Goal: Task Accomplishment & Management: Complete application form

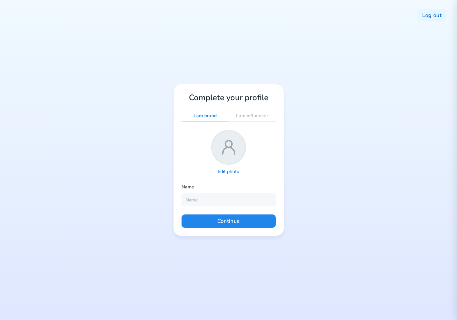
click at [233, 173] on p "Edit photo" at bounding box center [229, 172] width 22 height 6
click at [234, 173] on p "Edit photo" at bounding box center [229, 172] width 22 height 6
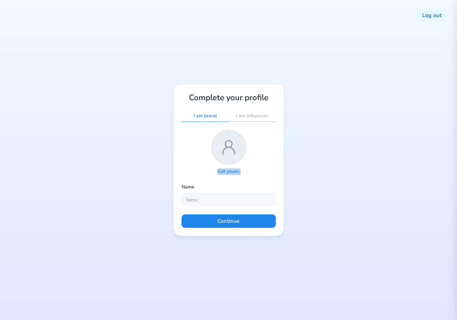
click at [234, 173] on p "Edit photo" at bounding box center [229, 172] width 22 height 6
click at [264, 173] on div "Edit photo" at bounding box center [228, 153] width 94 height 46
click at [236, 173] on p "Edit photo" at bounding box center [229, 172] width 22 height 6
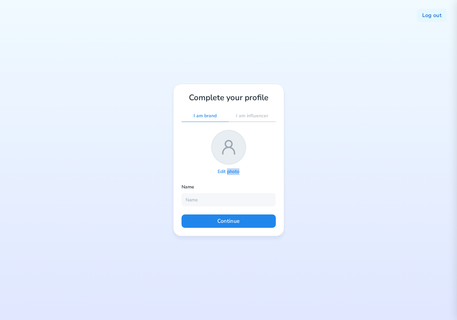
click at [254, 175] on div "Edit photo" at bounding box center [228, 153] width 94 height 46
click at [233, 175] on div "Edit photo" at bounding box center [228, 171] width 32 height 9
click at [234, 173] on p "Edit photo" at bounding box center [229, 172] width 22 height 6
click at [236, 173] on p "Edit photo" at bounding box center [229, 172] width 22 height 6
click at [236, 171] on p "Edit photo" at bounding box center [229, 172] width 22 height 6
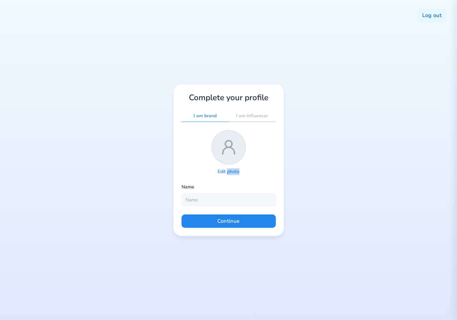
click at [236, 171] on p "Edit photo" at bounding box center [229, 172] width 22 height 6
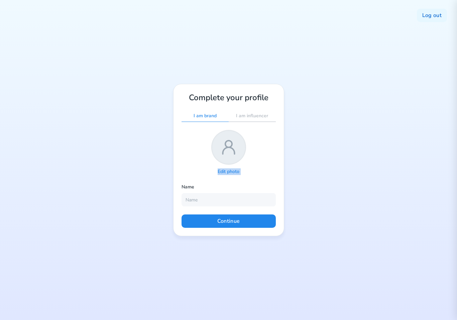
click at [236, 171] on p "Edit photo" at bounding box center [229, 172] width 22 height 6
click at [245, 173] on input "file" at bounding box center [228, 171] width 32 height 9
click at [212, 172] on input "file" at bounding box center [228, 171] width 32 height 9
click at [228, 170] on p "Edit photo" at bounding box center [229, 172] width 22 height 6
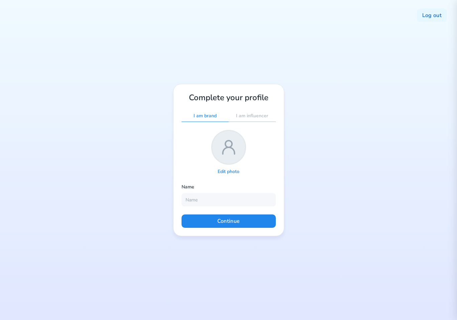
click at [228, 170] on p "Edit photo" at bounding box center [229, 172] width 22 height 6
click at [265, 136] on div "Edit photo" at bounding box center [228, 153] width 94 height 46
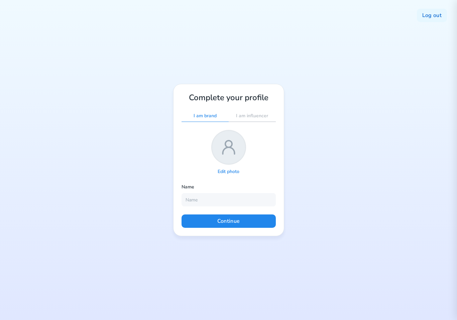
click at [235, 173] on p "Edit photo" at bounding box center [229, 172] width 22 height 6
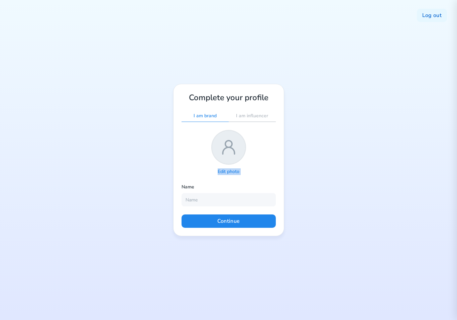
click at [235, 173] on p "Edit photo" at bounding box center [229, 172] width 22 height 6
click at [300, 163] on div "Log out Complete your profile I am brand I am influencer Edit photo Name Contin…" at bounding box center [228, 160] width 457 height 320
click at [230, 172] on input "file" at bounding box center [228, 171] width 32 height 9
click at [240, 175] on input "file" at bounding box center [228, 171] width 32 height 9
click at [267, 177] on div "Complete your profile I am brand I am influencer Edit photo Name Continue" at bounding box center [228, 160] width 111 height 153
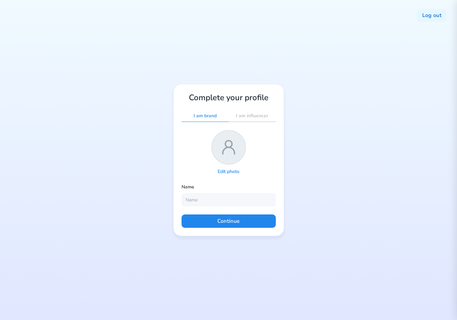
click at [279, 164] on div "Complete your profile I am brand I am influencer Edit photo Name Continue" at bounding box center [228, 160] width 111 height 153
click at [264, 185] on div "Name" at bounding box center [228, 188] width 94 height 9
click at [231, 172] on p "Edit photo" at bounding box center [229, 172] width 22 height 6
click at [243, 173] on div "Edit photo" at bounding box center [228, 171] width 32 height 9
click at [235, 183] on div "Complete your profile I am brand I am influencer Edit photo Name Continue" at bounding box center [228, 160] width 111 height 153
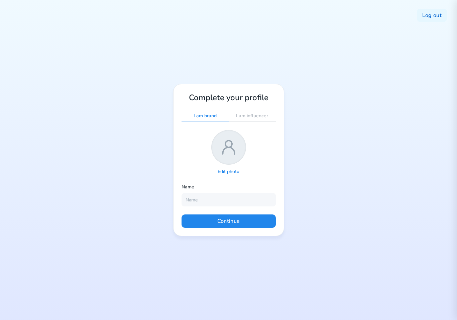
click at [238, 178] on div "Complete your profile I am brand I am influencer Edit photo Name Continue" at bounding box center [228, 160] width 111 height 153
click at [261, 168] on div "Edit photo" at bounding box center [228, 153] width 94 height 46
click at [147, 174] on div "Log out Complete your profile I am brand I am influencer Edit photo Name Contin…" at bounding box center [228, 160] width 457 height 320
click at [234, 172] on p "Edit photo" at bounding box center [229, 172] width 22 height 6
click at [229, 170] on p "Edit photo" at bounding box center [229, 172] width 22 height 6
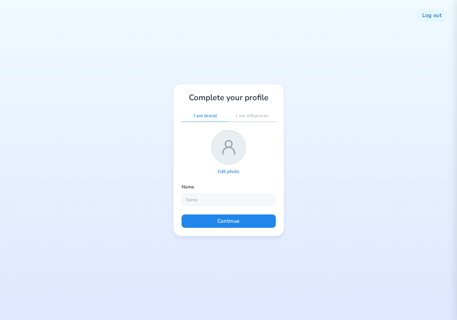
click at [234, 172] on p "Edit photo" at bounding box center [229, 172] width 22 height 6
click at [227, 171] on p "Edit photo" at bounding box center [229, 172] width 22 height 6
click at [232, 172] on p "Edit photo" at bounding box center [229, 172] width 22 height 6
click at [230, 172] on p "Edit photo" at bounding box center [229, 172] width 22 height 6
click at [234, 172] on p "Edit photo" at bounding box center [229, 172] width 22 height 6
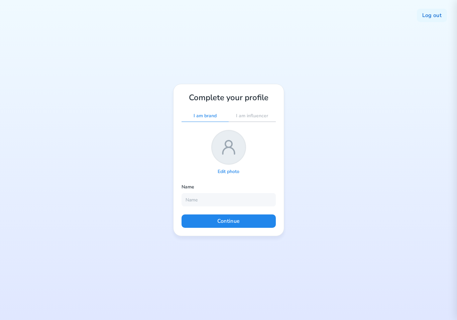
click at [224, 170] on p "Edit photo" at bounding box center [229, 172] width 22 height 6
click at [229, 172] on p "Edit photo" at bounding box center [229, 172] width 22 height 6
click at [232, 171] on p "Edit photo" at bounding box center [229, 172] width 22 height 6
click at [222, 171] on p "Edit photo" at bounding box center [229, 172] width 22 height 6
click at [229, 167] on div "Edit photo" at bounding box center [228, 171] width 32 height 9
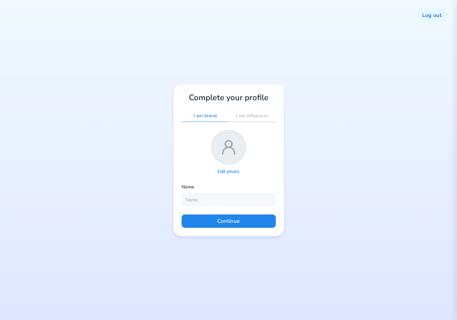
click at [397, 211] on div "Log out Complete your profile I am brand I am influencer Edit photo Name Contin…" at bounding box center [228, 160] width 457 height 320
click at [227, 172] on p "Edit photo" at bounding box center [229, 172] width 22 height 6
click at [226, 166] on div "Edit photo" at bounding box center [228, 153] width 94 height 46
click at [225, 170] on p "Edit photo" at bounding box center [229, 172] width 22 height 6
click at [234, 173] on p "Edit photo" at bounding box center [229, 172] width 22 height 6
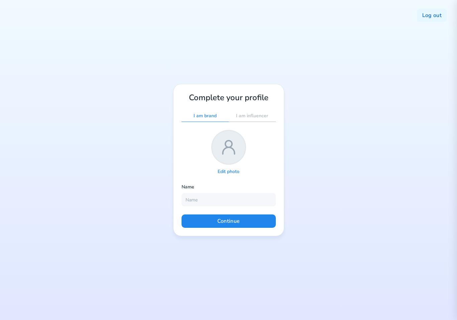
click at [314, 175] on div "Log out Complete your profile I am brand I am influencer Edit photo Name Contin…" at bounding box center [228, 160] width 457 height 320
click at [236, 172] on p "Edit photo" at bounding box center [229, 172] width 22 height 6
click at [226, 172] on p "Edit photo" at bounding box center [229, 172] width 22 height 6
click at [232, 172] on p "Edit photo" at bounding box center [229, 172] width 22 height 6
click at [371, 193] on div "Log out Complete your profile I am brand I am influencer Edit photo Name Contin…" at bounding box center [228, 160] width 457 height 320
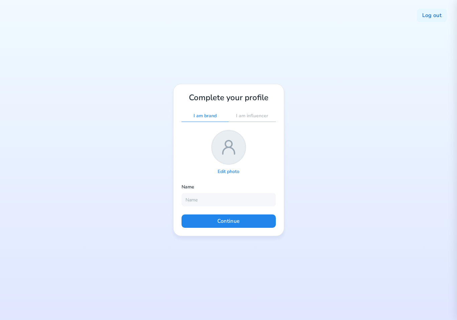
click at [230, 170] on p "Edit photo" at bounding box center [229, 172] width 22 height 6
click at [230, 172] on p "Edit photo" at bounding box center [229, 172] width 22 height 6
click at [320, 152] on div "Log out Complete your profile I am brand I am influencer Edit photo Name Contin…" at bounding box center [228, 160] width 457 height 320
click at [233, 170] on p "Edit photo" at bounding box center [229, 172] width 22 height 6
click at [231, 172] on p "Edit photo" at bounding box center [229, 172] width 22 height 6
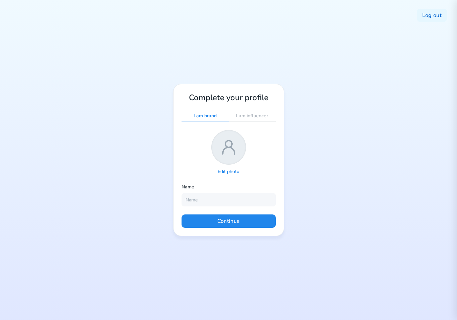
drag, startPoint x: 232, startPoint y: 171, endPoint x: 303, endPoint y: 86, distance: 111.3
click at [232, 171] on p "Edit photo" at bounding box center [229, 172] width 22 height 6
click at [233, 172] on p "Edit photo" at bounding box center [229, 172] width 22 height 6
click at [233, 174] on p "Edit photo" at bounding box center [229, 172] width 22 height 6
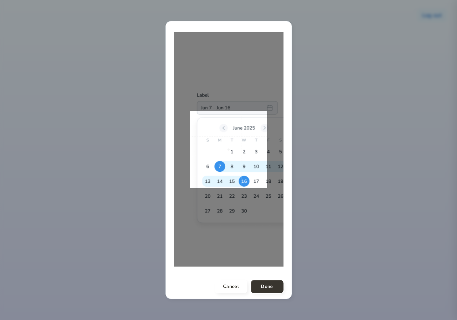
click at [209, 189] on div at bounding box center [229, 149] width 110 height 235
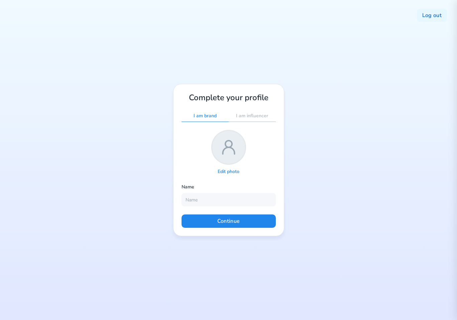
click at [233, 172] on p "Edit photo" at bounding box center [229, 172] width 22 height 6
click at [231, 171] on p "Edit photo" at bounding box center [229, 172] width 22 height 6
click at [237, 170] on p "Edit photo" at bounding box center [229, 172] width 22 height 6
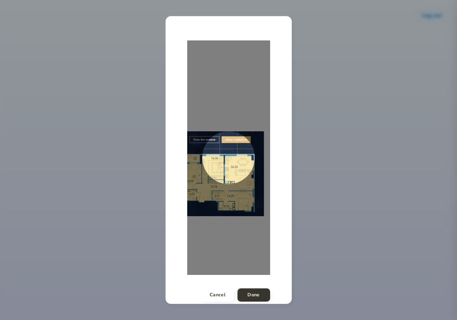
click at [196, 229] on div at bounding box center [228, 157] width 83 height 235
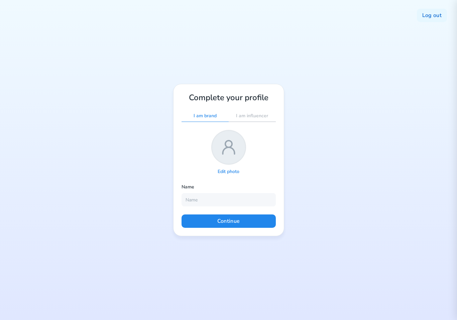
click at [224, 171] on p "Edit photo" at bounding box center [229, 172] width 22 height 6
click at [233, 172] on p "Edit photo" at bounding box center [229, 172] width 22 height 6
click at [233, 171] on p "Edit photo" at bounding box center [229, 172] width 22 height 6
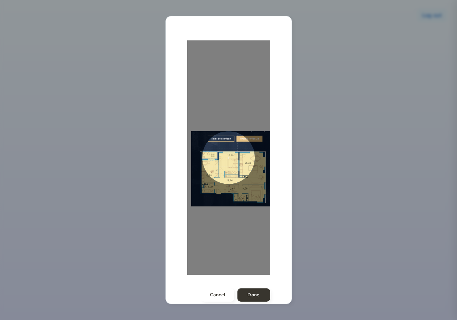
click at [221, 258] on div at bounding box center [228, 157] width 83 height 235
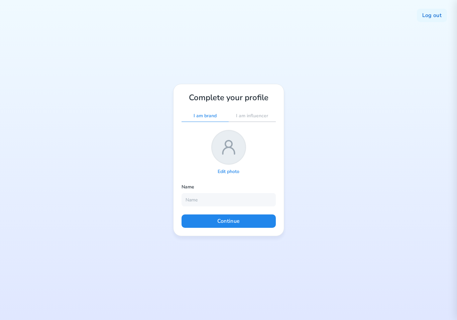
click at [232, 169] on p "Edit photo" at bounding box center [229, 172] width 22 height 6
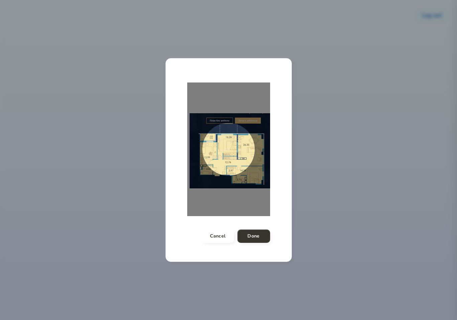
click at [222, 167] on span at bounding box center [228, 149] width 53 height 53
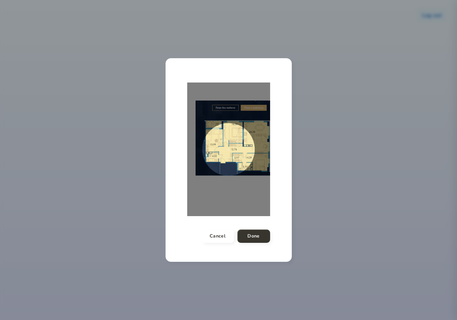
click at [238, 176] on div at bounding box center [228, 150] width 83 height 134
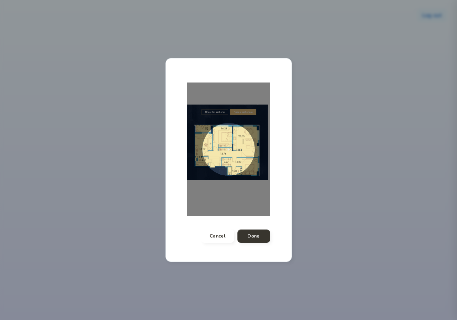
click at [239, 108] on div at bounding box center [228, 150] width 83 height 134
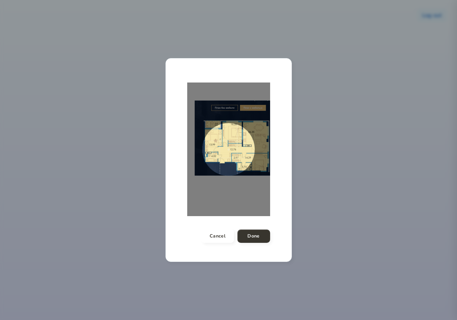
click at [238, 141] on span at bounding box center [228, 149] width 53 height 53
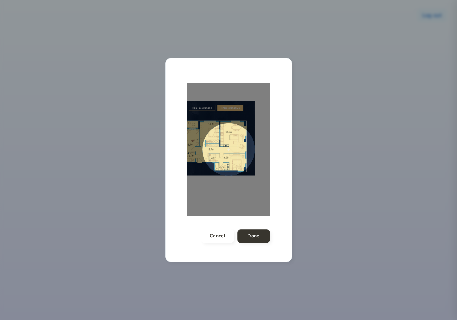
click at [228, 121] on div at bounding box center [228, 150] width 83 height 134
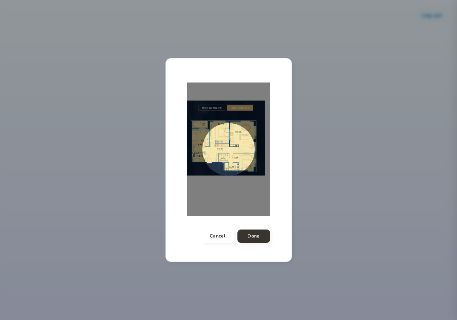
click at [230, 127] on span at bounding box center [228, 149] width 53 height 53
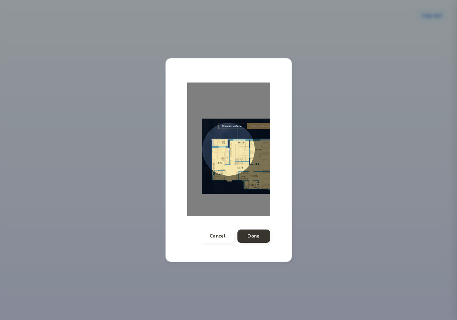
click at [228, 161] on span at bounding box center [228, 149] width 53 height 53
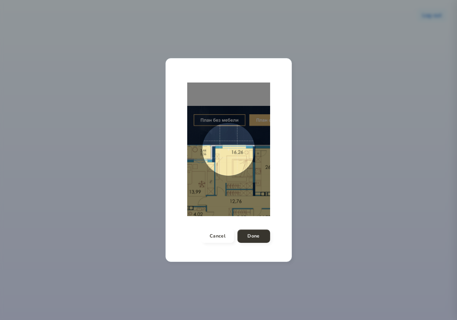
click at [239, 142] on span at bounding box center [228, 149] width 53 height 53
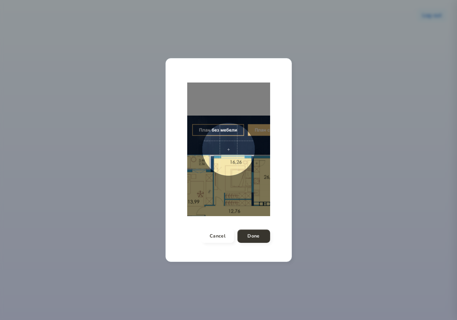
click at [256, 153] on div at bounding box center [228, 150] width 83 height 134
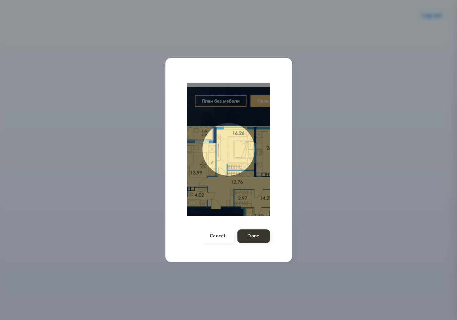
click at [259, 124] on div at bounding box center [228, 150] width 83 height 134
click at [257, 119] on div at bounding box center [228, 150] width 83 height 134
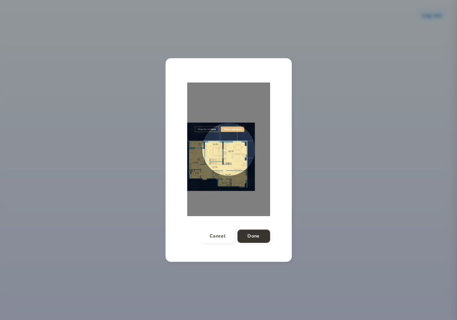
click at [236, 148] on span at bounding box center [228, 149] width 53 height 53
click at [316, 133] on div at bounding box center [228, 160] width 457 height 320
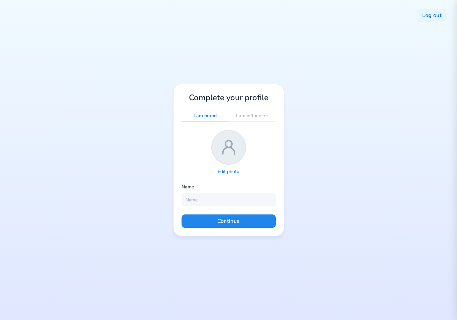
click at [228, 173] on p "Edit photo" at bounding box center [229, 172] width 22 height 6
click at [327, 121] on div "Log out Complete your profile I am brand I am influencer Edit photo Name Contin…" at bounding box center [228, 160] width 457 height 320
click at [226, 170] on p "Edit photo" at bounding box center [229, 172] width 22 height 6
click at [228, 171] on p "Edit photo" at bounding box center [229, 172] width 22 height 6
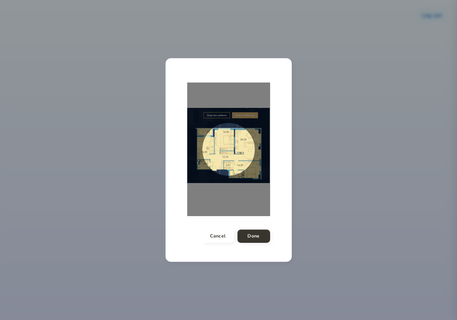
click at [234, 161] on span at bounding box center [228, 149] width 53 height 53
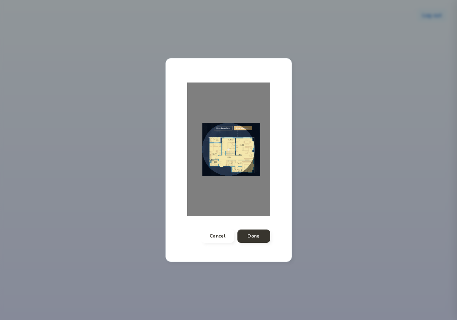
click at [225, 151] on span at bounding box center [228, 149] width 53 height 53
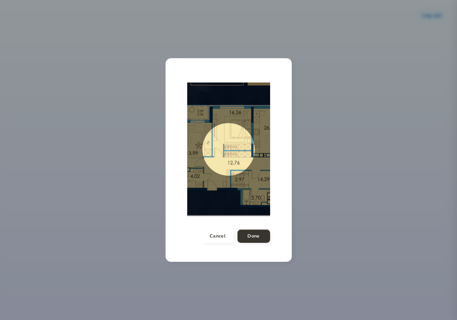
click at [206, 150] on span at bounding box center [228, 149] width 53 height 53
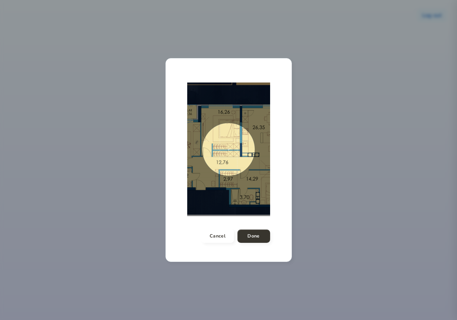
click at [218, 143] on span at bounding box center [228, 149] width 53 height 53
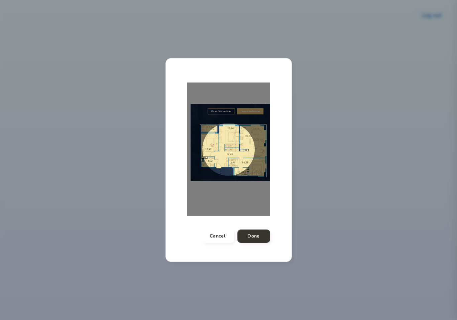
click at [208, 148] on span at bounding box center [228, 149] width 53 height 53
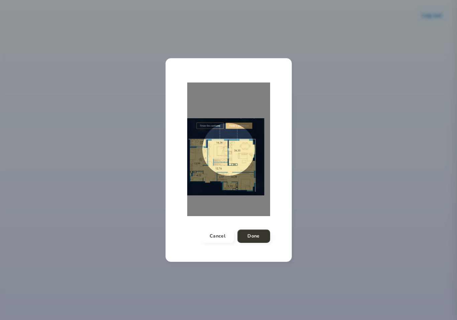
click at [245, 135] on span at bounding box center [228, 149] width 53 height 53
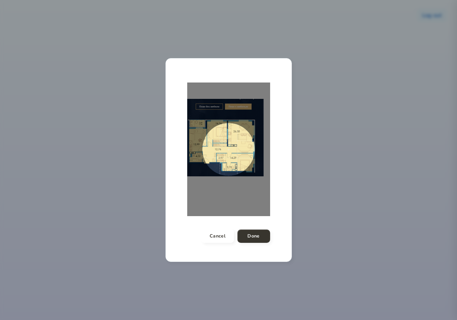
click at [245, 157] on span at bounding box center [228, 149] width 53 height 53
click at [212, 152] on span at bounding box center [228, 149] width 53 height 53
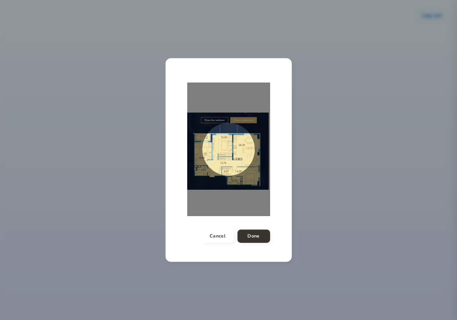
click at [221, 130] on span at bounding box center [228, 149] width 53 height 53
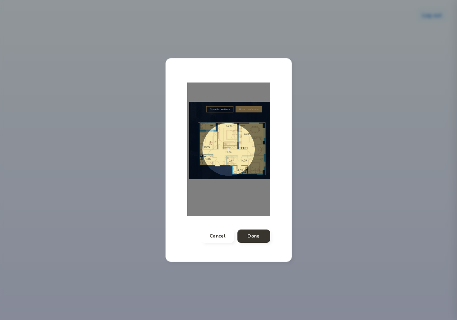
click at [187, 145] on div at bounding box center [228, 150] width 83 height 134
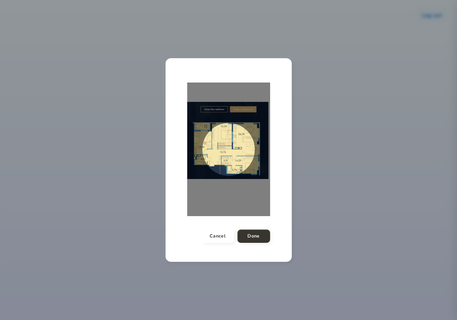
click at [202, 139] on span at bounding box center [228, 149] width 53 height 53
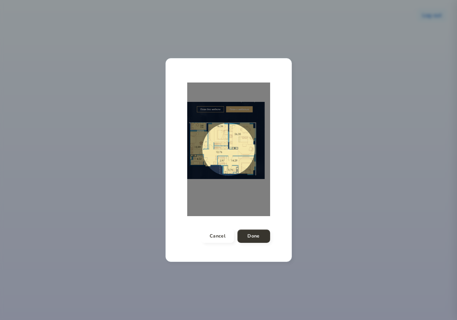
click at [202, 150] on span at bounding box center [228, 149] width 53 height 53
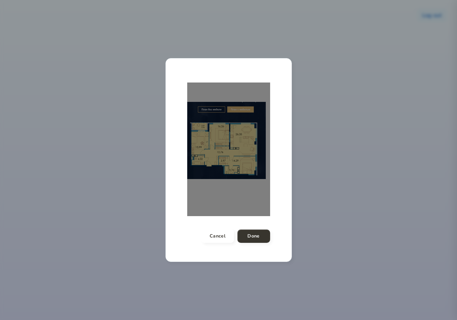
click at [253, 168] on span at bounding box center [253, 168] width 0 height 0
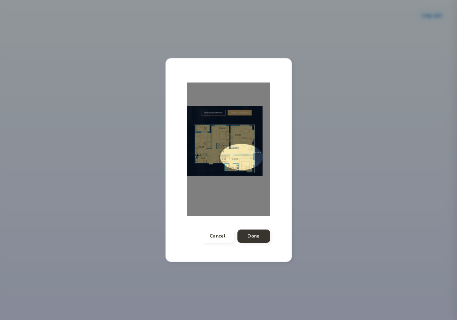
click at [245, 173] on div "Cancel Done" at bounding box center [229, 162] width 110 height 187
click at [187, 149] on div at bounding box center [228, 150] width 83 height 134
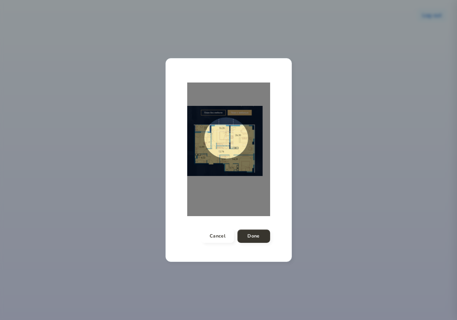
click at [194, 158] on div at bounding box center [228, 150] width 83 height 134
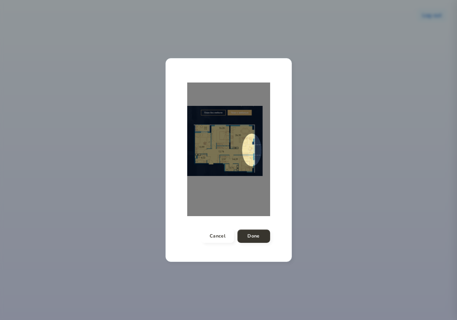
click at [206, 165] on div at bounding box center [228, 150] width 83 height 134
click at [206, 170] on div at bounding box center [228, 150] width 83 height 134
click at [187, 155] on div at bounding box center [228, 150] width 83 height 134
click at [187, 154] on div at bounding box center [228, 150] width 83 height 134
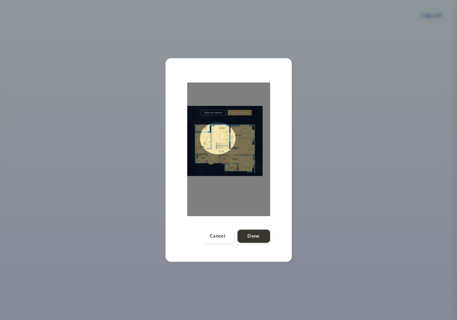
click at [191, 149] on div at bounding box center [228, 150] width 83 height 134
click at [209, 156] on div at bounding box center [228, 150] width 83 height 134
click at [187, 163] on div at bounding box center [228, 150] width 83 height 134
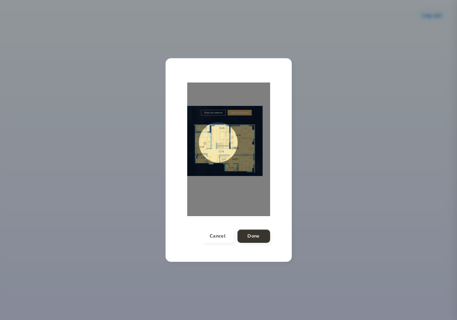
click at [188, 118] on div at bounding box center [228, 150] width 83 height 134
click at [187, 114] on div at bounding box center [228, 150] width 83 height 134
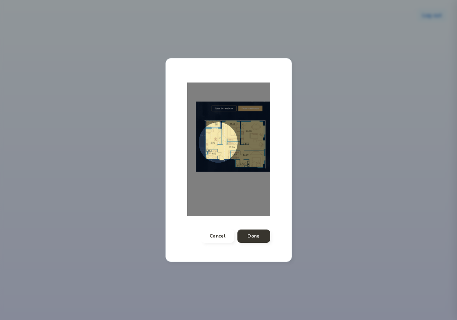
click at [187, 103] on div at bounding box center [228, 150] width 83 height 134
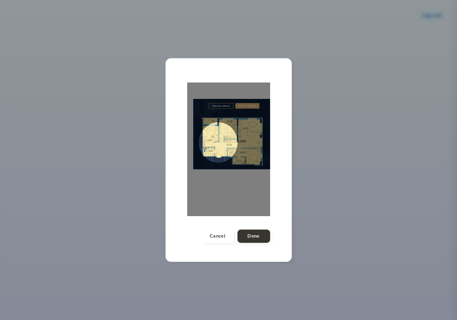
click at [187, 112] on div at bounding box center [228, 150] width 83 height 134
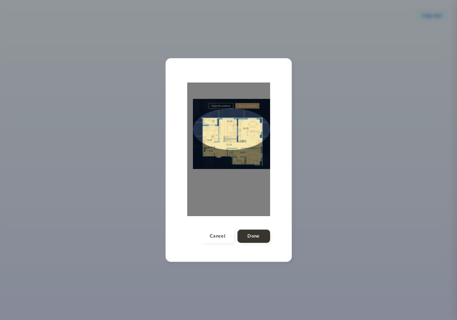
click at [219, 150] on div at bounding box center [228, 150] width 83 height 134
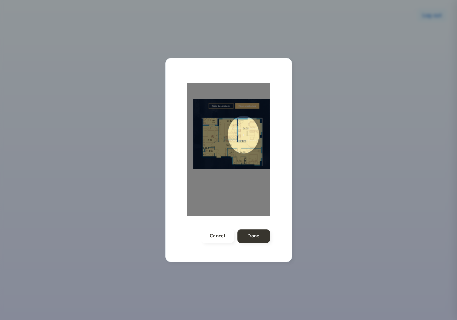
click at [187, 115] on div at bounding box center [228, 150] width 83 height 134
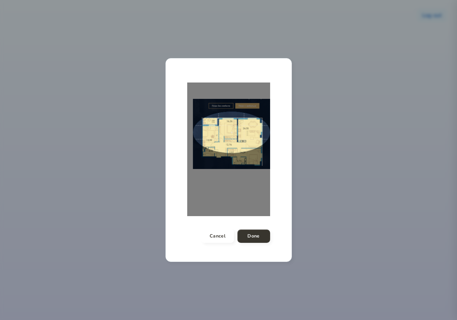
click at [246, 156] on div "Cancel Done" at bounding box center [229, 162] width 110 height 187
click at [194, 125] on span at bounding box center [231, 134] width 77 height 44
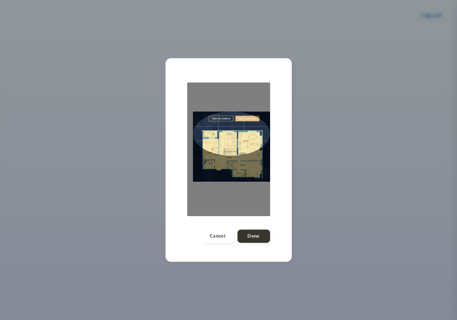
click at [208, 193] on div at bounding box center [228, 150] width 83 height 134
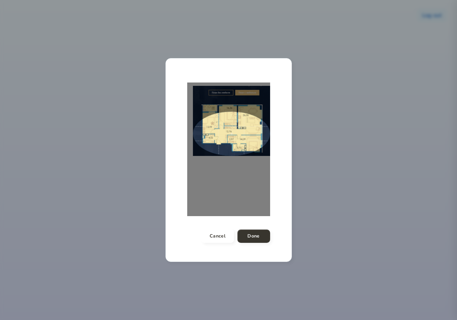
click at [201, 125] on div at bounding box center [228, 150] width 83 height 134
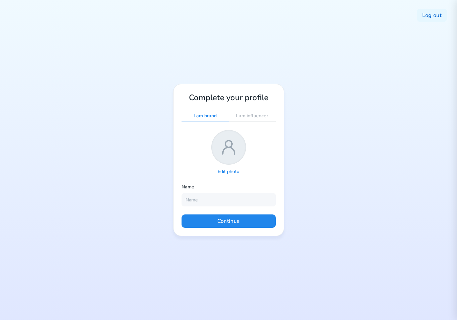
click at [233, 170] on p "Edit photo" at bounding box center [229, 172] width 22 height 6
click at [232, 171] on p "Edit photo" at bounding box center [229, 172] width 22 height 6
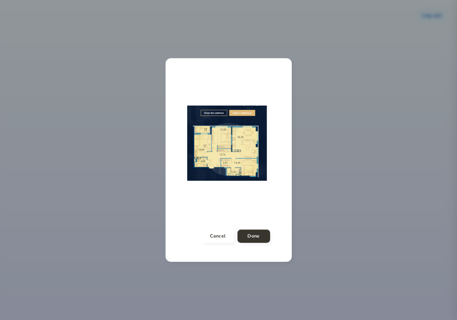
click at [189, 183] on div at bounding box center [228, 150] width 83 height 134
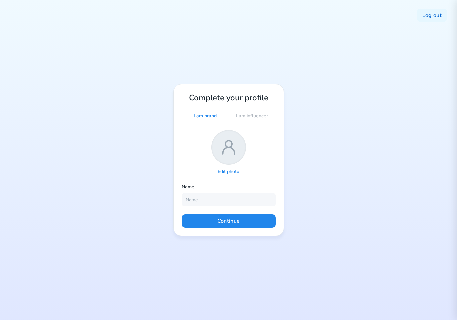
click at [229, 176] on div "Edit photo" at bounding box center [228, 171] width 32 height 9
click at [234, 169] on p "Edit photo" at bounding box center [229, 172] width 22 height 6
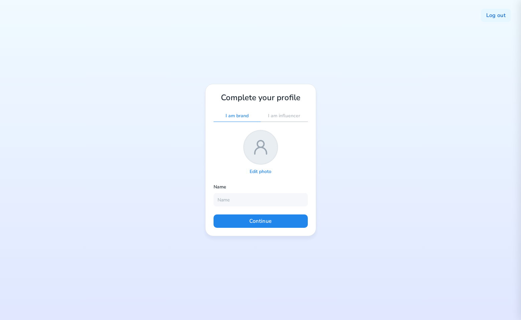
click at [268, 173] on p "Edit photo" at bounding box center [261, 172] width 22 height 6
click at [265, 171] on p "Edit photo" at bounding box center [261, 172] width 22 height 6
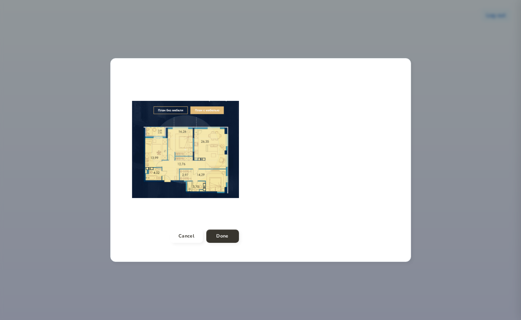
click at [293, 146] on div "Cancel Done" at bounding box center [260, 160] width 301 height 204
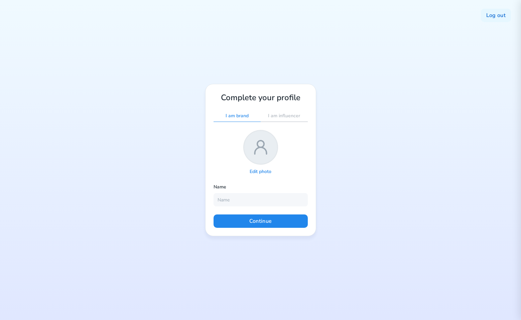
click at [256, 170] on p "Edit photo" at bounding box center [261, 172] width 22 height 6
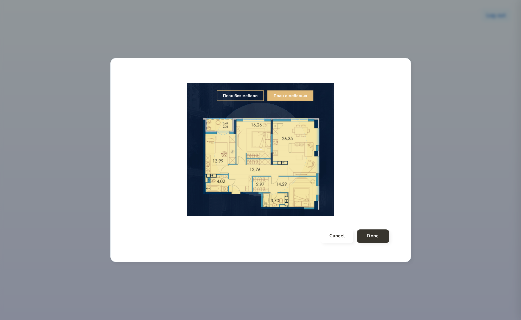
click at [365, 155] on div at bounding box center [260, 150] width 257 height 134
click at [387, 162] on div at bounding box center [260, 150] width 257 height 134
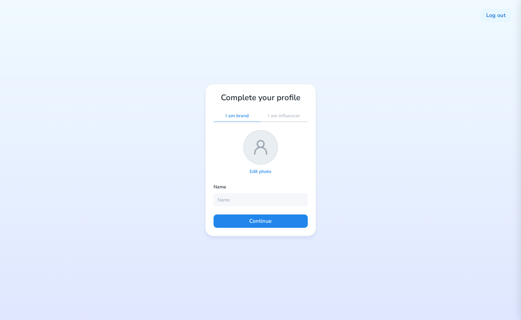
click at [269, 172] on p "Edit photo" at bounding box center [261, 172] width 22 height 6
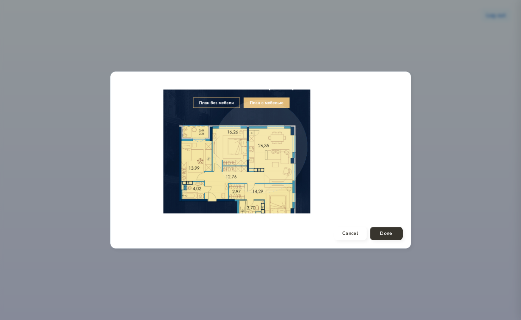
click at [231, 164] on span at bounding box center [261, 147] width 94 height 94
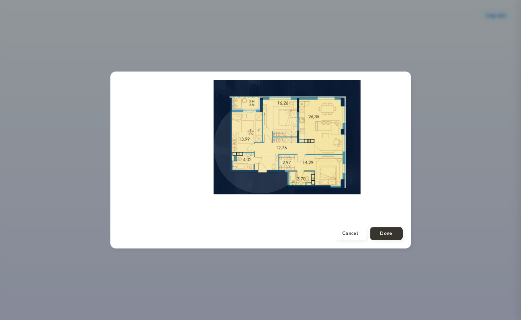
click at [308, 116] on div at bounding box center [261, 147] width 284 height 134
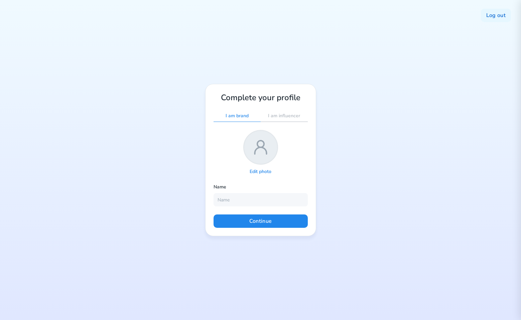
click at [258, 171] on p "Edit photo" at bounding box center [261, 172] width 22 height 6
click at [255, 173] on p "Edit photo" at bounding box center [261, 172] width 22 height 6
click at [261, 172] on p "Edit photo" at bounding box center [261, 172] width 22 height 6
click at [262, 172] on p "Edit photo" at bounding box center [261, 172] width 22 height 6
click at [263, 169] on p "Edit photo" at bounding box center [261, 172] width 22 height 6
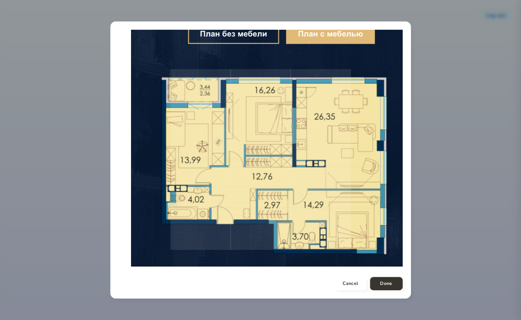
click at [292, 160] on span at bounding box center [260, 159] width 181 height 181
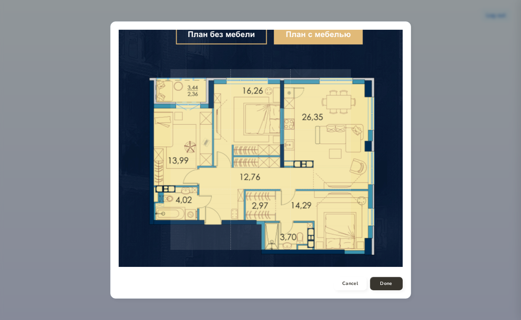
click at [342, 164] on span at bounding box center [260, 159] width 181 height 181
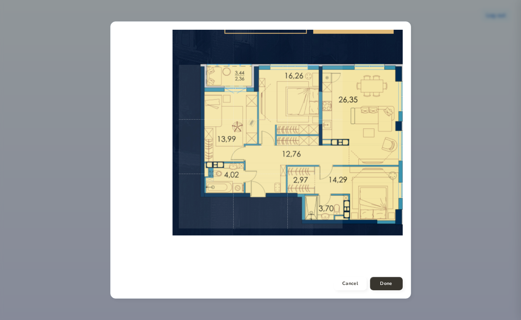
click at [275, 217] on span at bounding box center [261, 147] width 164 height 164
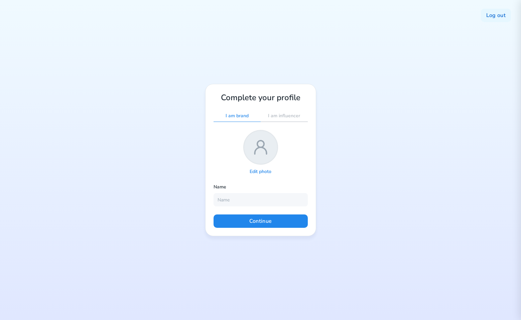
click at [262, 171] on p "Edit photo" at bounding box center [261, 172] width 22 height 6
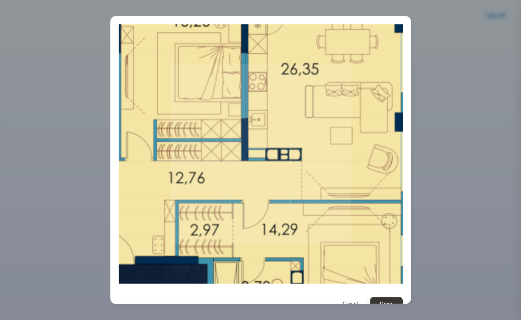
scroll to position [15, 0]
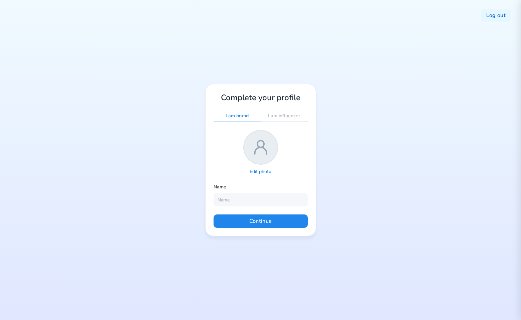
click at [260, 174] on p "Edit photo" at bounding box center [261, 172] width 22 height 6
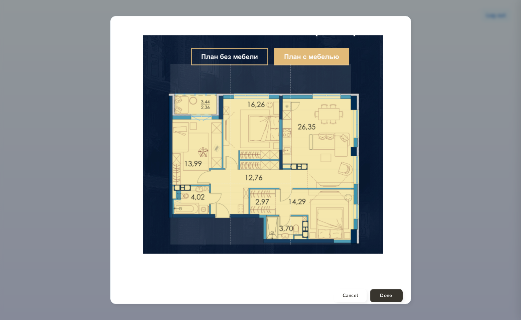
scroll to position [7, 0]
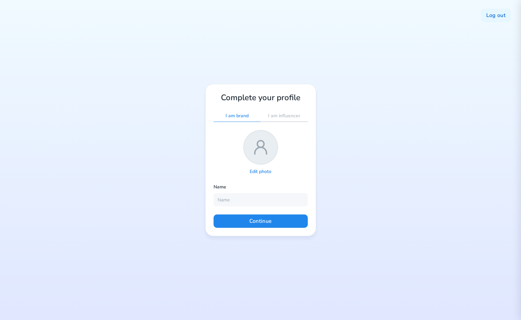
click at [266, 172] on p "Edit photo" at bounding box center [261, 172] width 22 height 6
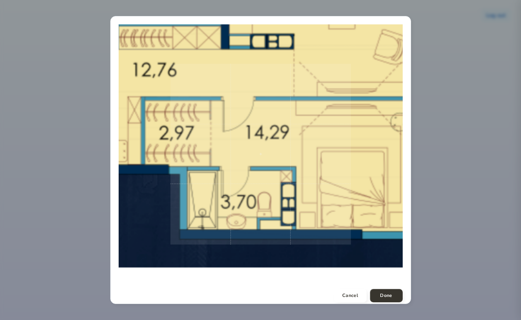
scroll to position [7, 0]
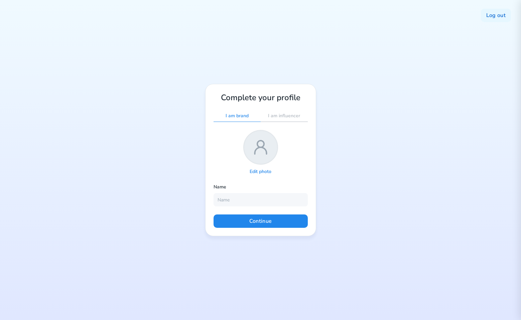
click at [263, 172] on p "Edit photo" at bounding box center [261, 172] width 22 height 6
click at [262, 172] on p "Edit photo" at bounding box center [261, 172] width 22 height 6
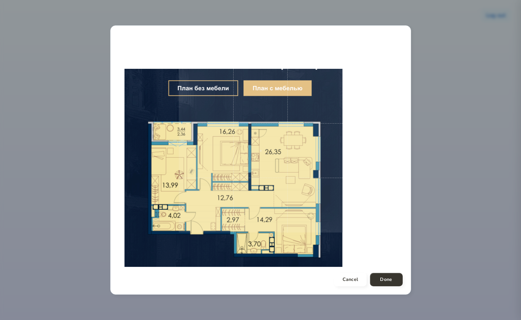
click at [194, 218] on span at bounding box center [261, 151] width 164 height 164
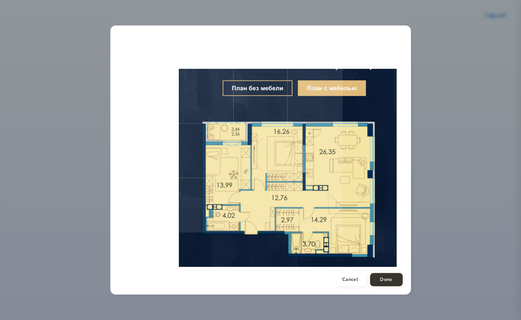
click at [368, 203] on div at bounding box center [261, 151] width 284 height 234
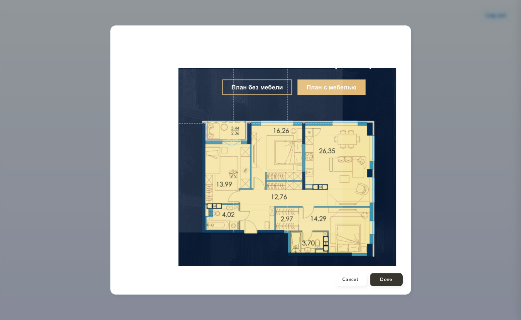
click at [405, 213] on div "Cancel Done" at bounding box center [260, 159] width 301 height 269
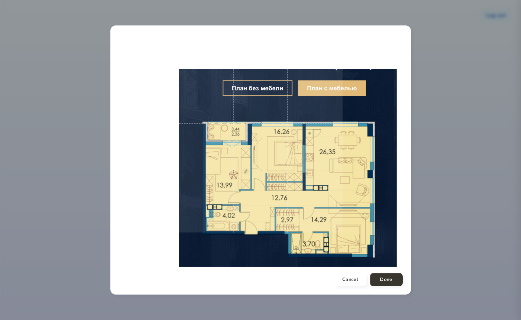
click at [401, 199] on div at bounding box center [261, 151] width 284 height 234
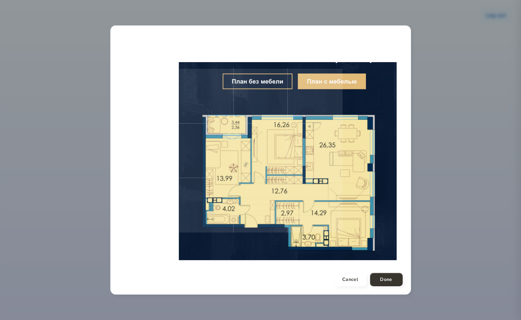
click at [332, 176] on span at bounding box center [261, 151] width 164 height 164
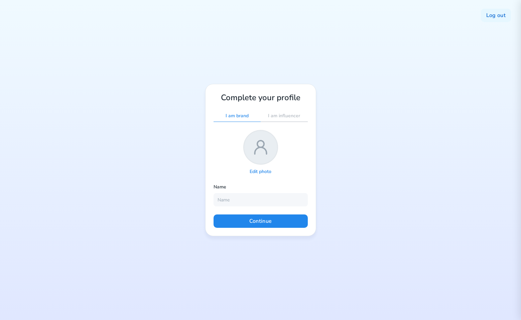
click at [262, 173] on p "Edit photo" at bounding box center [261, 172] width 22 height 6
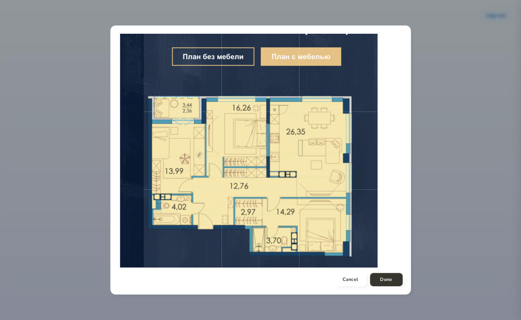
click at [308, 172] on span at bounding box center [261, 151] width 234 height 234
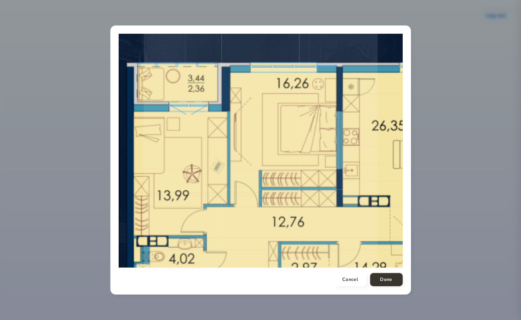
click at [376, 160] on span at bounding box center [261, 151] width 234 height 234
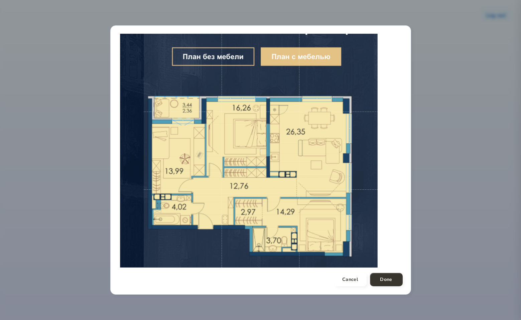
click at [295, 176] on span at bounding box center [261, 151] width 234 height 234
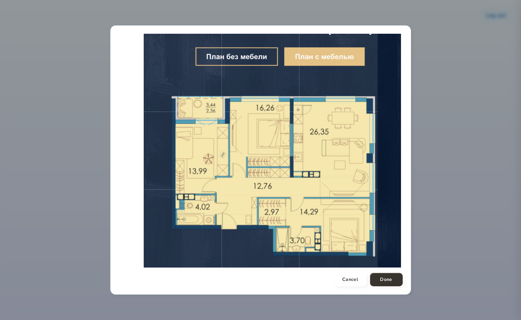
click at [292, 183] on span at bounding box center [261, 151] width 234 height 234
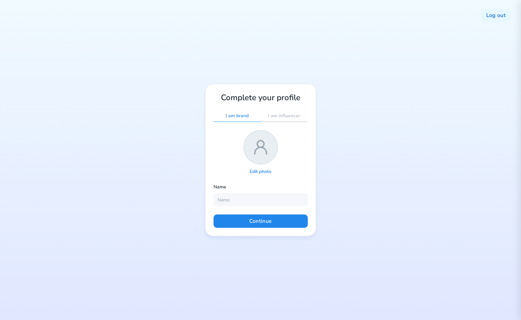
click at [268, 174] on p "Edit photo" at bounding box center [261, 172] width 22 height 6
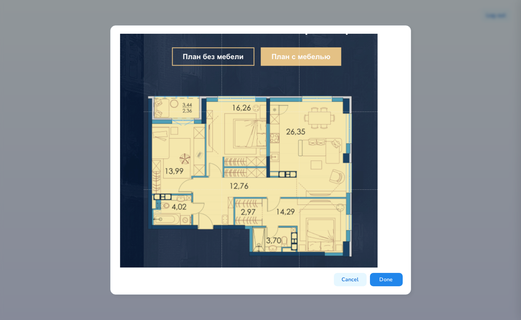
click at [305, 203] on span at bounding box center [261, 151] width 234 height 234
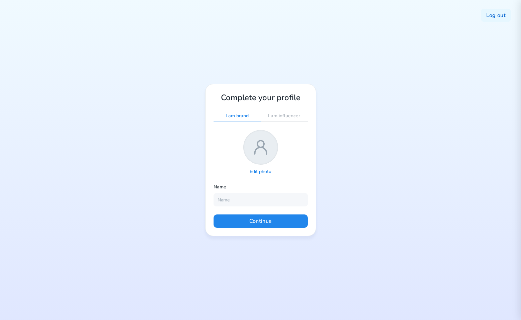
click at [266, 173] on p "Edit photo" at bounding box center [261, 172] width 22 height 6
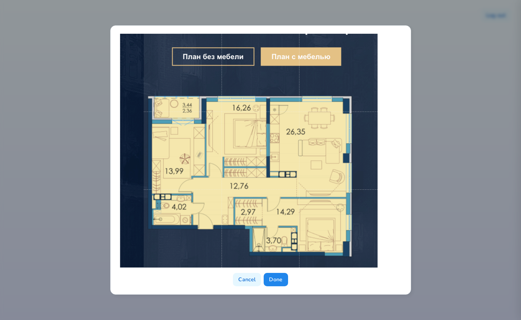
click at [265, 183] on span at bounding box center [261, 151] width 234 height 234
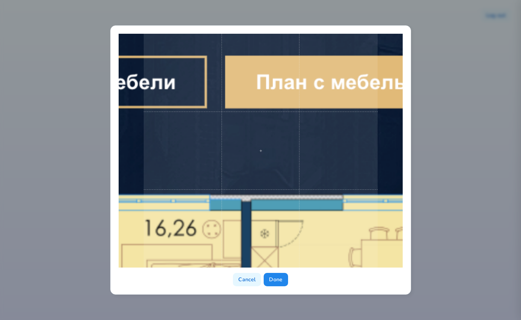
click at [242, 303] on div "Cancel Done" at bounding box center [260, 160] width 521 height 320
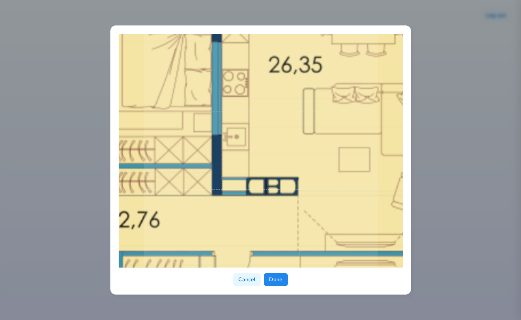
click at [257, 71] on span at bounding box center [261, 151] width 234 height 234
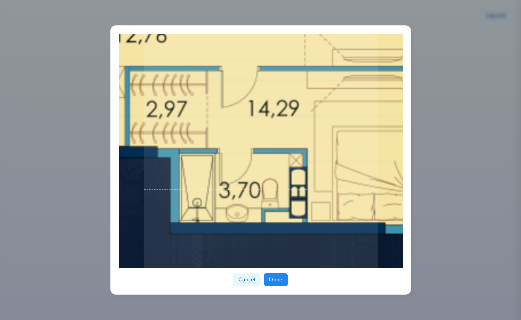
click at [290, 0] on html "Cancel Done Log out Complete your profile I am brand I am influencer Edit photo…" at bounding box center [260, 160] width 521 height 320
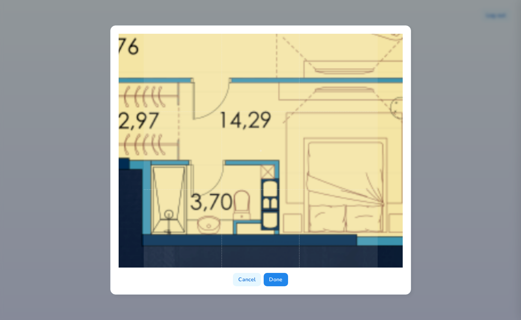
click at [420, 119] on div "Cancel Done" at bounding box center [260, 160] width 521 height 320
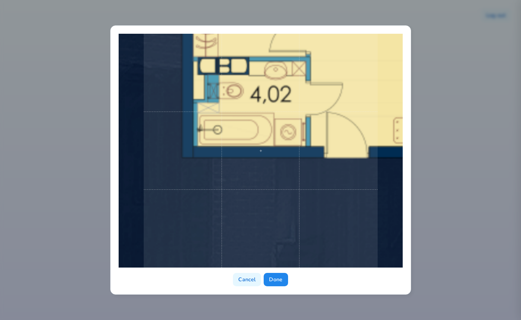
click at [465, 120] on div "Cancel Done" at bounding box center [260, 160] width 521 height 320
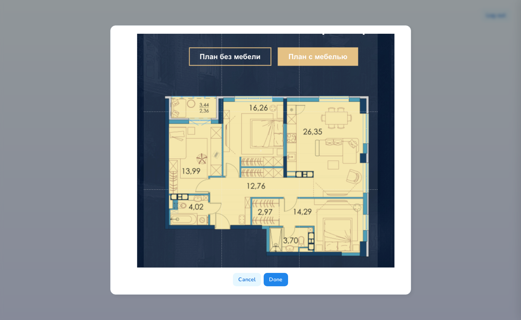
click at [264, 141] on div at bounding box center [261, 151] width 284 height 234
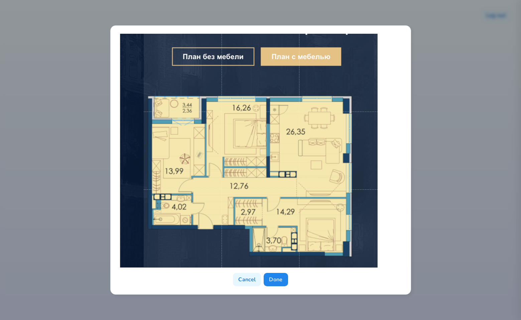
click at [266, 202] on span at bounding box center [261, 151] width 234 height 234
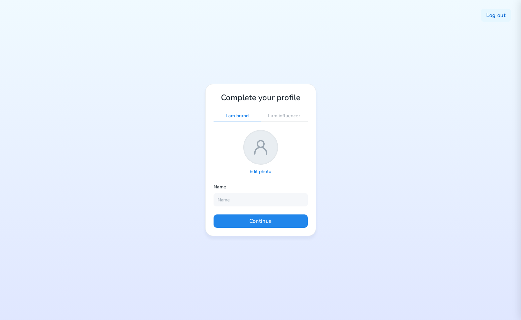
click at [264, 171] on p "Edit photo" at bounding box center [261, 172] width 22 height 6
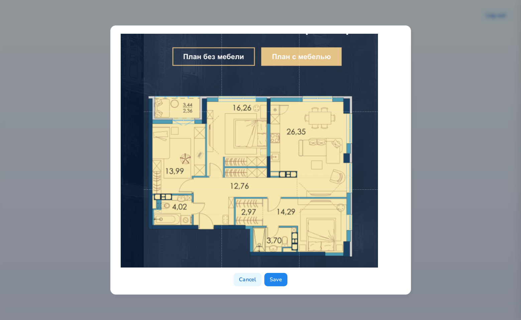
click at [243, 217] on span at bounding box center [261, 151] width 234 height 234
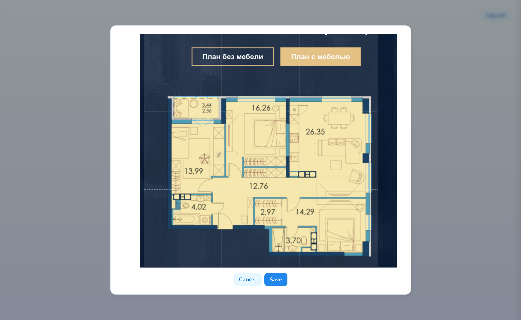
click at [282, 156] on span at bounding box center [261, 151] width 234 height 234
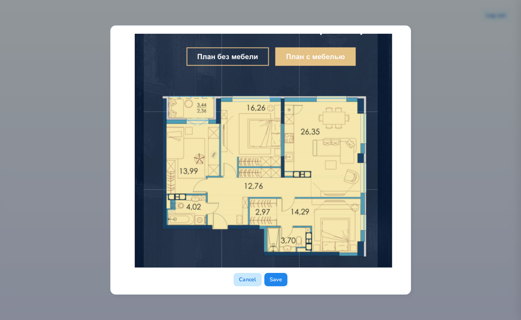
click at [247, 277] on button "Cancel" at bounding box center [248, 279] width 28 height 13
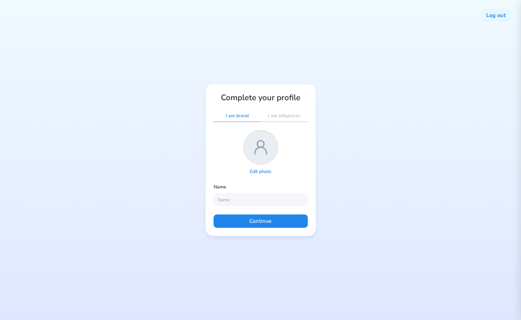
click at [263, 172] on p "Edit photo" at bounding box center [261, 172] width 22 height 6
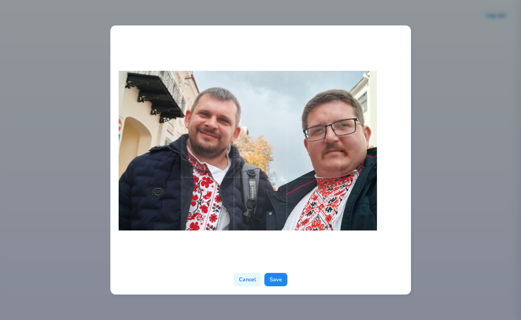
click at [220, 138] on div at bounding box center [261, 151] width 284 height 234
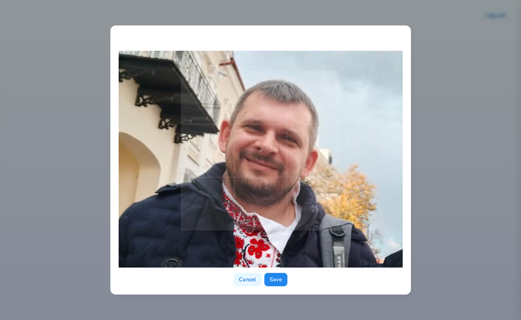
click at [286, 149] on span at bounding box center [260, 151] width 160 height 160
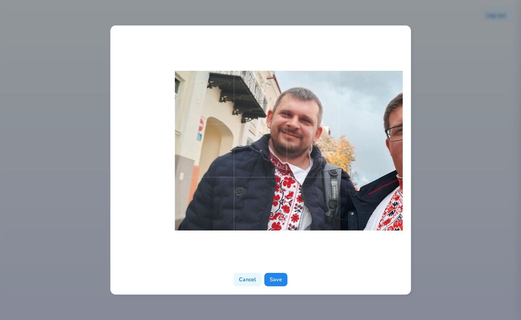
click at [320, 162] on span at bounding box center [260, 151] width 160 height 160
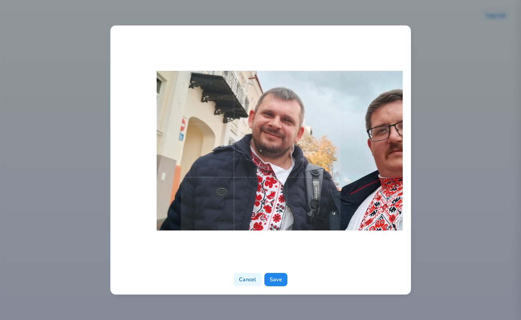
click at [321, 172] on div at bounding box center [261, 151] width 284 height 234
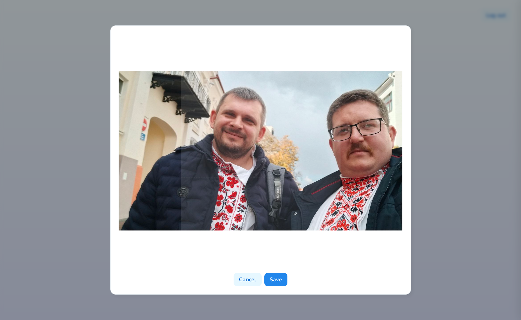
click at [262, 172] on span at bounding box center [260, 151] width 160 height 160
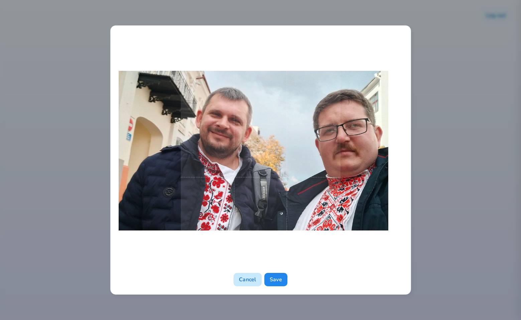
click at [247, 277] on button "Cancel" at bounding box center [248, 279] width 28 height 13
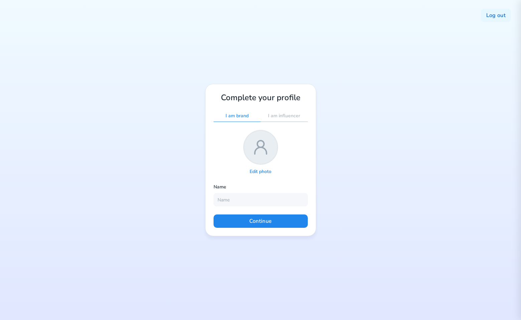
click at [265, 173] on p "Edit photo" at bounding box center [261, 172] width 22 height 6
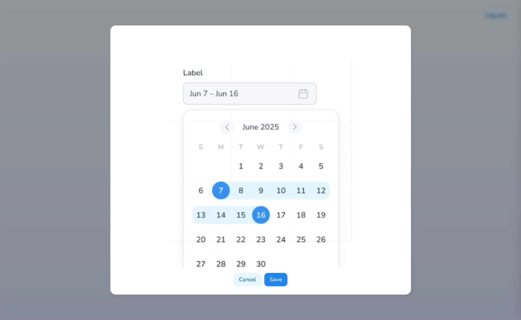
click at [286, 213] on span at bounding box center [260, 150] width 181 height 181
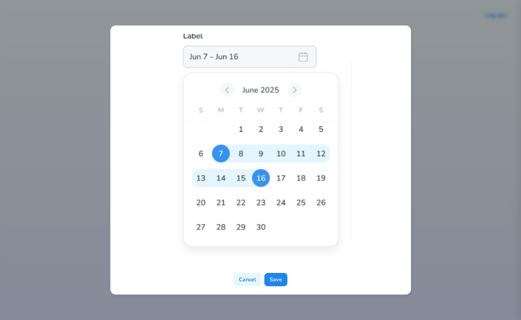
click at [315, 179] on span at bounding box center [260, 150] width 181 height 181
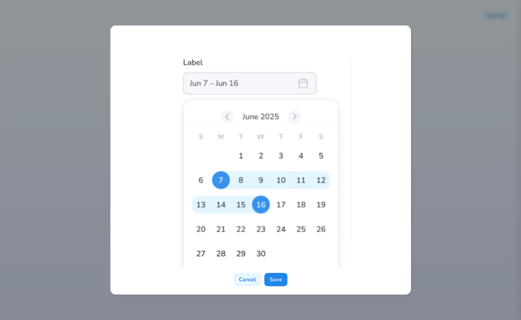
click at [332, 96] on span at bounding box center [260, 150] width 181 height 181
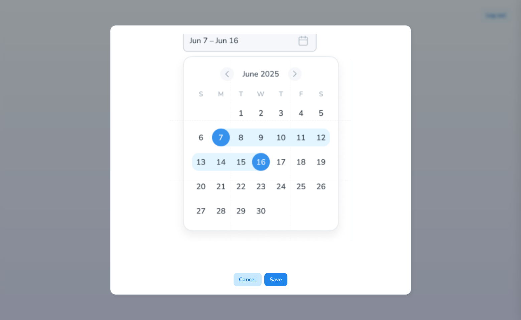
click at [248, 277] on button "Cancel" at bounding box center [248, 279] width 28 height 13
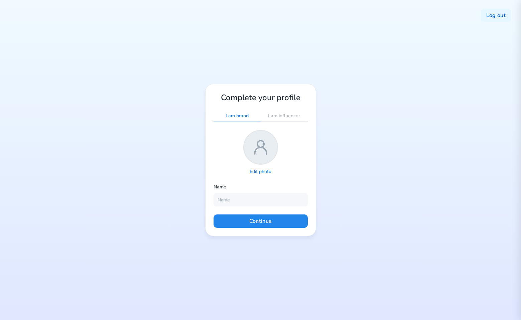
click at [257, 169] on p "Edit photo" at bounding box center [261, 172] width 22 height 6
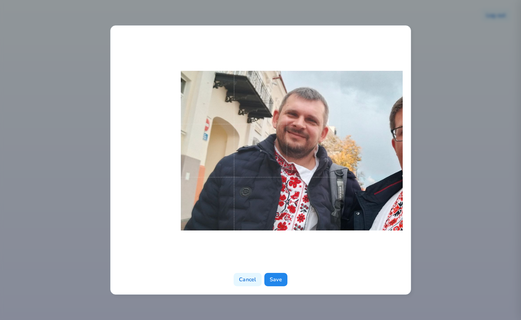
click at [355, 168] on div at bounding box center [261, 151] width 284 height 234
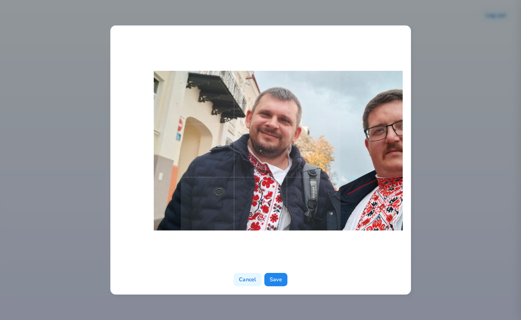
click at [348, 180] on div at bounding box center [261, 151] width 284 height 234
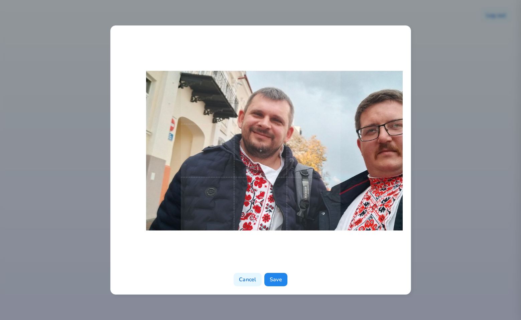
click at [357, 186] on div at bounding box center [261, 151] width 284 height 234
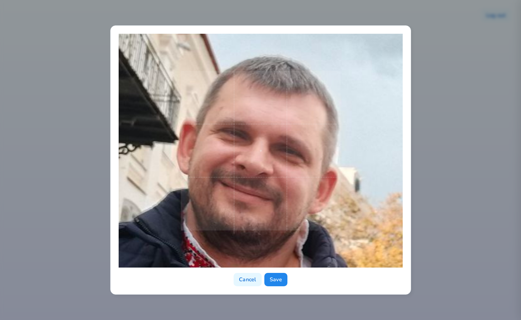
click at [337, 223] on div at bounding box center [261, 151] width 284 height 234
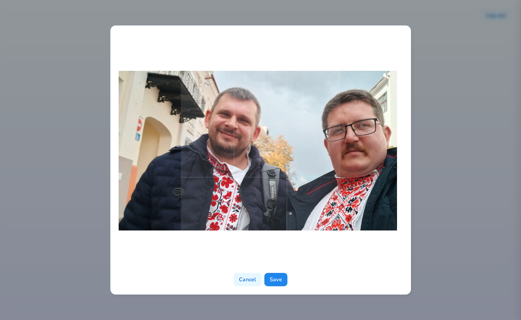
click at [287, 200] on div at bounding box center [261, 151] width 284 height 234
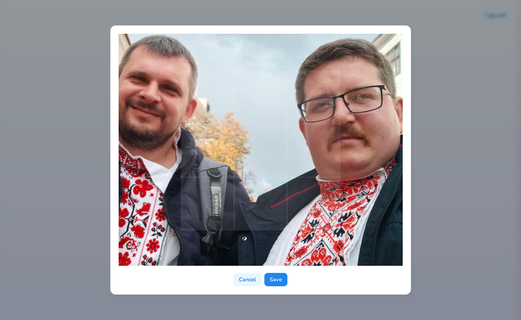
click at [261, 252] on div at bounding box center [261, 151] width 284 height 234
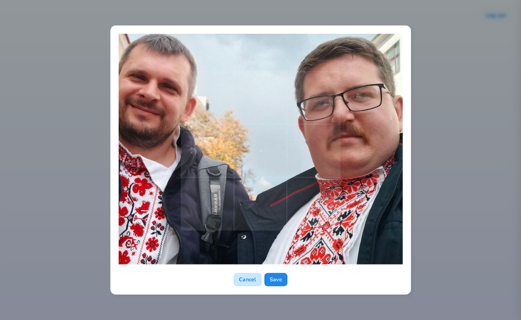
click at [250, 281] on button "Cancel" at bounding box center [248, 279] width 28 height 13
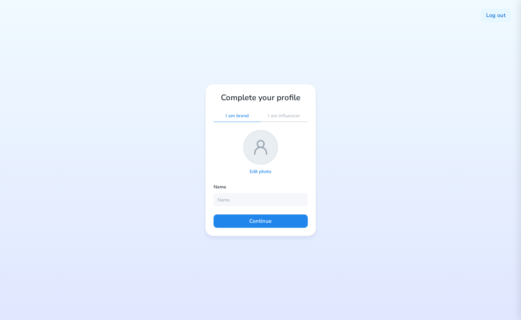
click at [267, 173] on p "Edit photo" at bounding box center [261, 172] width 22 height 6
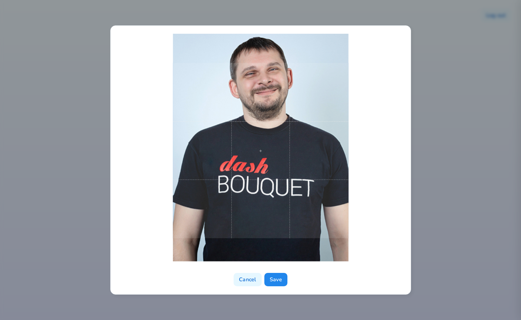
click at [311, 175] on span at bounding box center [260, 150] width 175 height 175
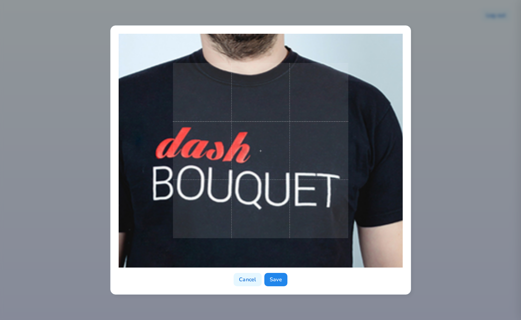
click at [343, 143] on div at bounding box center [261, 151] width 284 height 234
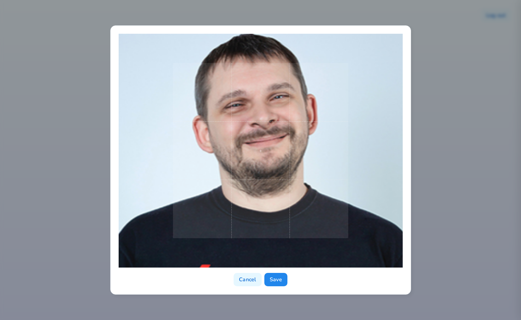
click at [372, 294] on div "Cancel Save" at bounding box center [260, 159] width 301 height 269
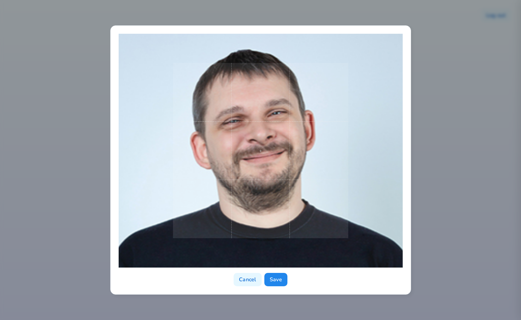
click at [379, 261] on div at bounding box center [261, 151] width 284 height 234
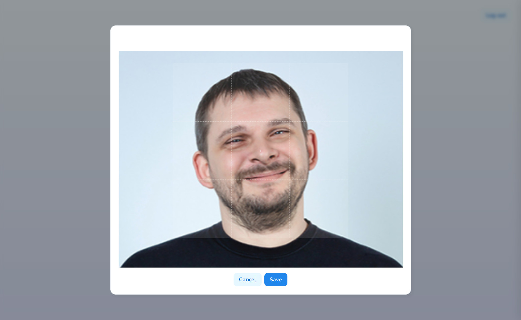
click at [374, 149] on div at bounding box center [261, 151] width 284 height 234
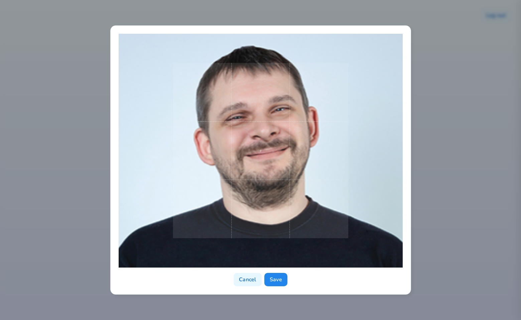
click at [367, 179] on div at bounding box center [261, 151] width 284 height 234
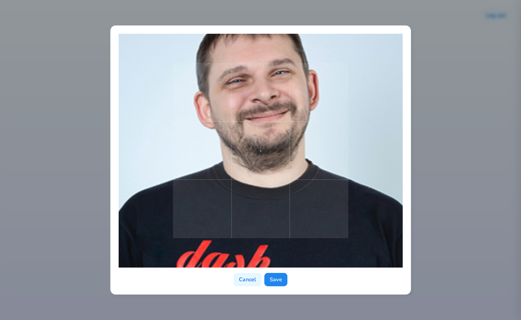
click at [376, 55] on div at bounding box center [261, 151] width 284 height 234
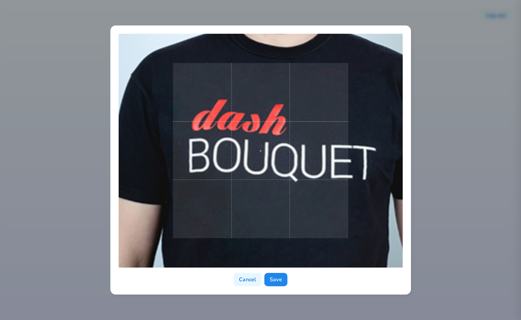
click at [379, 75] on div at bounding box center [261, 151] width 284 height 234
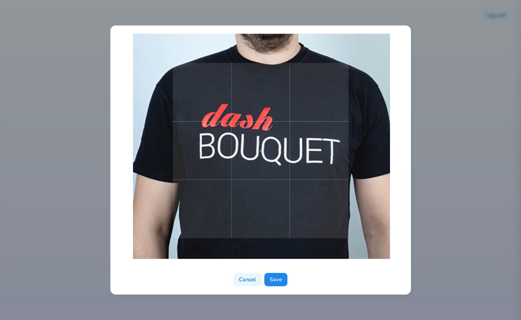
click at [351, 162] on div at bounding box center [261, 151] width 284 height 234
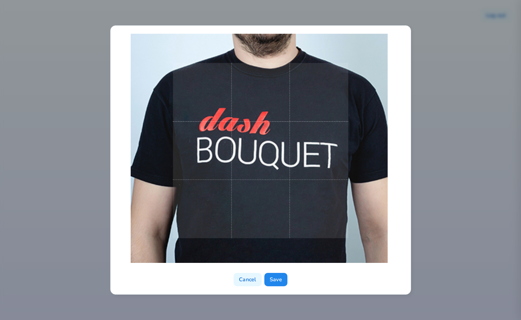
click at [313, 183] on span at bounding box center [260, 150] width 175 height 175
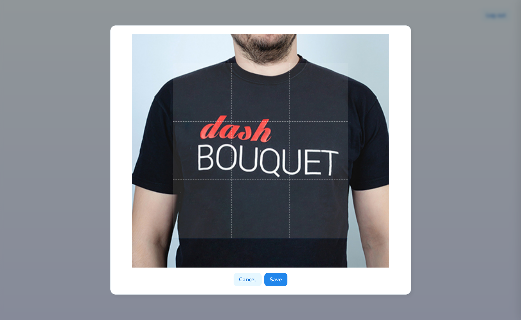
click at [316, 184] on span at bounding box center [260, 150] width 175 height 175
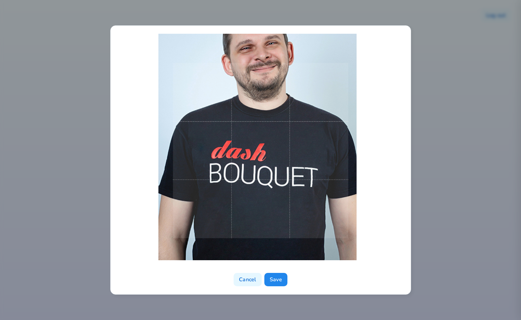
click at [290, 176] on span at bounding box center [260, 150] width 175 height 175
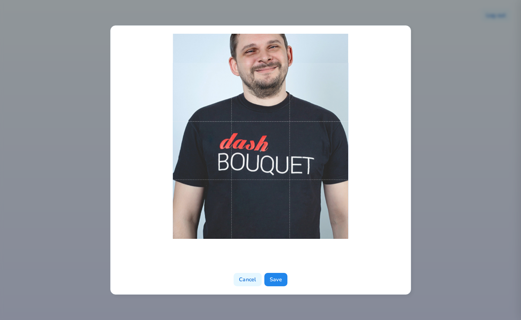
click at [289, 170] on span at bounding box center [260, 150] width 175 height 175
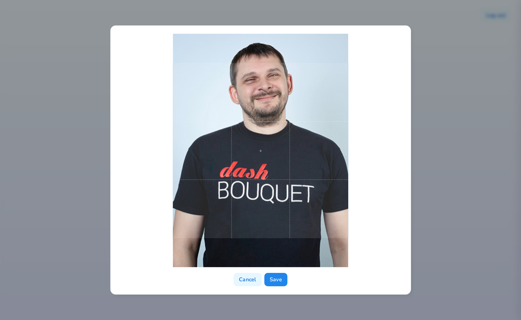
click at [307, 170] on span at bounding box center [260, 150] width 175 height 175
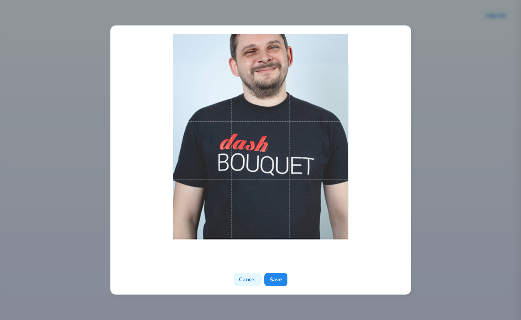
click at [306, 130] on span at bounding box center [260, 150] width 175 height 175
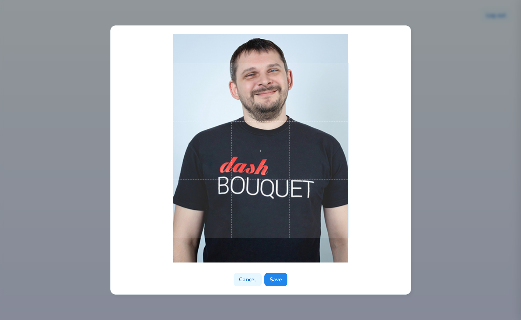
click at [293, 152] on span at bounding box center [260, 150] width 175 height 175
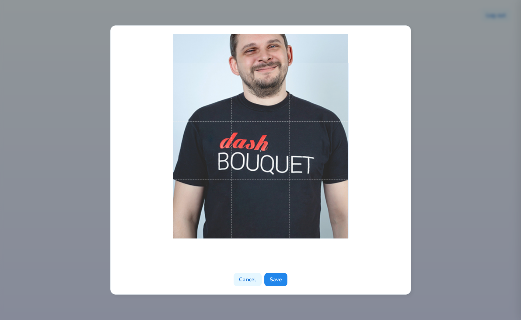
click at [278, 100] on span at bounding box center [260, 150] width 175 height 175
click at [293, 157] on span at bounding box center [260, 150] width 175 height 175
click at [261, 185] on span at bounding box center [260, 150] width 175 height 175
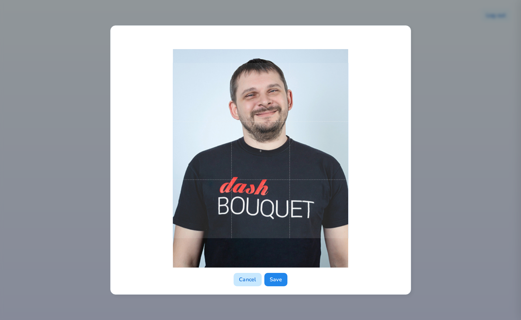
click at [244, 283] on button "Cancel" at bounding box center [248, 279] width 28 height 13
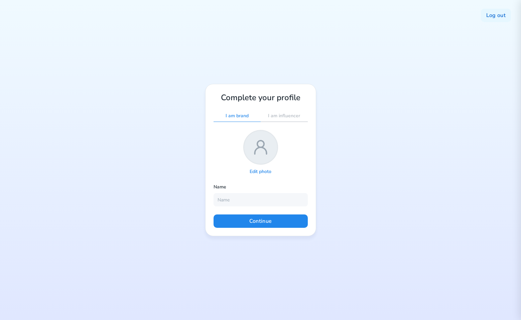
click at [288, 117] on p "I am influencer" at bounding box center [284, 116] width 32 height 6
click at [231, 112] on div "I am brand" at bounding box center [237, 116] width 47 height 11
click at [293, 117] on p "I am influencer" at bounding box center [284, 116] width 32 height 6
click at [358, 168] on div "Log out Complete your profile I am brand I am influencer Edit photo Name Contin…" at bounding box center [260, 160] width 521 height 320
click at [242, 113] on p "I am brand" at bounding box center [237, 116] width 23 height 6
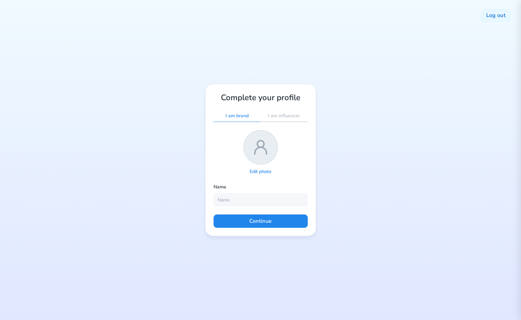
click at [259, 168] on div "Edit photo" at bounding box center [260, 171] width 32 height 9
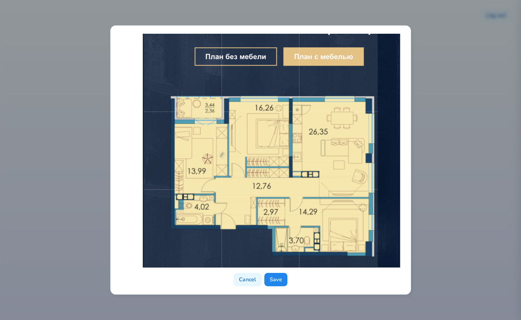
click at [293, 167] on span at bounding box center [261, 151] width 234 height 234
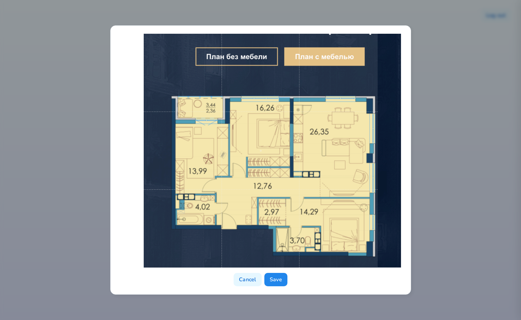
click at [356, 173] on span at bounding box center [261, 151] width 234 height 234
click at [278, 283] on button "Save" at bounding box center [275, 279] width 23 height 13
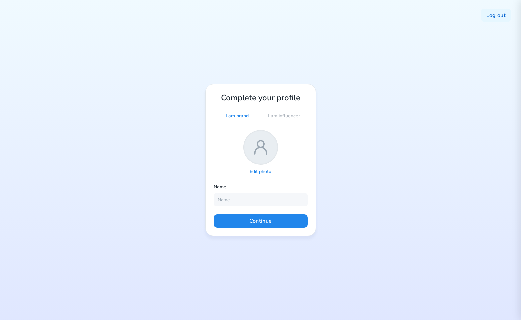
click at [260, 172] on p "Edit photo" at bounding box center [261, 172] width 22 height 6
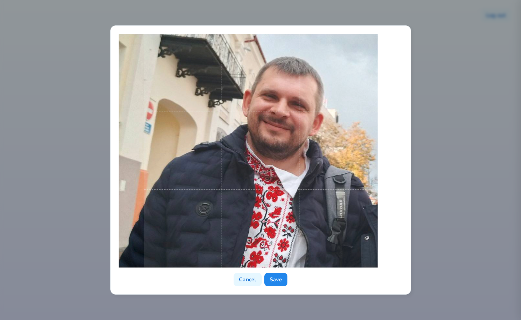
click at [272, 231] on span at bounding box center [261, 151] width 234 height 234
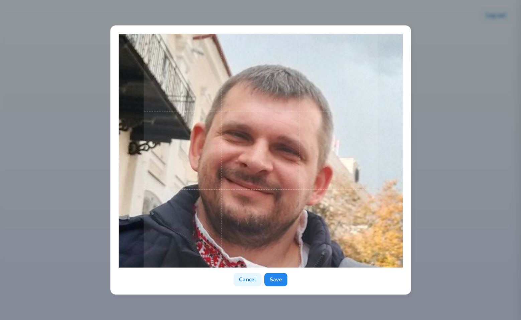
click at [354, 171] on span at bounding box center [261, 151] width 234 height 234
click at [279, 279] on button "Save" at bounding box center [275, 279] width 23 height 13
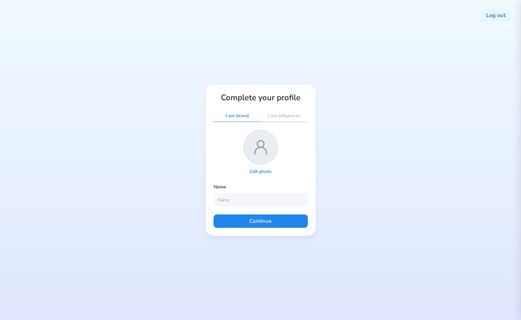
click at [486, 107] on div "Log out Complete your profile I am brand I am influencer Edit photo Name Contin…" at bounding box center [260, 160] width 521 height 320
click at [255, 171] on p "Edit photo" at bounding box center [261, 172] width 22 height 6
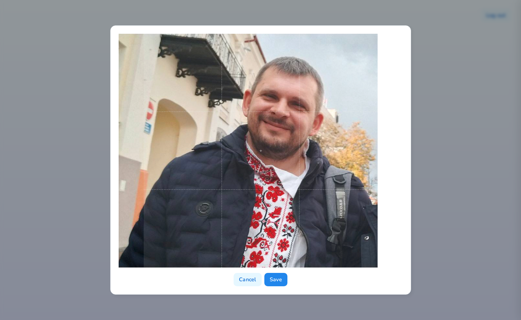
click at [296, 181] on span at bounding box center [261, 151] width 234 height 234
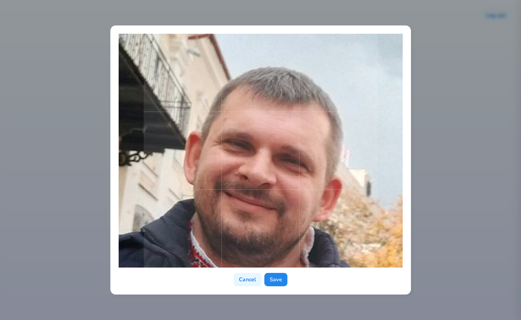
click at [327, 266] on span at bounding box center [261, 151] width 234 height 234
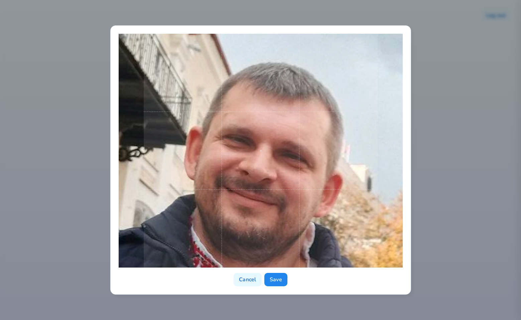
click at [328, 261] on span at bounding box center [261, 151] width 234 height 234
click at [274, 282] on button "Save" at bounding box center [275, 279] width 23 height 13
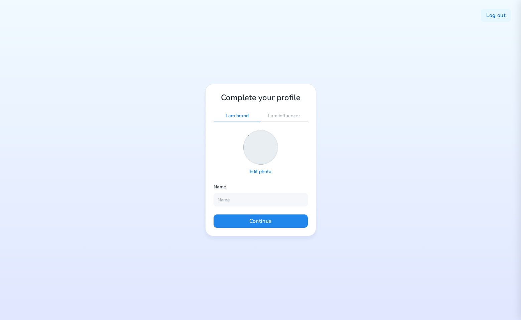
click at [295, 185] on div "Name" at bounding box center [261, 188] width 94 height 9
click at [298, 144] on div "Edit photo" at bounding box center [261, 153] width 94 height 46
click at [264, 169] on p "Edit photo" at bounding box center [261, 172] width 22 height 6
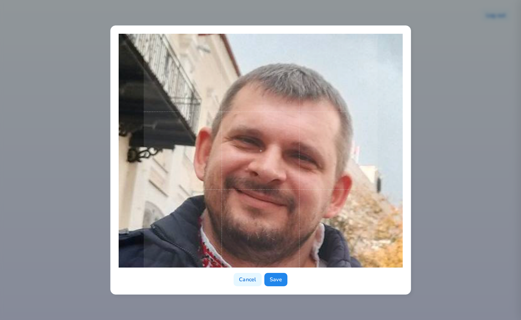
click at [321, 270] on div "Cancel Save" at bounding box center [261, 160] width 284 height 253
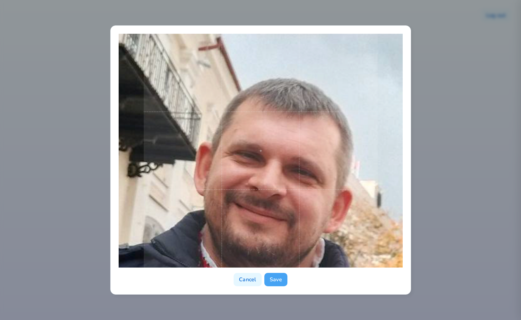
click at [283, 279] on button "Save" at bounding box center [275, 279] width 23 height 13
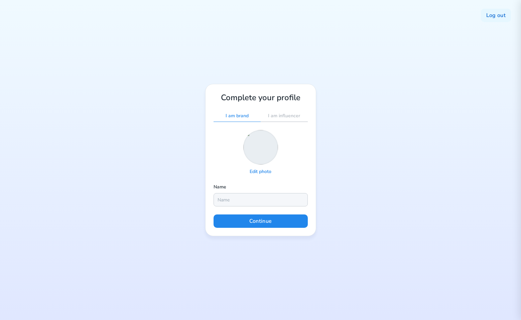
click at [238, 199] on input "text" at bounding box center [261, 199] width 94 height 13
type input "ddd"
click at [275, 220] on button "Continue" at bounding box center [261, 221] width 94 height 13
click at [265, 170] on p "Edit photo" at bounding box center [261, 172] width 22 height 6
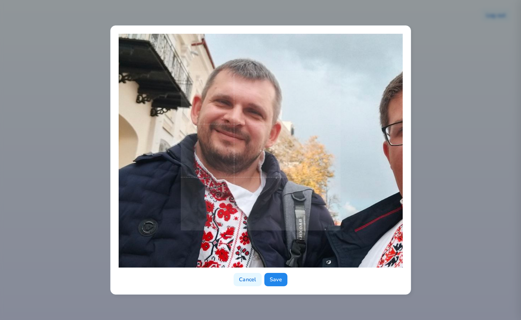
click at [393, 207] on div at bounding box center [261, 151] width 284 height 234
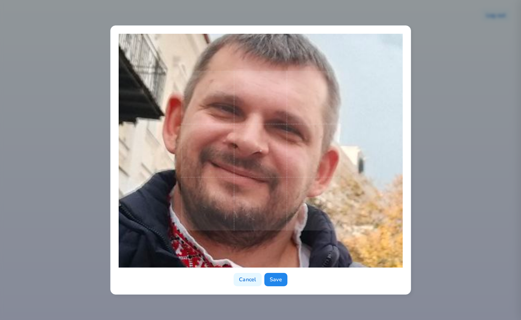
click at [388, 176] on div at bounding box center [261, 151] width 284 height 234
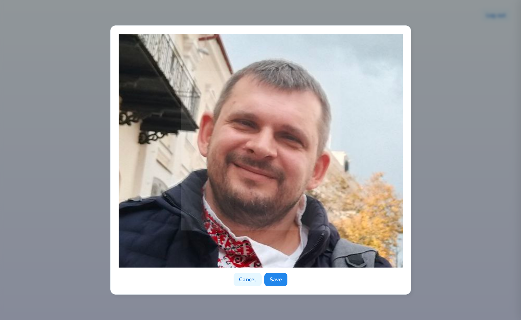
click at [368, 164] on div at bounding box center [261, 151] width 284 height 234
click at [274, 282] on button "Save" at bounding box center [275, 279] width 23 height 13
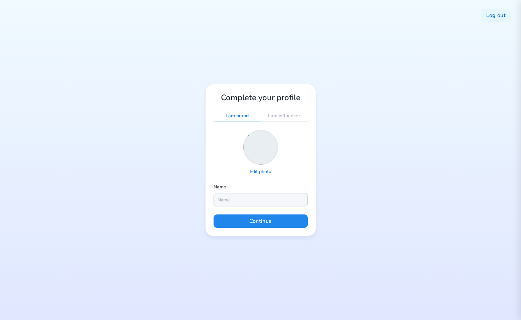
click at [239, 198] on input "text" at bounding box center [261, 199] width 94 height 13
type input "ddd"
click at [265, 219] on button "Continue" at bounding box center [261, 221] width 94 height 13
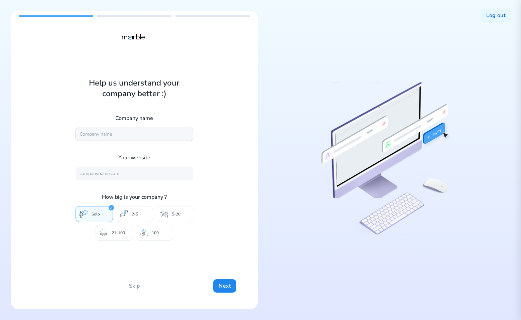
click at [135, 131] on input "text" at bounding box center [135, 134] width 118 height 13
type input "Marble"
click at [130, 174] on input "text" at bounding box center [135, 173] width 118 height 13
type input "https://mrbl.bio/"
click at [134, 212] on p "2-5" at bounding box center [135, 214] width 6 height 5
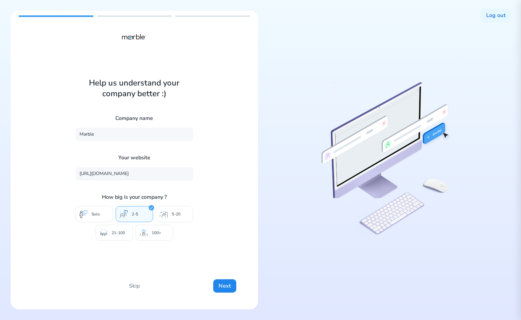
click at [174, 215] on p "5-20" at bounding box center [176, 214] width 9 height 5
click at [155, 229] on div "100+" at bounding box center [154, 233] width 37 height 16
click at [225, 290] on button "Next" at bounding box center [224, 285] width 23 height 13
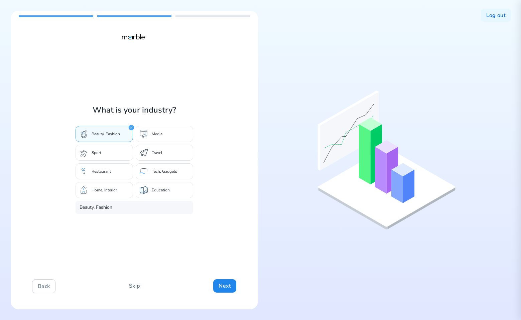
click at [134, 283] on button "Skip" at bounding box center [134, 285] width 21 height 13
click at [174, 158] on div "Travel" at bounding box center [164, 153] width 57 height 16
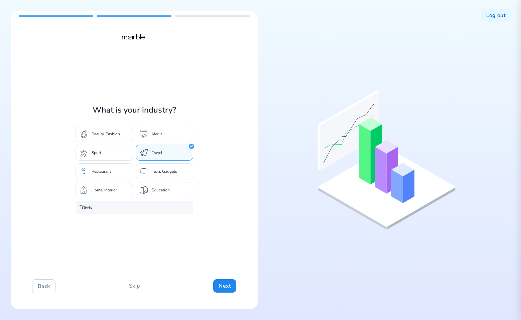
click at [160, 175] on div "Tech, Gadgets" at bounding box center [164, 171] width 57 height 16
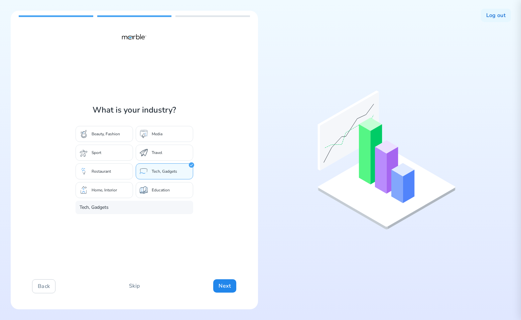
click at [110, 180] on div "Beauty, Fashion Media Sport Travel Restaurant Tech, Gadgets Home, Interior Educ…" at bounding box center [135, 162] width 118 height 72
click at [111, 176] on div "Restaurant" at bounding box center [104, 171] width 57 height 16
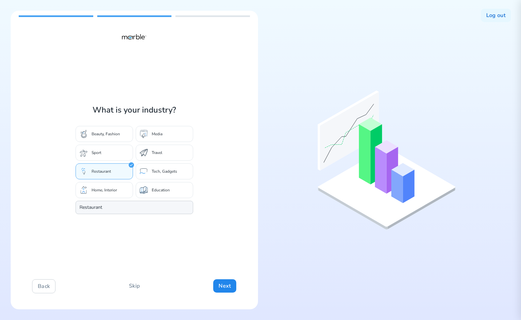
click at [124, 208] on input "Restaurant" at bounding box center [135, 207] width 118 height 13
type input "Restaurantxgdfgsdfgs"
drag, startPoint x: 138, startPoint y: 206, endPoint x: 80, endPoint y: 209, distance: 58.9
click at [80, 209] on input "Restaurantxgdfgsdfgs" at bounding box center [135, 207] width 118 height 13
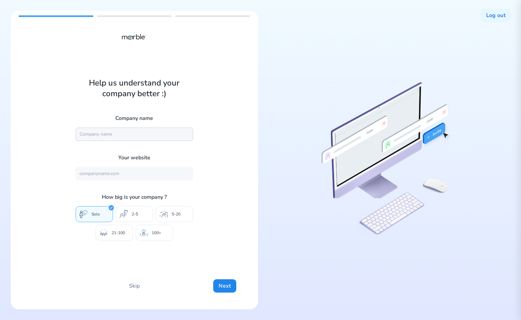
click at [167, 136] on input "text" at bounding box center [135, 134] width 118 height 13
type input "DashBouquet"
click at [124, 175] on input "text" at bounding box center [135, 173] width 118 height 13
type input "https://mrbl.bio/"
click at [155, 229] on div "100+" at bounding box center [154, 233] width 37 height 16
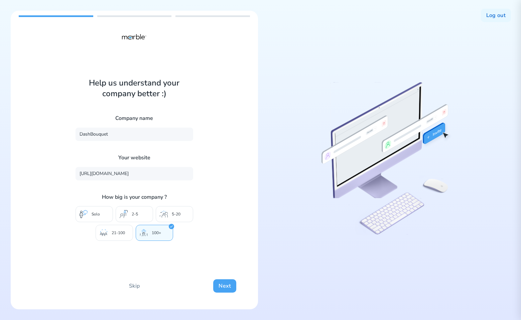
click at [222, 285] on button "Next" at bounding box center [224, 285] width 23 height 13
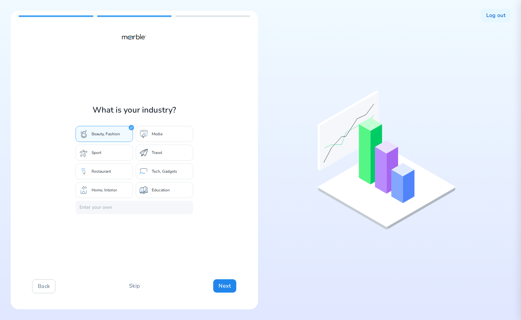
click at [165, 133] on div "Media" at bounding box center [164, 134] width 57 height 16
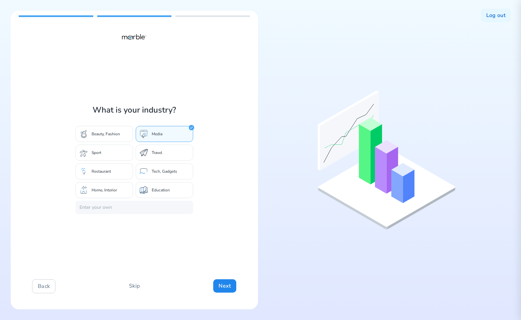
click at [153, 156] on div "Travel" at bounding box center [164, 153] width 57 height 16
click at [100, 178] on div "Restaurant" at bounding box center [104, 171] width 57 height 16
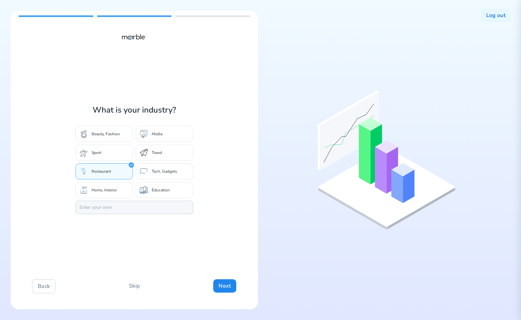
click at [93, 207] on input "text" at bounding box center [135, 207] width 118 height 13
click at [174, 150] on div "Travel" at bounding box center [164, 153] width 57 height 16
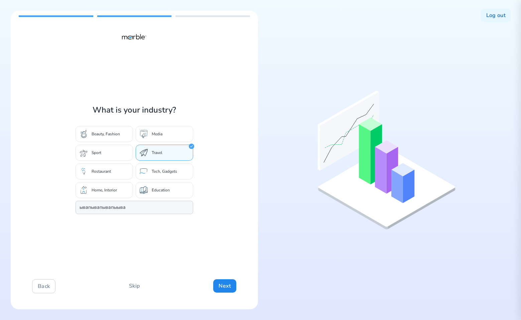
click at [140, 208] on input "ывапывапывапыыва" at bounding box center [135, 207] width 118 height 13
type input "ывапывапывапыываыфваф"
click at [170, 165] on div "Tech, Gadgets" at bounding box center [164, 171] width 57 height 16
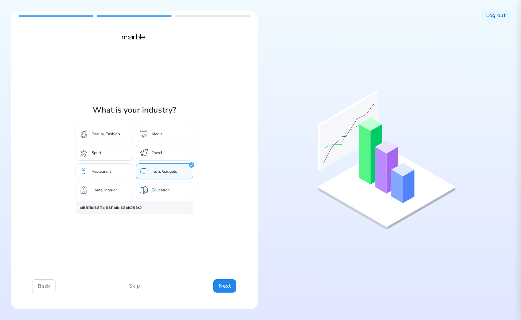
click at [172, 154] on div "Travel" at bounding box center [164, 153] width 57 height 16
click at [169, 131] on div "Media" at bounding box center [164, 134] width 57 height 16
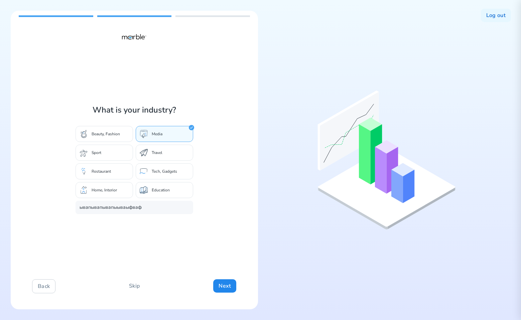
click at [117, 132] on p "Beauty, Fashion" at bounding box center [106, 133] width 28 height 5
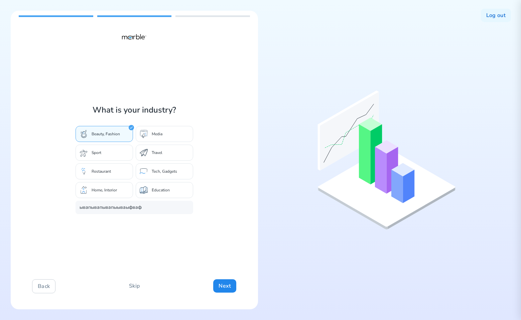
click at [112, 152] on div "Sport" at bounding box center [104, 153] width 57 height 16
click at [152, 155] on p "Travel" at bounding box center [157, 152] width 11 height 5
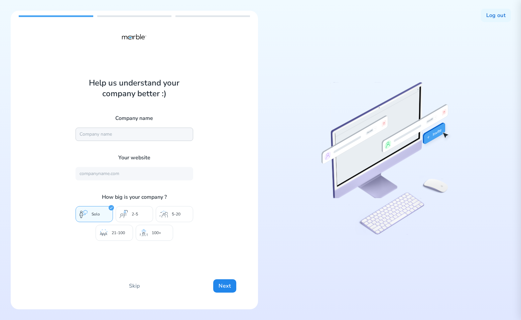
click at [151, 133] on input "text" at bounding box center [135, 134] width 118 height 13
type input "DashBouquet"
click at [123, 176] on input "text" at bounding box center [135, 173] width 118 height 13
type input "[URL][DOMAIN_NAME]"
click at [162, 237] on div "100+" at bounding box center [154, 233] width 37 height 16
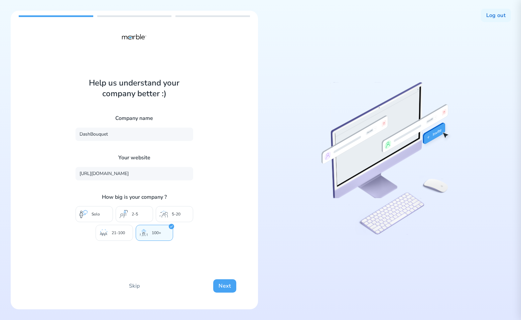
click at [219, 284] on button "Next" at bounding box center [224, 285] width 23 height 13
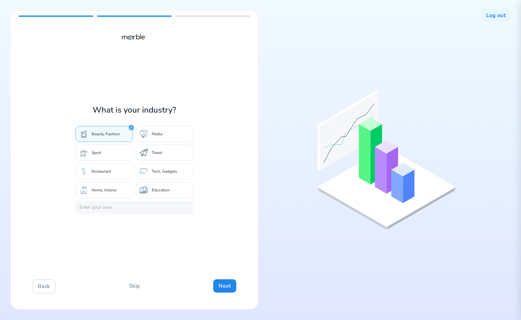
click at [166, 136] on div "Media" at bounding box center [164, 134] width 57 height 16
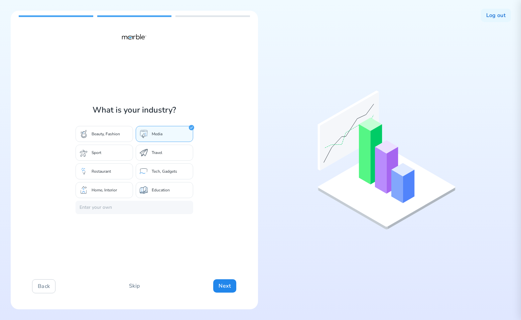
click at [153, 151] on p "Travel" at bounding box center [157, 152] width 11 height 5
click at [92, 146] on div "Sport" at bounding box center [104, 153] width 57 height 16
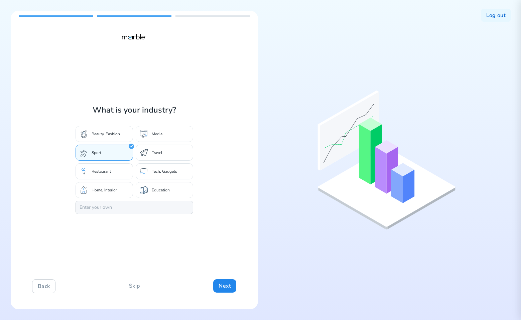
click at [105, 206] on input "text" at bounding box center [135, 207] width 118 height 13
type input "zzfasd"
click at [162, 151] on p "Travel" at bounding box center [157, 152] width 11 height 5
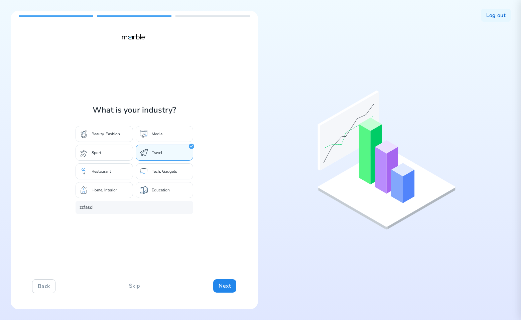
click at [169, 135] on div "Media" at bounding box center [164, 134] width 57 height 16
click at [101, 210] on input "text" at bounding box center [135, 207] width 118 height 13
type input "asdasd"
click at [114, 135] on p "Beauty, Fashion" at bounding box center [106, 133] width 28 height 5
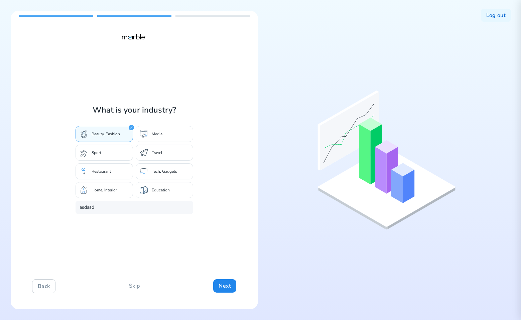
click at [175, 135] on div "Media" at bounding box center [164, 134] width 57 height 16
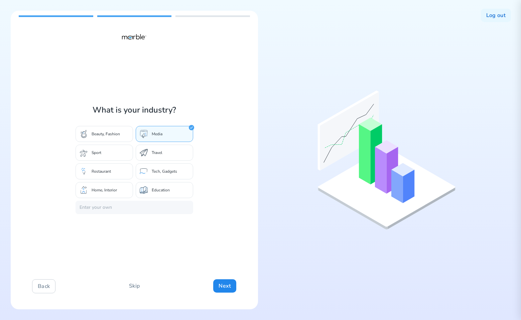
click at [110, 128] on div "Beauty, Fashion" at bounding box center [104, 134] width 57 height 16
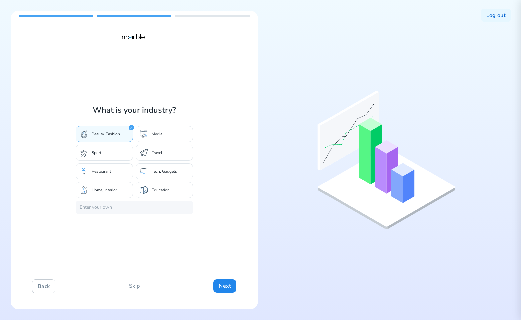
click at [114, 148] on div "Sport" at bounding box center [104, 153] width 57 height 16
click at [153, 152] on p "Travel" at bounding box center [157, 152] width 11 height 5
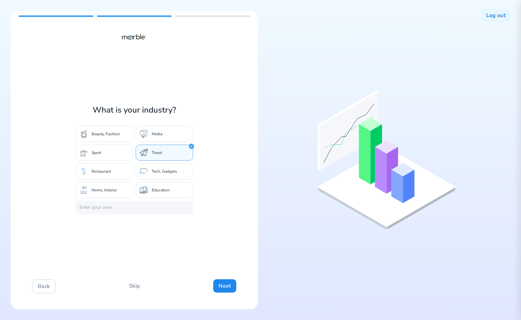
click at [154, 136] on p "Media" at bounding box center [157, 133] width 11 height 5
click at [95, 131] on p "Beauty, Fashion" at bounding box center [106, 133] width 28 height 5
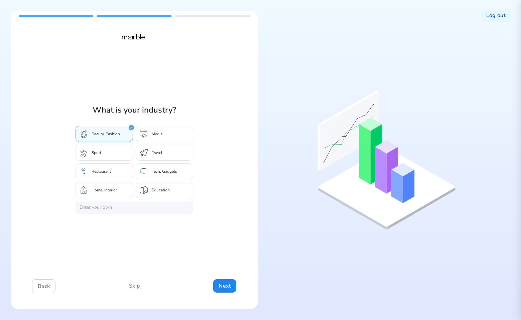
click at [102, 148] on div "Sport" at bounding box center [104, 153] width 57 height 16
click at [140, 140] on div "Media" at bounding box center [164, 134] width 57 height 16
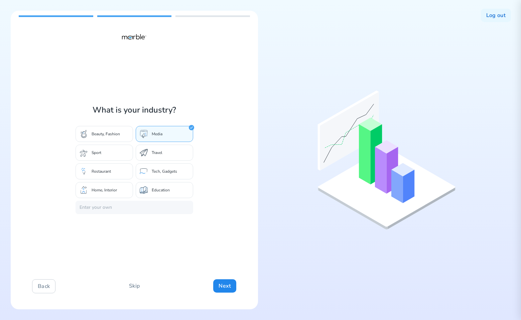
click at [111, 134] on p "Beauty, Fashion" at bounding box center [106, 133] width 28 height 5
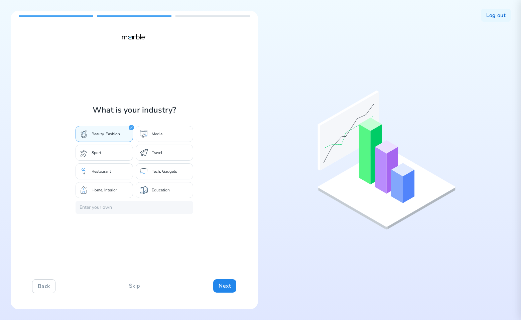
click at [108, 157] on div "Sport" at bounding box center [104, 153] width 57 height 16
click at [149, 152] on div "Travel" at bounding box center [164, 153] width 57 height 16
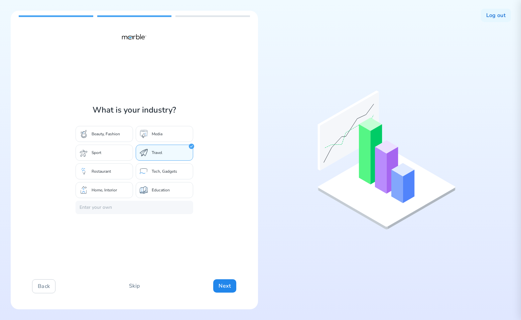
click at [151, 137] on div "Media" at bounding box center [164, 134] width 57 height 16
click at [102, 125] on div "What is your industry? Beauty, Fashion Media Sport Travel Restaurant Tech, Gadg…" at bounding box center [135, 160] width 118 height 110
click at [102, 136] on div "Beauty, Fashion" at bounding box center [104, 134] width 57 height 16
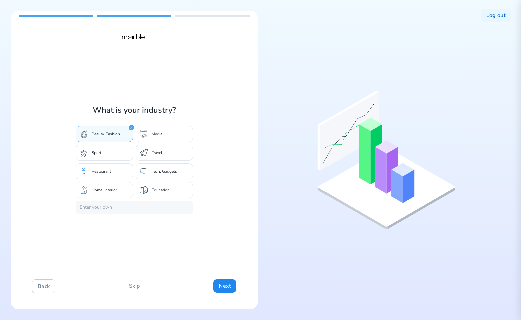
click at [154, 134] on p "Media" at bounding box center [157, 133] width 11 height 5
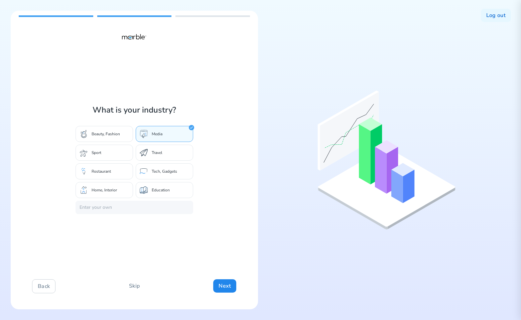
click at [103, 131] on p "Beauty, Fashion" at bounding box center [106, 133] width 28 height 5
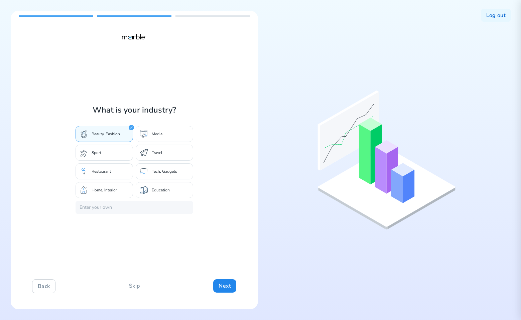
click at [153, 136] on p "Media" at bounding box center [157, 133] width 11 height 5
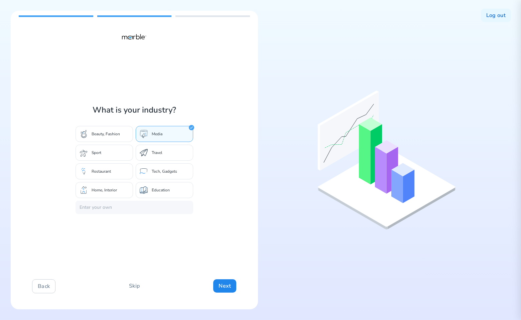
click at [111, 140] on div "Beauty, Fashion" at bounding box center [104, 134] width 57 height 16
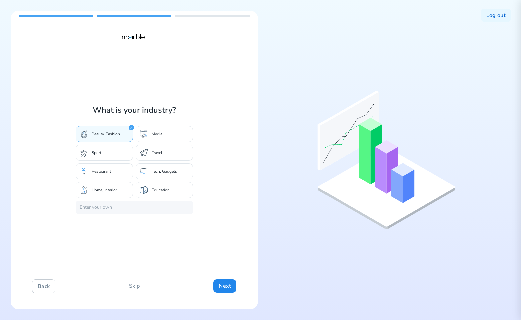
click at [158, 144] on div "Beauty, Fashion Media Sport Travel Restaurant Tech, Gadgets Home, Interior Educ…" at bounding box center [135, 162] width 118 height 72
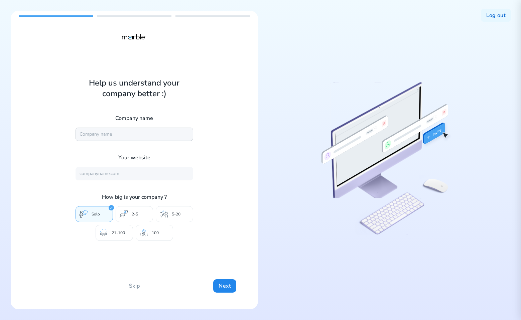
click at [140, 135] on input "text" at bounding box center [135, 134] width 118 height 13
type input "DashBouquet"
click at [120, 175] on input "text" at bounding box center [135, 173] width 118 height 13
type input "[URL][DOMAIN_NAME]"
click at [174, 213] on p "5-20" at bounding box center [176, 214] width 9 height 5
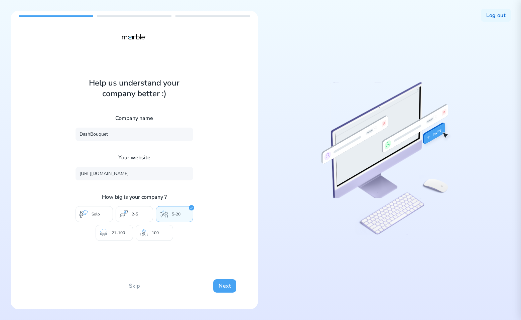
click at [225, 286] on button "Next" at bounding box center [224, 285] width 23 height 13
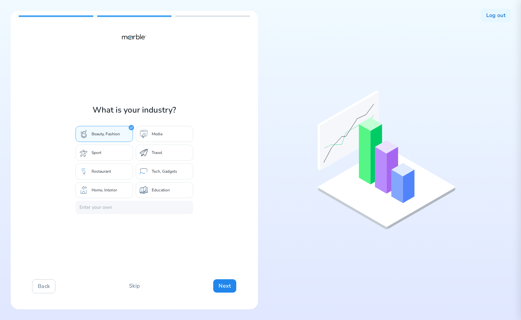
click at [161, 177] on div "Tech, Gadgets" at bounding box center [164, 171] width 57 height 16
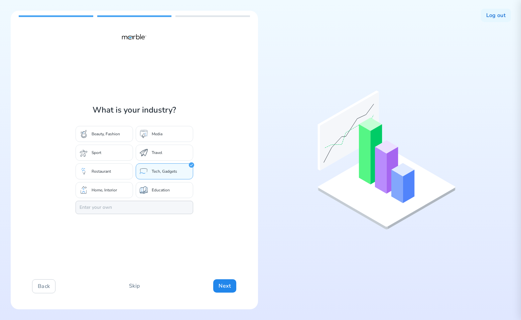
click at [120, 203] on input "text" at bounding box center [135, 207] width 118 height 13
click at [108, 211] on input "x" at bounding box center [135, 207] width 118 height 13
type input "xxczvxcv"
click at [107, 172] on p "Restaurant" at bounding box center [101, 171] width 19 height 5
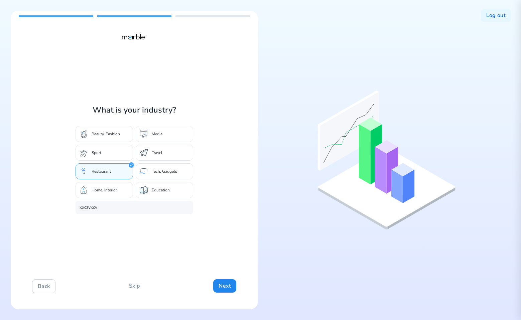
click at [151, 152] on div "Travel" at bounding box center [164, 153] width 57 height 16
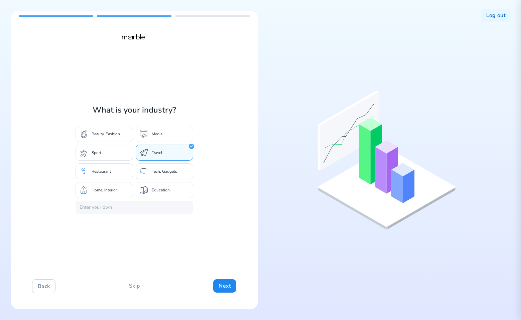
click at [120, 152] on div "Sport" at bounding box center [104, 153] width 57 height 16
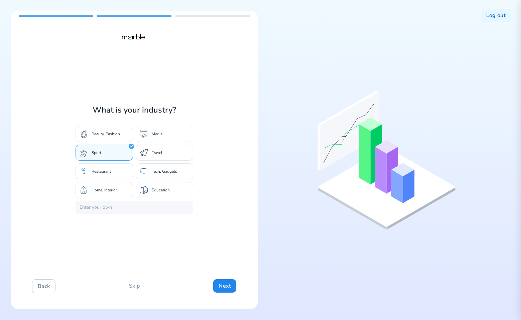
click at [120, 132] on div "Beauty, Fashion" at bounding box center [104, 134] width 57 height 16
click at [160, 132] on p "Media" at bounding box center [157, 133] width 11 height 5
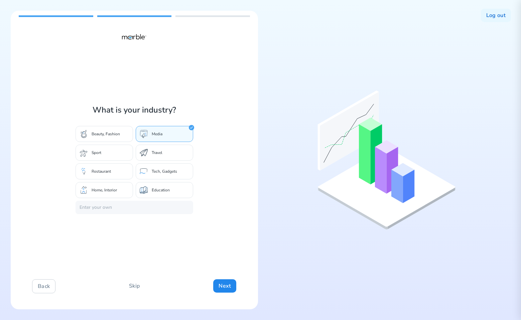
click at [110, 186] on div "Home, Interior" at bounding box center [104, 190] width 57 height 16
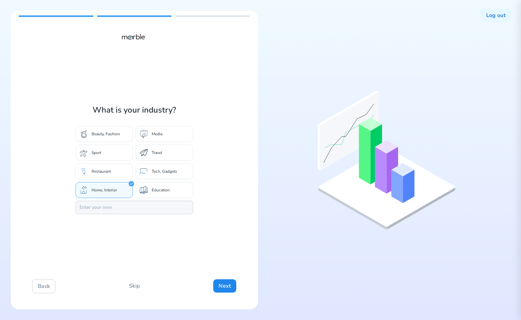
click at [99, 209] on input "text" at bounding box center [135, 207] width 118 height 13
click at [119, 213] on input "z" at bounding box center [135, 207] width 118 height 13
type input "zczvzxcv"
click at [158, 170] on p "Tech, Gadgets" at bounding box center [164, 171] width 25 height 5
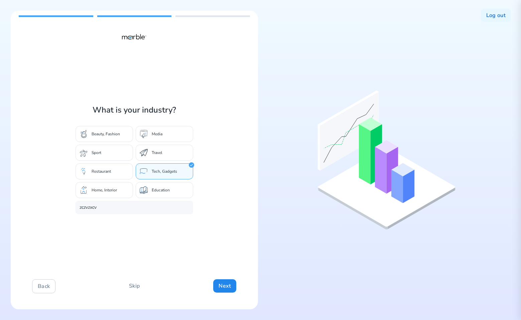
click at [168, 190] on p "Education" at bounding box center [161, 190] width 18 height 5
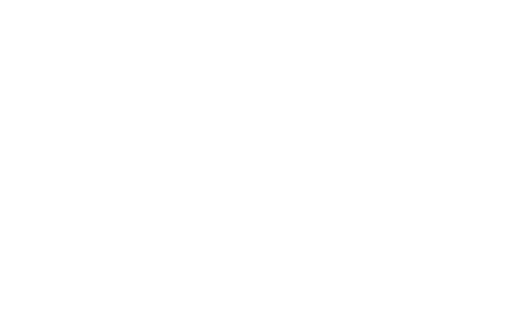
click at [229, 5] on html at bounding box center [260, 2] width 521 height 5
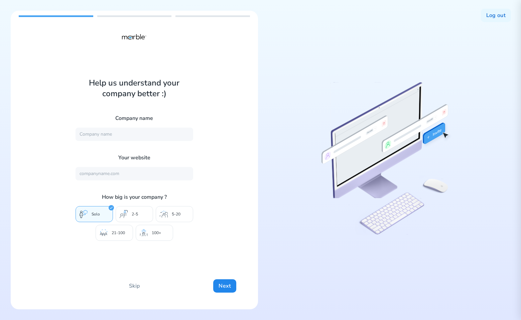
click at [237, 96] on div "Help us understand your company better :) Company name Your website How big is …" at bounding box center [134, 160] width 247 height 299
click at [152, 136] on input "text" at bounding box center [135, 134] width 118 height 13
type input "DashBouquet"
click at [123, 175] on input "text" at bounding box center [135, 173] width 118 height 13
type input "https://mrbl.bio/"
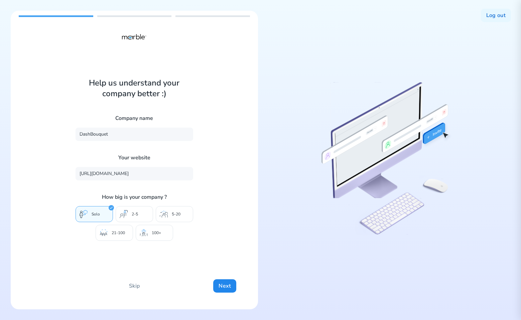
click at [164, 235] on div "100+" at bounding box center [154, 233] width 37 height 16
click at [222, 281] on button "Next" at bounding box center [224, 285] width 23 height 13
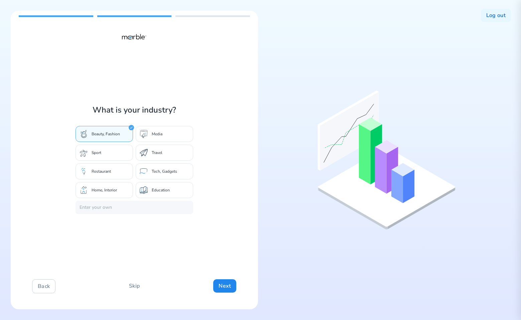
click at [164, 153] on div "Travel" at bounding box center [164, 153] width 57 height 16
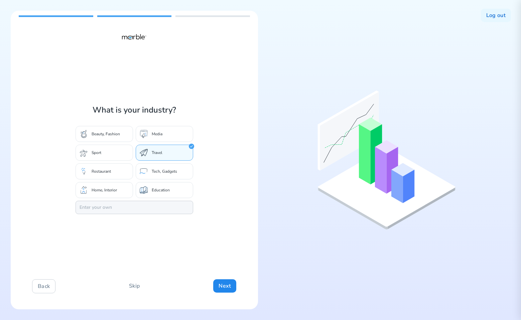
click at [118, 211] on input "text" at bounding box center [135, 207] width 118 height 13
type input "sfgdsdf"
click at [167, 172] on p "Tech, Gadgets" at bounding box center [164, 171] width 25 height 5
click at [161, 148] on div "Travel" at bounding box center [164, 153] width 57 height 16
click at [159, 137] on div "Media" at bounding box center [164, 134] width 57 height 16
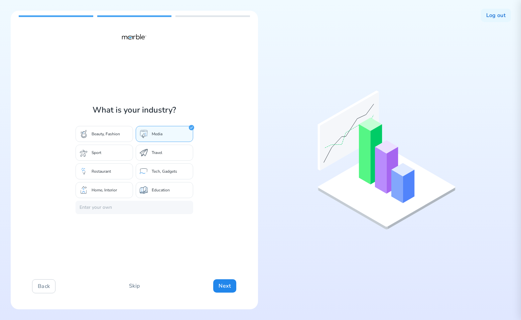
click at [101, 134] on p "Beauty, Fashion" at bounding box center [106, 133] width 28 height 5
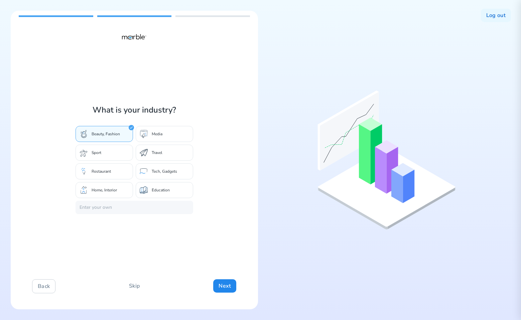
click at [94, 159] on div "Sport" at bounding box center [104, 153] width 57 height 16
click at [139, 184] on div "Education" at bounding box center [164, 190] width 57 height 16
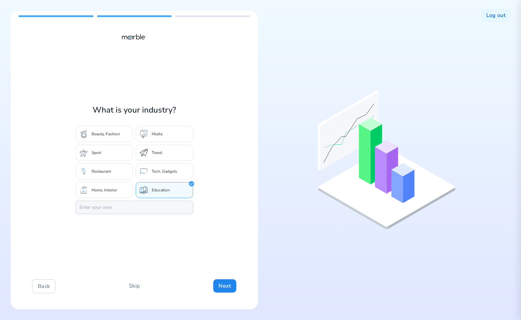
click at [123, 202] on input "text" at bounding box center [135, 207] width 118 height 13
type input "dfasdfa"
click at [160, 239] on div "What is your industry? Beauty, Fashion Media Sport Travel Restaurant Tech, Gadg…" at bounding box center [134, 160] width 247 height 299
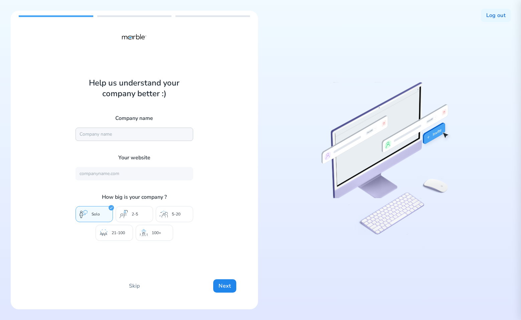
click at [153, 134] on input "text" at bounding box center [135, 134] width 118 height 13
type input "DashBouquet"
click at [122, 174] on input "text" at bounding box center [135, 173] width 118 height 13
type input "sdfsdf"
click at [137, 214] on p "2-5" at bounding box center [135, 214] width 6 height 5
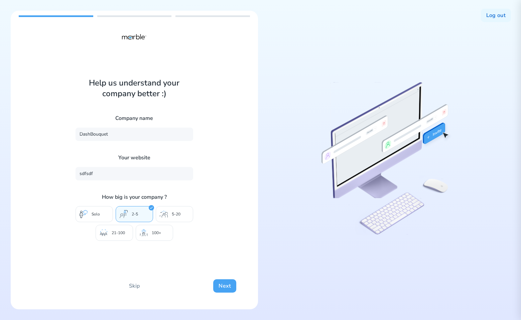
click at [220, 285] on button "Next" at bounding box center [224, 285] width 23 height 13
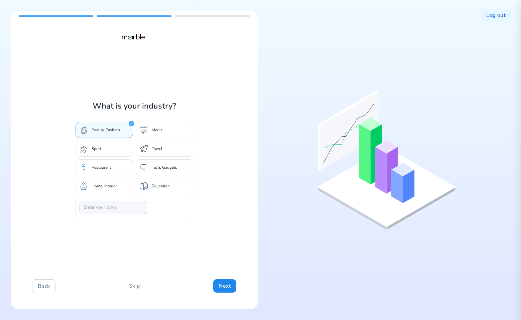
click at [127, 206] on input "text" at bounding box center [114, 207] width 68 height 13
click at [152, 204] on div at bounding box center [135, 207] width 118 height 21
click at [174, 207] on input "text" at bounding box center [135, 207] width 110 height 13
click at [210, 207] on div "What is your industry? Beauty, Fashion Media Sport Travel Restaurant Tech, Gadg…" at bounding box center [134, 160] width 247 height 299
click at [180, 208] on input "text" at bounding box center [135, 207] width 110 height 13
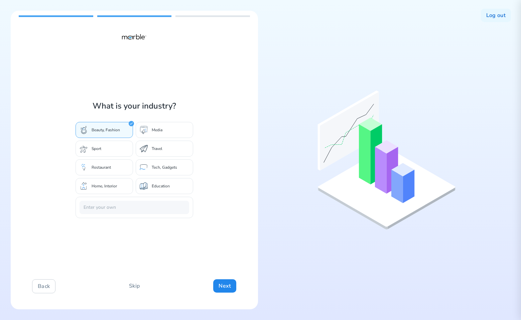
click at [211, 206] on div "What is your industry? Beauty, Fashion Media Sport Travel Restaurant Tech, Gadg…" at bounding box center [134, 160] width 247 height 299
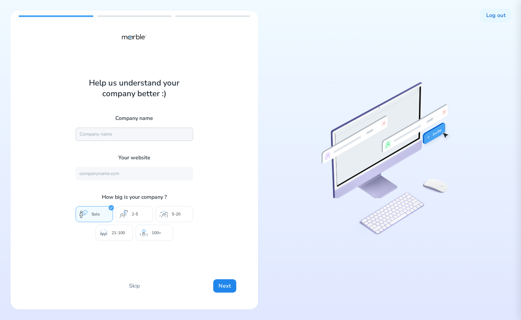
click at [145, 136] on input "text" at bounding box center [135, 134] width 118 height 13
click at [220, 247] on div "Help us understand your company better :) Company name Your website How big is …" at bounding box center [134, 160] width 247 height 299
click at [220, 283] on button "Next" at bounding box center [224, 285] width 23 height 13
click at [221, 287] on button "Next" at bounding box center [224, 285] width 23 height 13
click at [226, 288] on button "Next" at bounding box center [224, 285] width 23 height 13
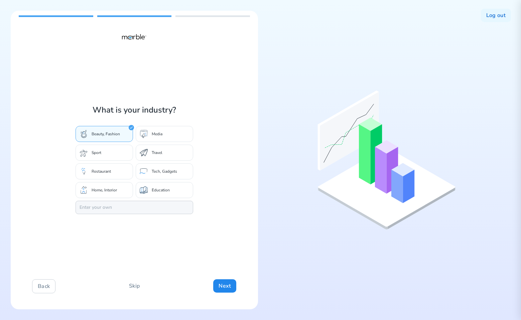
click at [171, 210] on input "text" at bounding box center [135, 207] width 118 height 13
click at [200, 201] on div "What is your industry? Beauty, Fashion Media Sport Travel Restaurant Tech, Gadg…" at bounding box center [134, 160] width 247 height 299
click at [185, 209] on input "text" at bounding box center [135, 207] width 118 height 13
click at [173, 207] on input "text" at bounding box center [135, 207] width 118 height 13
type input "xcb"
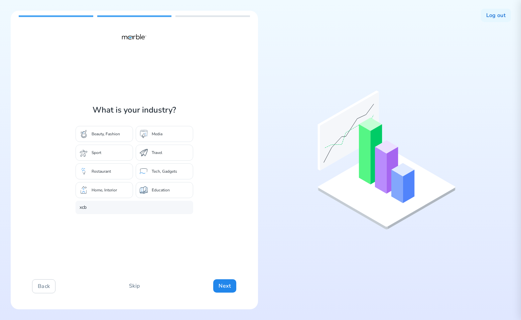
click at [210, 207] on div "What is your industry? Beauty, Fashion Media Sport Travel Restaurant Tech, Gadg…" at bounding box center [134, 160] width 247 height 299
click at [152, 203] on input "xcb" at bounding box center [135, 207] width 118 height 13
click at [200, 209] on div "What is your industry? Beauty, Fashion Media Sport Travel Restaurant Tech, Gadg…" at bounding box center [134, 160] width 247 height 299
click at [171, 208] on input "xcb" at bounding box center [135, 207] width 118 height 13
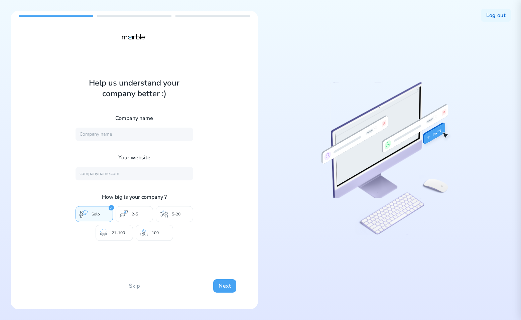
click at [225, 288] on button "Next" at bounding box center [224, 285] width 23 height 13
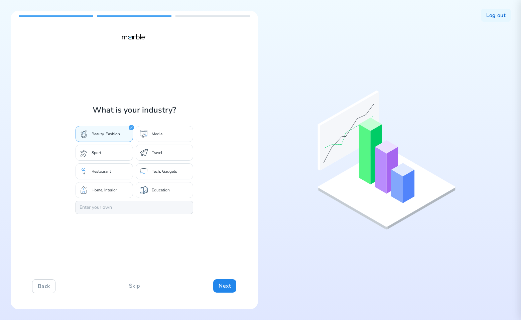
click at [121, 208] on input "text" at bounding box center [135, 207] width 118 height 13
type input "ывапывапывапыываыфваф"
click at [179, 233] on div "What is your industry? Beauty, Fashion Media Sport Travel Restaurant Tech, Gadg…" at bounding box center [134, 160] width 247 height 299
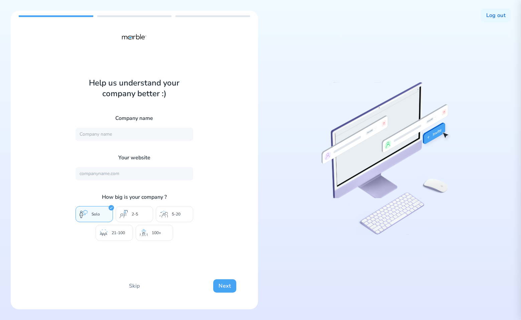
click at [225, 284] on button "Next" at bounding box center [224, 285] width 23 height 13
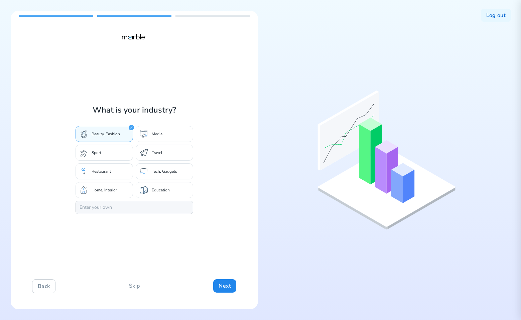
click at [177, 209] on input "text" at bounding box center [135, 207] width 118 height 13
click at [215, 206] on div "What is your industry? Beauty, Fashion Media Sport Travel Restaurant Tech, Gadg…" at bounding box center [134, 160] width 247 height 299
click at [178, 203] on input "text" at bounding box center [135, 207] width 118 height 13
click at [212, 208] on div "What is your industry? Beauty, Fashion Media Sport Travel Restaurant Tech, Gadg…" at bounding box center [134, 160] width 247 height 299
click at [177, 209] on input "text" at bounding box center [135, 207] width 118 height 13
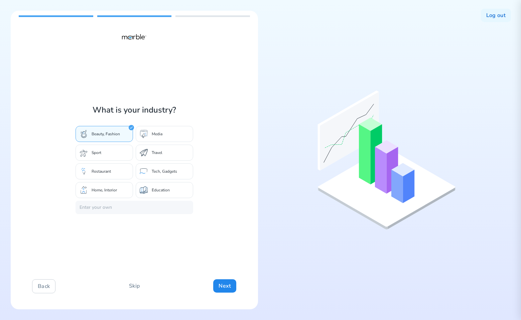
click at [209, 212] on div "What is your industry? Beauty, Fashion Media Sport Travel Restaurant Tech, Gadg…" at bounding box center [134, 160] width 247 height 299
click at [162, 210] on input "text" at bounding box center [135, 207] width 118 height 13
click at [202, 210] on div "What is your industry? Beauty, Fashion Media Sport Travel Restaurant Tech, Gadg…" at bounding box center [134, 160] width 247 height 299
click at [184, 207] on input "text" at bounding box center [135, 207] width 118 height 13
click at [201, 209] on div "What is your industry? Beauty, Fashion Media Sport Travel Restaurant Tech, Gadg…" at bounding box center [134, 160] width 247 height 299
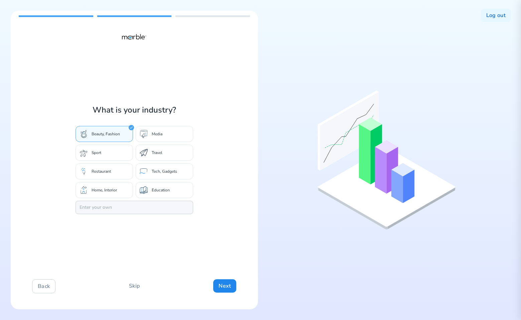
click at [183, 208] on input "text" at bounding box center [135, 207] width 118 height 13
type input "kkk"
click at [214, 234] on div "What is your industry? Beauty, Fashion Media Sport Travel Restaurant Tech, Gadg…" at bounding box center [134, 160] width 247 height 299
click at [189, 221] on div "What is your industry? Beauty, Fashion Media Sport Travel Restaurant Tech, Gadg…" at bounding box center [134, 160] width 247 height 299
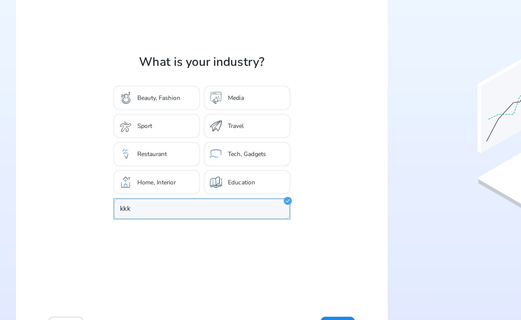
click at [162, 207] on input "kkk" at bounding box center [134, 207] width 117 height 13
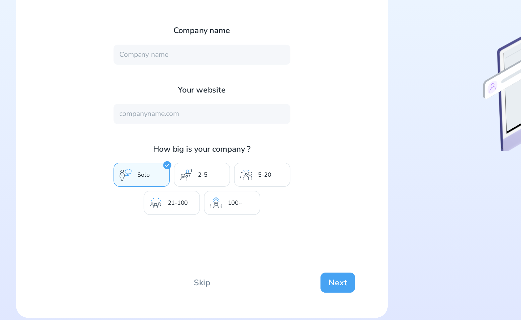
click at [218, 282] on button "Next" at bounding box center [224, 285] width 23 height 13
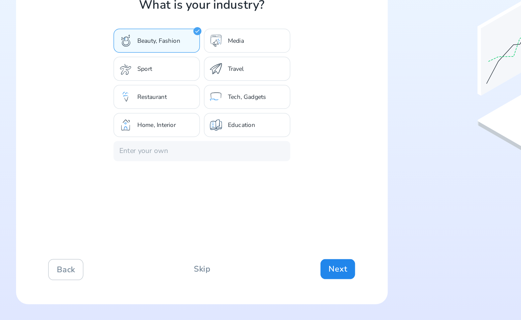
click at [161, 153] on p "Travel" at bounding box center [157, 152] width 11 height 5
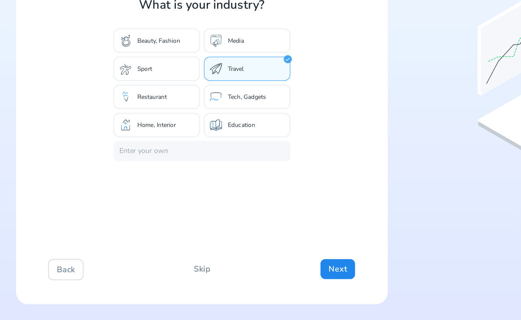
click at [171, 135] on div "Media" at bounding box center [164, 134] width 57 height 16
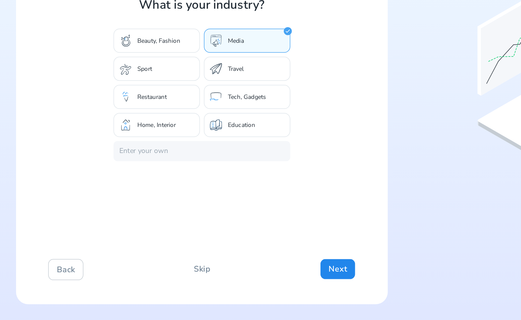
click at [116, 154] on div "Sport" at bounding box center [104, 153] width 57 height 16
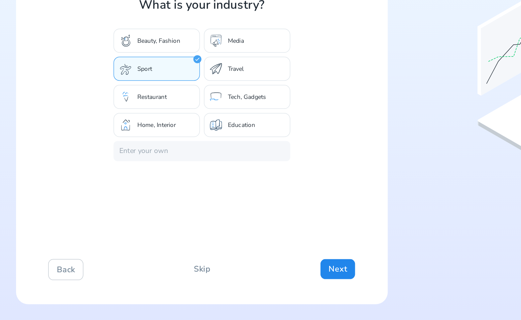
click at [160, 169] on p "Tech, Gadgets" at bounding box center [164, 171] width 25 height 5
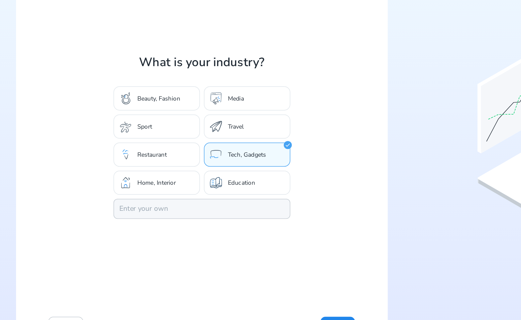
click at [142, 209] on input "text" at bounding box center [135, 207] width 118 height 13
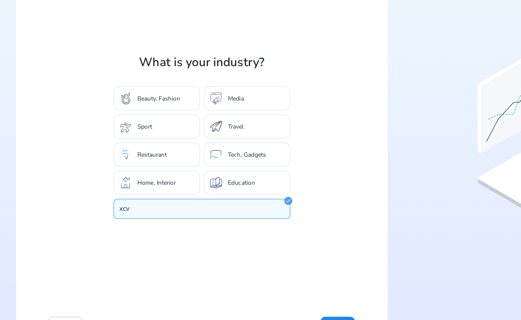
type input "xcv"
click at [165, 229] on div "What is your industry? Beauty, Fashion Media Sport Travel Restaurant Tech, Gadg…" at bounding box center [134, 160] width 247 height 299
click at [154, 209] on input "xcv" at bounding box center [135, 207] width 118 height 13
click at [159, 232] on div "What is your industry? Beauty, Fashion Media Sport Travel Restaurant Tech, Gadg…" at bounding box center [134, 160] width 247 height 299
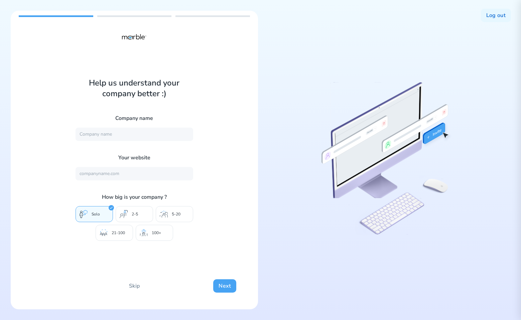
click at [226, 286] on button "Next" at bounding box center [224, 285] width 23 height 13
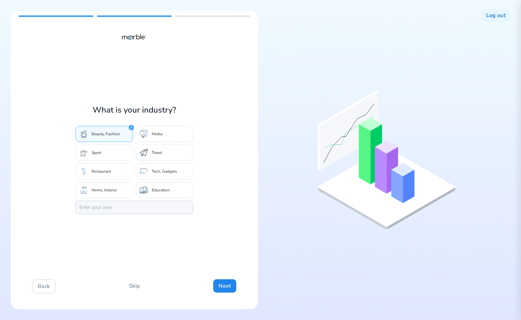
click at [133, 210] on input "text" at bounding box center [135, 207] width 118 height 13
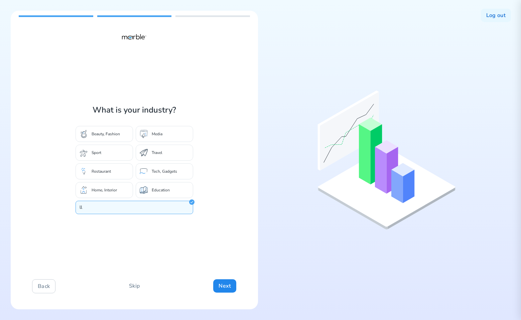
type input "ll"
click at [171, 188] on div "Education" at bounding box center [164, 190] width 57 height 16
click at [159, 208] on input "text" at bounding box center [135, 207] width 118 height 13
type input "kkk"
click at [181, 231] on div "What is your industry? Beauty, Fashion Media Sport Travel Restaurant Tech, Gadg…" at bounding box center [134, 160] width 247 height 299
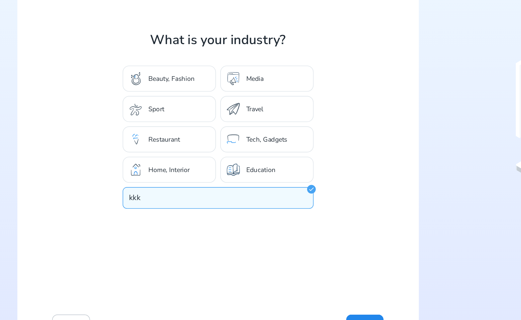
click at [154, 207] on input "kkk" at bounding box center [135, 207] width 118 height 13
click at [156, 226] on div "What is your industry? Beauty, Fashion Media Sport Travel Restaurant Tech, Gadg…" at bounding box center [134, 160] width 247 height 299
click at [156, 206] on input "kkk" at bounding box center [135, 207] width 118 height 13
click at [158, 231] on div "What is your industry? Beauty, Fashion Media Sport Travel Restaurant Tech, Gadg…" at bounding box center [134, 160] width 247 height 299
click at [156, 209] on input "kkk" at bounding box center [135, 207] width 118 height 13
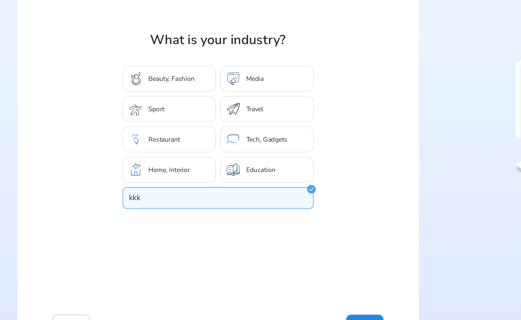
click at [158, 227] on div "What is your industry? Beauty, Fashion Media Sport Travel Restaurant Tech, Gadg…" at bounding box center [134, 160] width 247 height 299
click at [156, 206] on input "kkk" at bounding box center [135, 207] width 118 height 13
click at [158, 227] on div "What is your industry? Beauty, Fashion Media Sport Travel Restaurant Tech, Gadg…" at bounding box center [134, 160] width 247 height 299
click at [287, 202] on div at bounding box center [386, 160] width 247 height 299
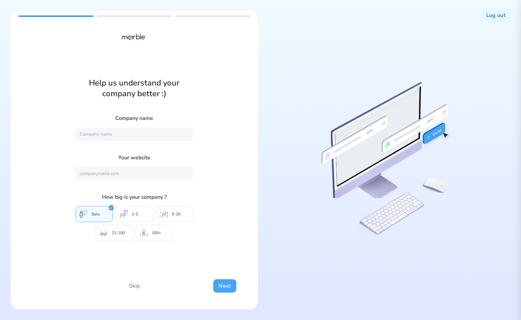
click at [225, 286] on button "Next" at bounding box center [224, 285] width 23 height 13
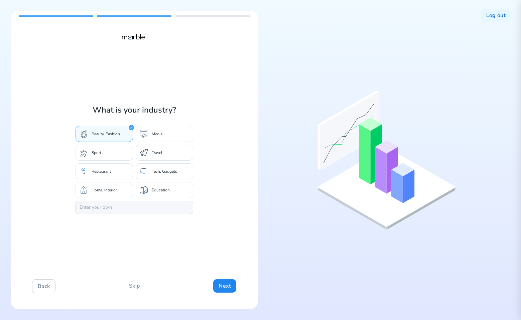
click at [165, 207] on input "text" at bounding box center [135, 207] width 118 height 13
type input "ывапывапывапыываыфваф"
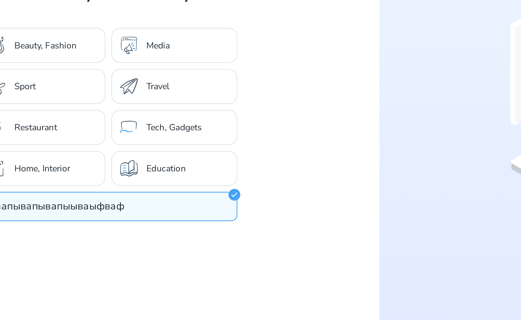
click at [155, 229] on div "What is your industry? Beauty, Fashion Media Sport Travel Restaurant Tech, Gadg…" at bounding box center [134, 160] width 247 height 299
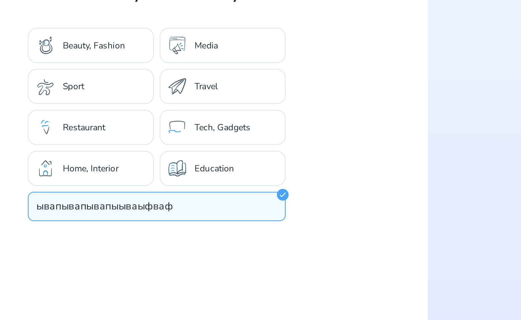
click at [150, 207] on input "ывапывапывапыываыфваф" at bounding box center [135, 207] width 118 height 13
click at [144, 227] on div "What is your industry? Beauty, Fashion Media Sport Travel Restaurant Tech, Gadg…" at bounding box center [134, 160] width 247 height 299
click at [153, 210] on input "ывапывапывапыываыфваф" at bounding box center [135, 207] width 118 height 13
click at [155, 188] on p "Education" at bounding box center [161, 190] width 18 height 5
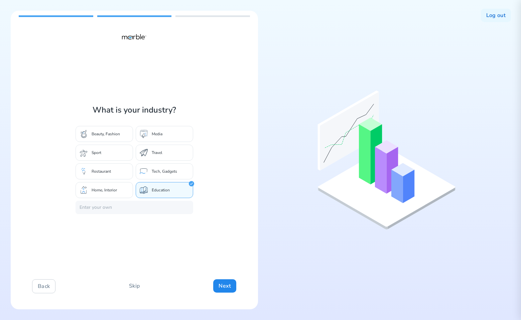
click at [170, 244] on div "What is your industry? Beauty, Fashion Media Sport Travel Restaurant Tech, Gadg…" at bounding box center [134, 160] width 247 height 299
click at [121, 190] on div "Home, Interior" at bounding box center [104, 190] width 57 height 16
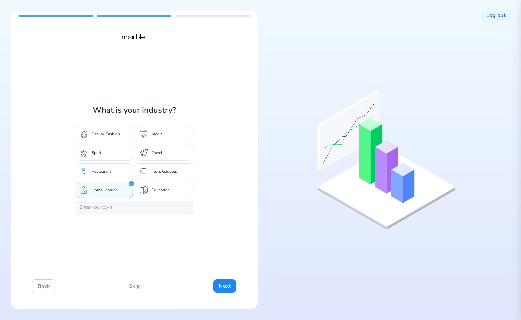
click at [126, 207] on input "text" at bounding box center [135, 207] width 118 height 13
type input "ывапывапывапыываыфваф"
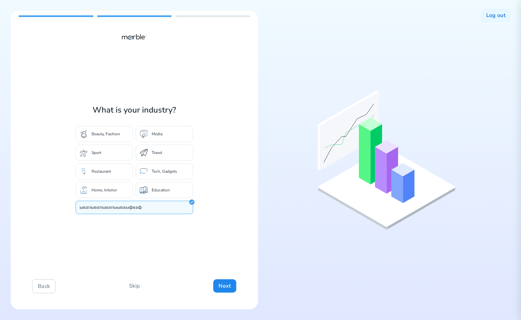
click at [160, 247] on div "What is your industry? Beauty, Fashion Media Sport Travel Restaurant Tech, Gadg…" at bounding box center [134, 160] width 247 height 299
click at [170, 191] on div "Education" at bounding box center [164, 190] width 57 height 16
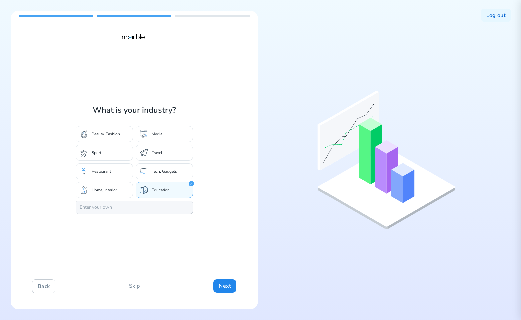
click at [162, 210] on input "text" at bounding box center [135, 207] width 118 height 13
type input "ывапывапывапыываыфваф"
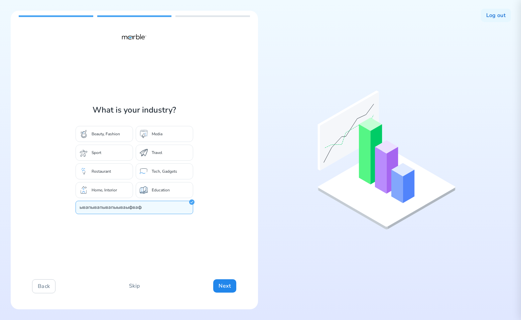
click at [164, 172] on p "Tech, Gadgets" at bounding box center [164, 171] width 25 height 5
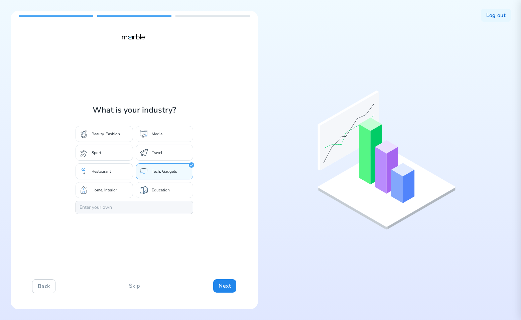
click at [154, 211] on input "text" at bounding box center [135, 207] width 118 height 13
type input ".,"
click at [199, 218] on div "What is your industry? Beauty, Fashion Media Sport Travel Restaurant Tech, Gadg…" at bounding box center [134, 160] width 247 height 299
click at [172, 190] on div "Education" at bounding box center [164, 190] width 57 height 16
click at [170, 203] on input "text" at bounding box center [135, 207] width 118 height 13
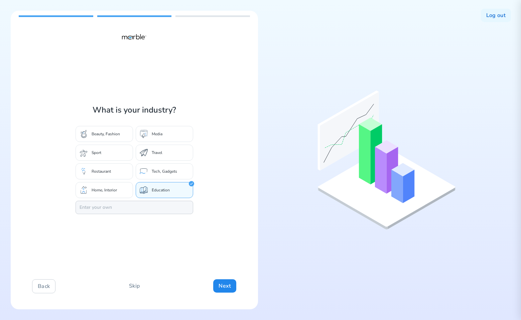
click at [170, 207] on input "text" at bounding box center [135, 207] width 118 height 13
type input "ывапывапывапыываыфваф"
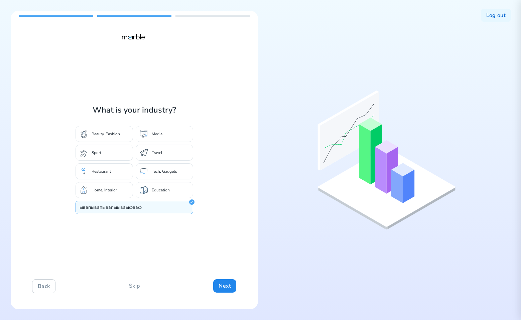
click at [165, 225] on div "What is your industry? Beauty, Fashion Media Sport Travel Restaurant Tech, Gadg…" at bounding box center [134, 160] width 247 height 299
click at [219, 211] on div "What is your industry? Beauty, Fashion Media Sport Travel Restaurant Tech, Gadg…" at bounding box center [134, 160] width 247 height 299
click at [173, 191] on div "Education" at bounding box center [164, 190] width 57 height 16
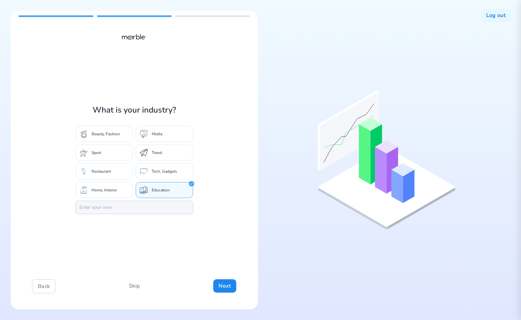
click at [162, 204] on input "text" at bounding box center [135, 207] width 118 height 13
type input "ывапывапывапыываыфваф"
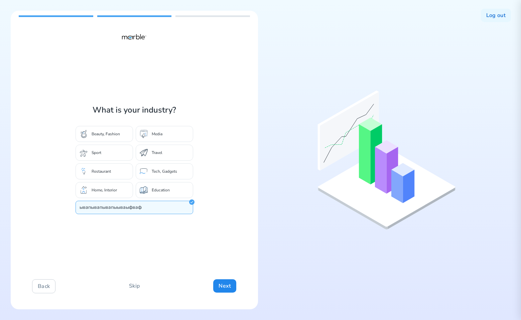
click at [219, 215] on div "What is your industry? Beauty, Fashion Media Sport Travel Restaurant Tech, Gadg…" at bounding box center [134, 160] width 247 height 299
click at [219, 195] on div "What is your industry? Beauty, Fashion Media Sport Travel Restaurant Tech, Gadg…" at bounding box center [134, 160] width 247 height 299
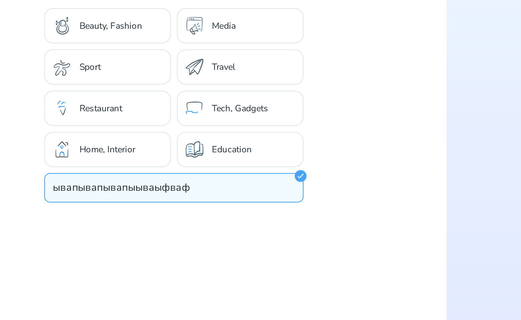
click at [239, 205] on div "What is your industry? Beauty, Fashion Media Sport Travel Restaurant Tech, Gadg…" at bounding box center [134, 160] width 247 height 299
click at [172, 207] on input "ывапывапывапыываыфваф" at bounding box center [135, 207] width 118 height 13
click at [179, 235] on div "What is your industry? Beauty, Fashion Media Sport Travel Restaurant Tech, Gadg…" at bounding box center [134, 160] width 247 height 299
click at [202, 215] on div "What is your industry? Beauty, Fashion Media Sport Travel Restaurant Tech, Gadg…" at bounding box center [134, 160] width 247 height 299
click at [206, 186] on div "What is your industry? Beauty, Fashion Media Sport Travel Restaurant Tech, Gadg…" at bounding box center [134, 160] width 247 height 299
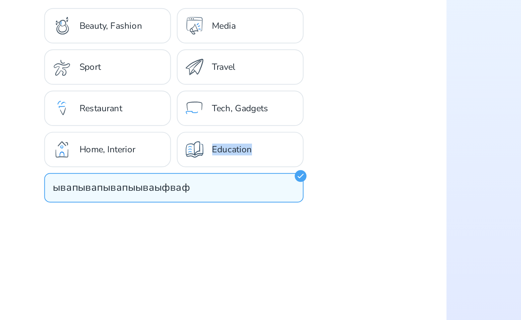
click at [206, 186] on div "What is your industry? Beauty, Fashion Media Sport Travel Restaurant Tech, Gadg…" at bounding box center [134, 160] width 247 height 299
click at [202, 178] on div at bounding box center [202, 178] width 0 height 0
click at [205, 193] on div "What is your industry? Beauty, Fashion Media Sport Travel Restaurant Tech, Gadg…" at bounding box center [134, 160] width 247 height 299
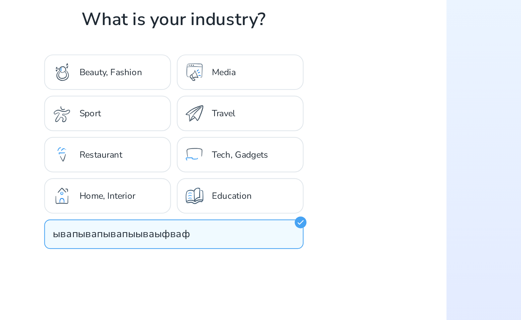
click at [177, 134] on div "Media" at bounding box center [164, 134] width 57 height 16
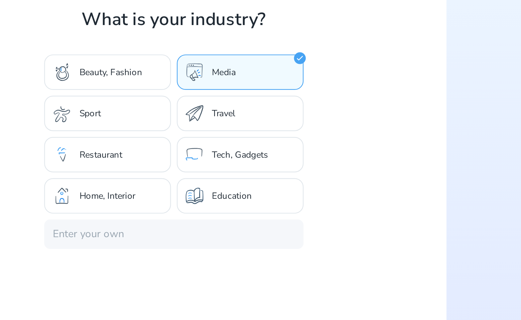
click at [214, 152] on div "What is your industry? Beauty, Fashion Media Sport Travel Restaurant Tech, Gadg…" at bounding box center [134, 160] width 247 height 299
click at [154, 209] on input "text" at bounding box center [135, 207] width 118 height 13
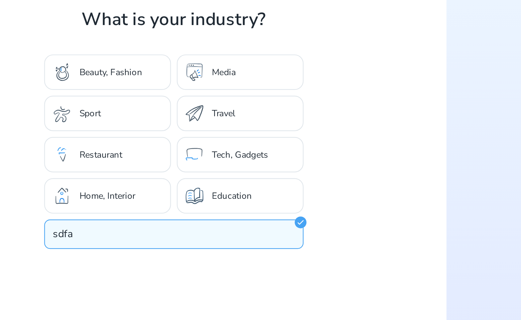
type input "sdfa"
click at [216, 178] on div "What is your industry? Beauty, Fashion Media Sport Travel Restaurant Tech, Gadg…" at bounding box center [134, 160] width 247 height 299
click at [217, 177] on div "What is your industry? Beauty, Fashion Media Sport Travel Restaurant Tech, Gadg…" at bounding box center [134, 160] width 247 height 299
click at [143, 244] on div "What is your industry? Beauty, Fashion Media Sport Travel Restaurant Tech, Gadg…" at bounding box center [134, 160] width 247 height 299
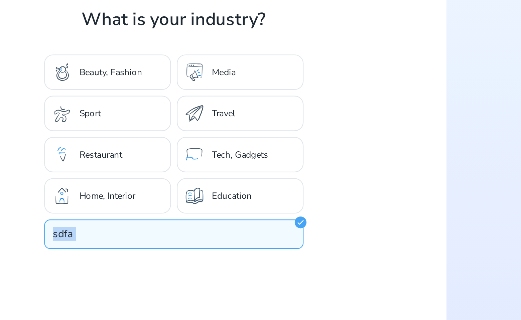
click at [143, 244] on div "What is your industry? Beauty, Fashion Media Sport Travel Restaurant Tech, Gadg…" at bounding box center [134, 160] width 247 height 299
click at [143, 240] on div "What is your industry? Beauty, Fashion Media Sport Travel Restaurant Tech, Gadg…" at bounding box center [134, 160] width 247 height 299
click at [162, 187] on div "Education" at bounding box center [164, 190] width 57 height 16
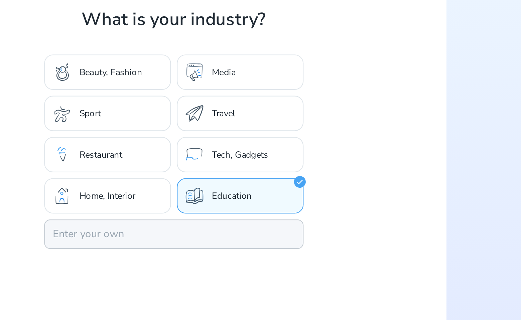
click at [147, 209] on input "text" at bounding box center [135, 207] width 118 height 13
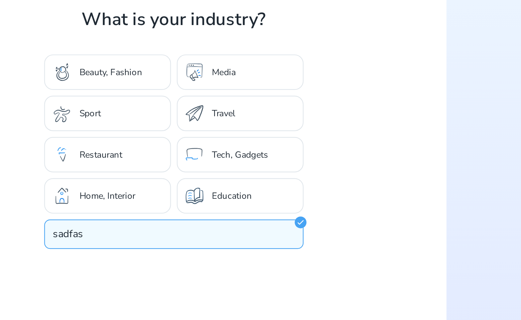
type input "sadfas"
click at [166, 199] on div "What is your industry? Beauty, Fashion Media Sport Travel Restaurant Tech, Gadg…" at bounding box center [135, 160] width 118 height 110
click at [231, 157] on div "What is your industry? Beauty, Fashion Media Sport Travel Restaurant Tech, Gadg…" at bounding box center [134, 160] width 247 height 299
drag, startPoint x: 231, startPoint y: 157, endPoint x: 222, endPoint y: 159, distance: 9.2
click at [229, 157] on div "What is your industry? Beauty, Fashion Media Sport Travel Restaurant Tech, Gadg…" at bounding box center [134, 160] width 247 height 299
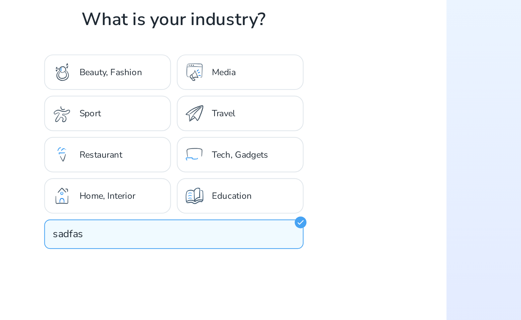
click at [217, 162] on div "What is your industry? Beauty, Fashion Media Sport Travel Restaurant Tech, Gadg…" at bounding box center [134, 160] width 247 height 299
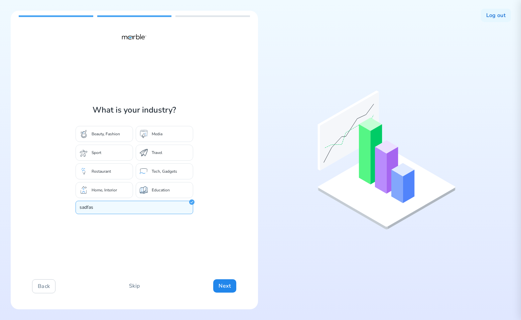
click at [149, 264] on div "What is your industry? Beauty, Fashion Media Sport Travel Restaurant Tech, Gadg…" at bounding box center [134, 160] width 247 height 299
click at [158, 182] on div "Education" at bounding box center [164, 190] width 57 height 16
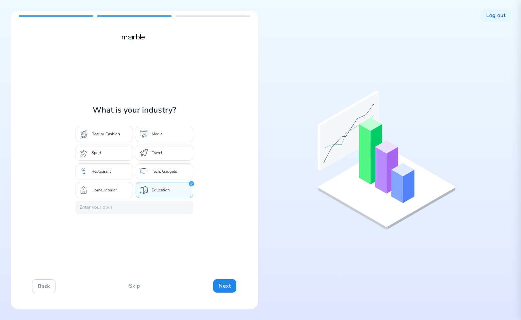
click at [167, 155] on div "Travel" at bounding box center [164, 153] width 57 height 16
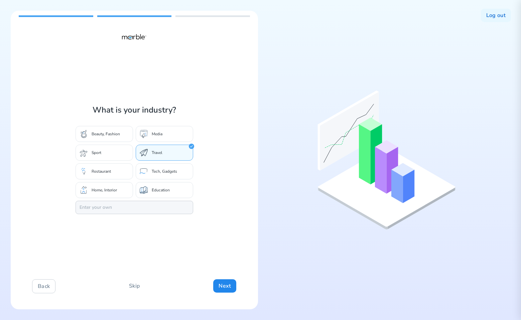
click at [139, 210] on input "text" at bounding box center [135, 207] width 118 height 13
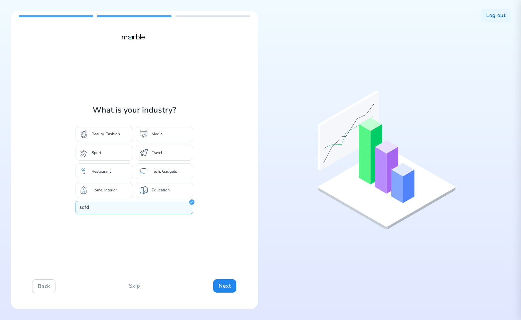
type input "sdfd"
click at [247, 197] on div "What is your industry? Beauty, Fashion Media Sport Travel Restaurant Tech, Gadg…" at bounding box center [134, 160] width 247 height 299
click at [161, 208] on input "sdfd" at bounding box center [135, 207] width 118 height 13
click at [160, 208] on input "text" at bounding box center [135, 207] width 118 height 13
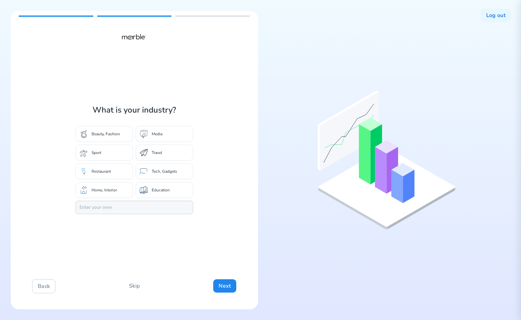
type input "ывапывапывапыываыфваф"
click at [261, 201] on div "What is your industry? Beauty, Fashion Media Sport Travel Restaurant Tech, Gadg…" at bounding box center [260, 160] width 521 height 320
click at [215, 202] on div "What is your industry? Beauty, Fashion Media Sport Travel Restaurant Tech, Gadg…" at bounding box center [134, 160] width 247 height 299
click at [203, 165] on div "What is your industry? Beauty, Fashion Media Sport Travel Restaurant Tech, Gadg…" at bounding box center [134, 160] width 247 height 299
click at [144, 212] on input "ывапывапывапыываыфваф" at bounding box center [135, 207] width 118 height 13
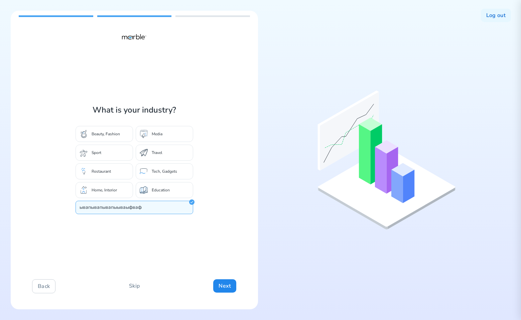
drag, startPoint x: 148, startPoint y: 207, endPoint x: 45, endPoint y: 207, distance: 103.3
click at [45, 207] on div "What is your industry? Beauty, Fashion Media Sport Travel Restaurant Tech, Gadg…" at bounding box center [134, 160] width 247 height 299
type input "dfasdf"
click at [211, 211] on div "What is your industry? Beauty, Fashion Media Sport Travel Restaurant Tech, Gadg…" at bounding box center [134, 160] width 247 height 299
click at [210, 208] on div "What is your industry? Beauty, Fashion Media Sport Travel Restaurant Tech, Gadg…" at bounding box center [134, 160] width 247 height 299
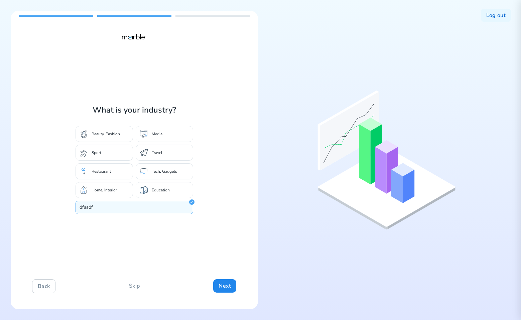
click at [210, 240] on div "What is your industry? Beauty, Fashion Media Sport Travel Restaurant Tech, Gadg…" at bounding box center [134, 160] width 247 height 299
click at [225, 216] on div "What is your industry? Beauty, Fashion Media Sport Travel Restaurant Tech, Gadg…" at bounding box center [134, 160] width 247 height 299
click at [169, 164] on div "Tech, Gadgets" at bounding box center [164, 171] width 57 height 16
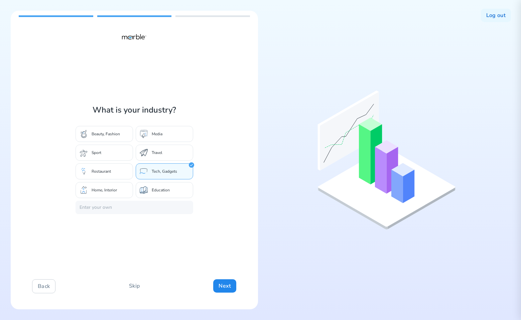
click at [157, 238] on div "What is your industry? Beauty, Fashion Media Sport Travel Restaurant Tech, Gadg…" at bounding box center [134, 160] width 247 height 299
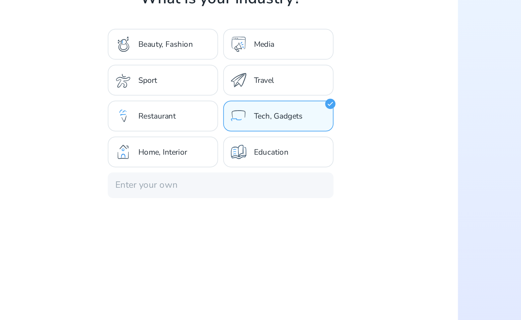
click at [121, 235] on div "What is your industry? Beauty, Fashion Media Sport Travel Restaurant Tech, Gadg…" at bounding box center [134, 160] width 247 height 299
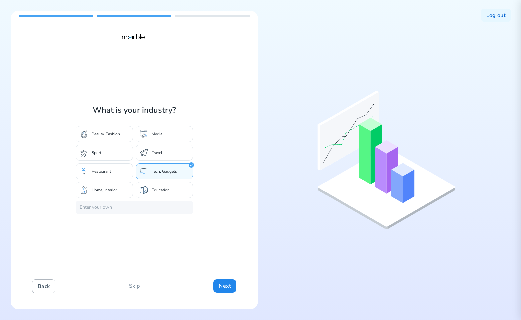
click at [46, 284] on button "Back" at bounding box center [43, 286] width 23 height 14
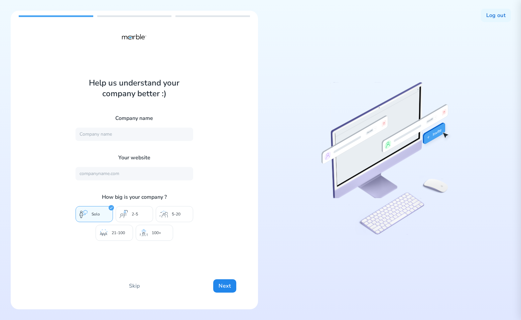
click at [219, 219] on div "Help us understand your company better :) Company name Your website How big is …" at bounding box center [134, 160] width 247 height 299
click at [220, 286] on button "Next" at bounding box center [224, 285] width 23 height 13
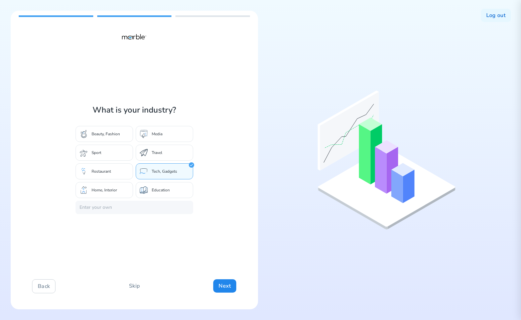
click at [204, 245] on div "What is your industry? Beauty, Fashion Media Sport Travel Restaurant Tech, Gadg…" at bounding box center [134, 160] width 247 height 299
click at [302, 97] on div at bounding box center [386, 160] width 247 height 299
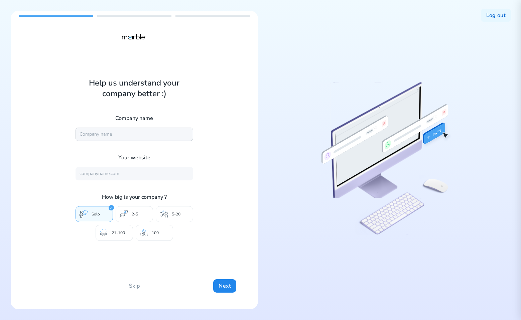
click at [148, 134] on input "text" at bounding box center [135, 134] width 118 height 13
type input "DashBouquet"
click at [224, 114] on div "Help us understand your company better :) Company name DashBouquet Your website…" at bounding box center [134, 160] width 247 height 299
click at [154, 175] on input "text" at bounding box center [135, 173] width 118 height 13
type input "https://mrbl.bio/"
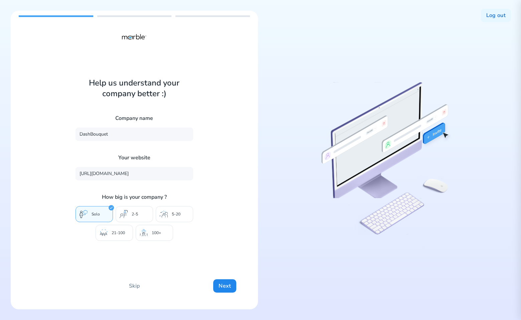
click at [159, 266] on div "Help us understand your company better :) Company name DashBouquet Your website…" at bounding box center [134, 160] width 247 height 299
click at [168, 216] on div "5-20" at bounding box center [174, 214] width 37 height 16
click at [226, 284] on button "Next" at bounding box center [224, 285] width 23 height 13
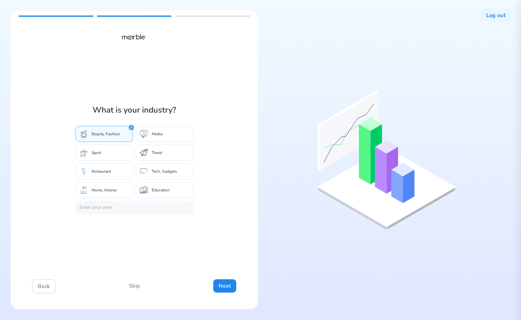
click at [221, 211] on div "What is your industry? Beauty, Fashion Media Sport Travel Restaurant Tech, Gadg…" at bounding box center [134, 160] width 247 height 299
click at [177, 210] on input "text" at bounding box center [135, 207] width 118 height 13
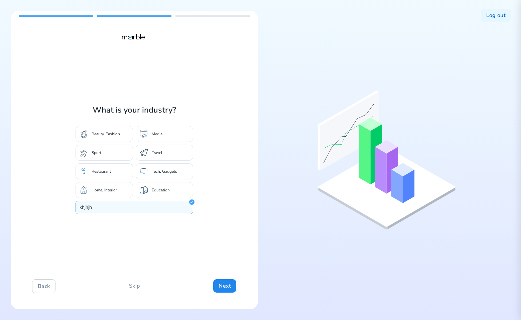
type input "khjhjh"
click at [235, 227] on div "What is your industry? Beauty, Fashion Media Sport Travel Restaurant Tech, Gadg…" at bounding box center [134, 160] width 247 height 299
click at [174, 136] on div "Media" at bounding box center [164, 134] width 57 height 16
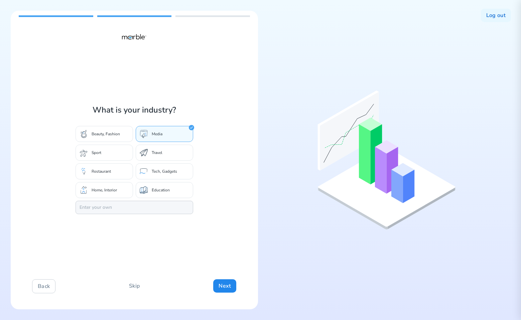
click at [134, 203] on input "text" at bounding box center [135, 207] width 118 height 13
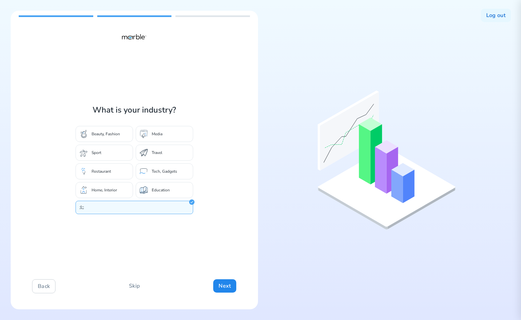
type input ";l;;"
click at [266, 179] on div at bounding box center [386, 160] width 247 height 299
click at [218, 180] on div "What is your industry? Beauty, Fashion Media Sport Travel Restaurant Tech, Gadg…" at bounding box center [134, 160] width 247 height 299
click at [177, 167] on div "Tech, Gadgets" at bounding box center [164, 171] width 57 height 16
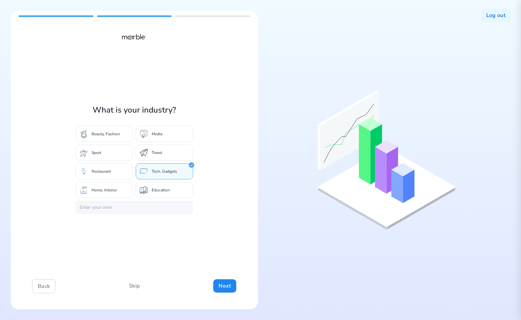
click at [211, 232] on div "What is your industry? Beauty, Fashion Media Sport Travel Restaurant Tech, Gadg…" at bounding box center [134, 160] width 247 height 299
click at [226, 284] on button "Next" at bounding box center [224, 285] width 23 height 13
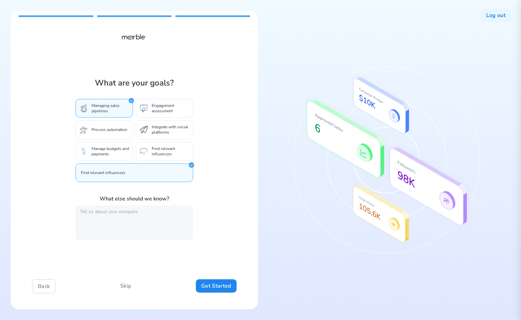
click at [226, 193] on div "What are your goals? Managing sales pipelines Engagement assessment Process aut…" at bounding box center [134, 160] width 247 height 299
click at [166, 115] on div "Engagement assessment" at bounding box center [164, 108] width 57 height 19
click at [163, 108] on p "Engagement assessment" at bounding box center [170, 108] width 37 height 11
click at [105, 126] on div "Process automation" at bounding box center [104, 129] width 57 height 19
click at [175, 135] on div "Integrate with social platforms" at bounding box center [164, 129] width 57 height 19
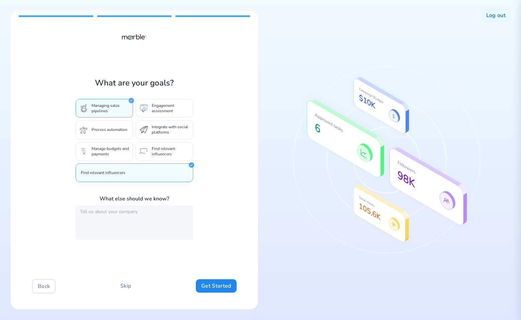
click at [155, 150] on p "Find relevant influencers" at bounding box center [170, 151] width 37 height 11
click at [102, 158] on div "Manage budgets and payments" at bounding box center [104, 151] width 57 height 19
click at [130, 142] on div "Manage budgets and payments" at bounding box center [104, 151] width 57 height 19
click at [152, 123] on div "Integrate with social platforms" at bounding box center [164, 129] width 57 height 19
click at [174, 224] on textarea at bounding box center [135, 223] width 118 height 35
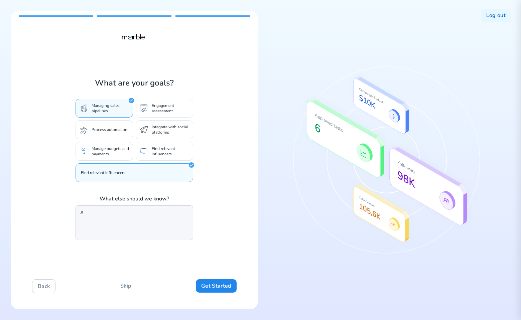
type textarea "."
type textarea "sdfasdf"
click at [236, 197] on div "What are your goals? Managing sales pipelines Engagement assessment Process aut…" at bounding box center [134, 160] width 247 height 299
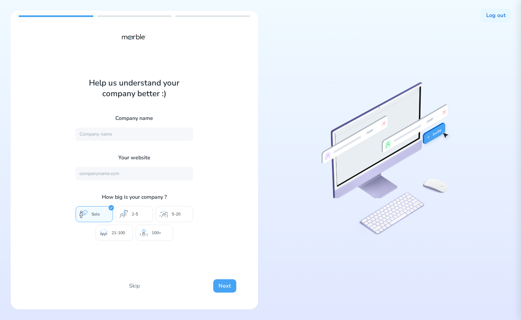
click at [222, 284] on button "Next" at bounding box center [224, 285] width 23 height 13
click at [223, 286] on button "Next" at bounding box center [224, 285] width 23 height 13
click at [225, 286] on button "Next" at bounding box center [224, 285] width 23 height 13
click at [226, 283] on button "Next" at bounding box center [224, 285] width 23 height 13
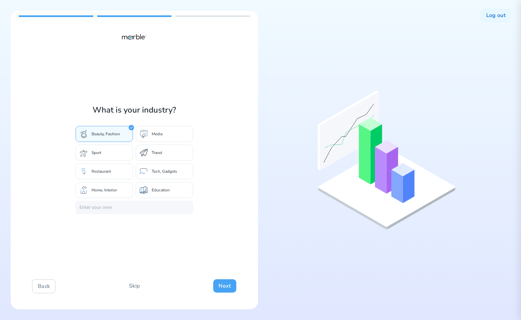
click at [225, 286] on button "Next" at bounding box center [224, 285] width 23 height 13
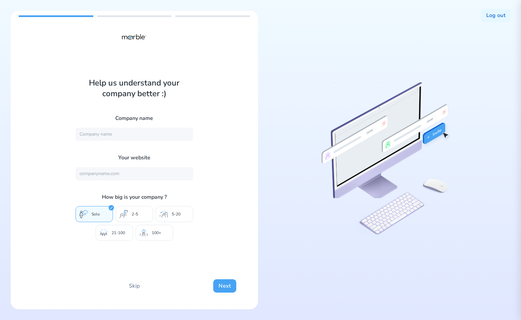
click at [219, 283] on button "Next" at bounding box center [224, 285] width 23 height 13
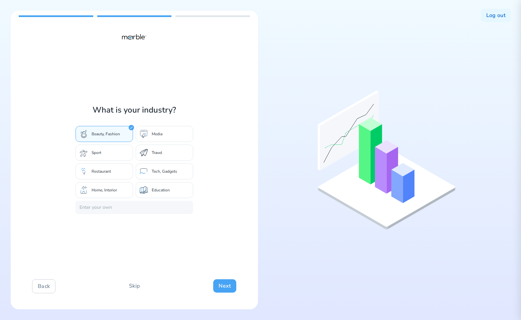
click at [219, 283] on button "Next" at bounding box center [224, 285] width 23 height 13
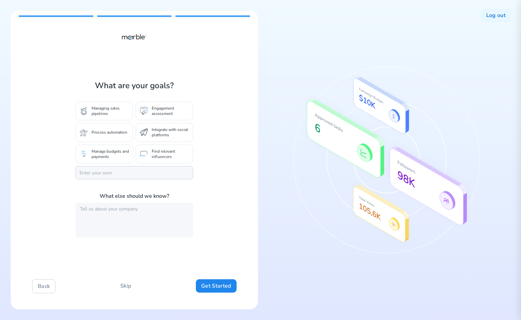
click at [159, 173] on input "text" at bounding box center [135, 172] width 118 height 13
click at [177, 118] on div "Engagement assessment" at bounding box center [164, 111] width 57 height 19
click at [110, 108] on p "Managing sales pipelines" at bounding box center [110, 111] width 37 height 11
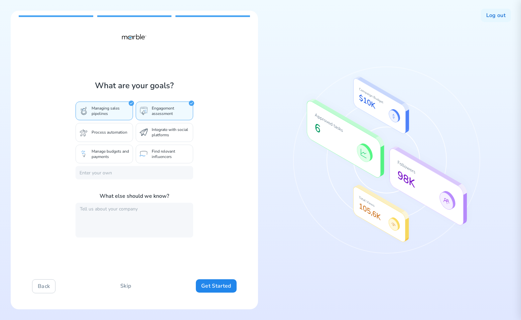
click at [166, 109] on p "Engagement assessment" at bounding box center [170, 111] width 37 height 11
click at [119, 106] on p "Managing sales pipelines" at bounding box center [110, 111] width 37 height 11
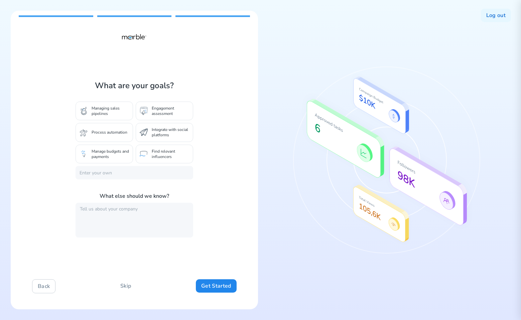
click at [121, 110] on p "Managing sales pipelines" at bounding box center [110, 111] width 37 height 11
click at [171, 109] on p "Engagement assessment" at bounding box center [170, 111] width 37 height 11
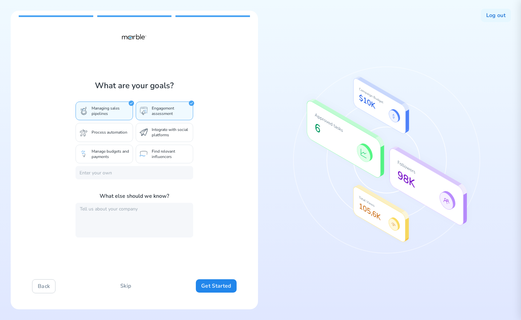
click at [109, 106] on p "Managing sales pipelines" at bounding box center [110, 111] width 37 height 11
click at [159, 102] on div "Engagement assessment" at bounding box center [164, 111] width 57 height 19
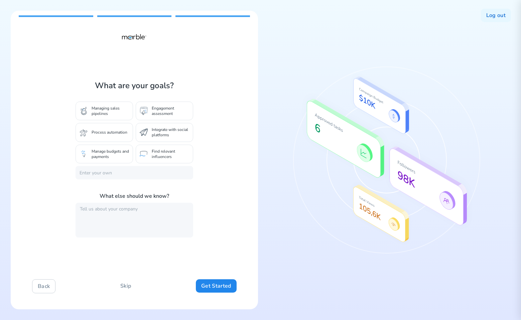
click at [145, 127] on div "Integrate with social platforms" at bounding box center [164, 132] width 57 height 19
click at [111, 108] on p "Managing sales pipelines" at bounding box center [110, 111] width 37 height 11
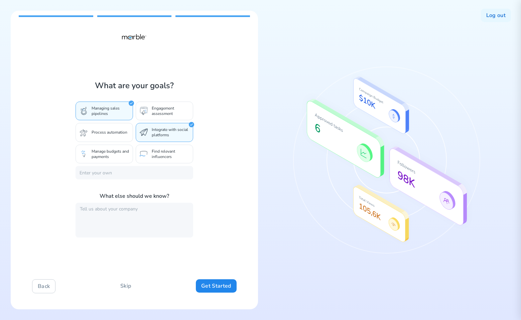
click at [156, 109] on p "Engagement assessment" at bounding box center [170, 111] width 37 height 11
click at [103, 128] on div "Process automation" at bounding box center [104, 132] width 57 height 19
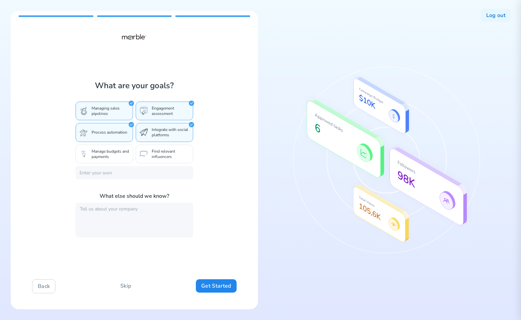
click at [104, 149] on p "Manage budgets and payments" at bounding box center [110, 154] width 37 height 11
click at [152, 152] on p "Find relevant influencers" at bounding box center [170, 154] width 37 height 11
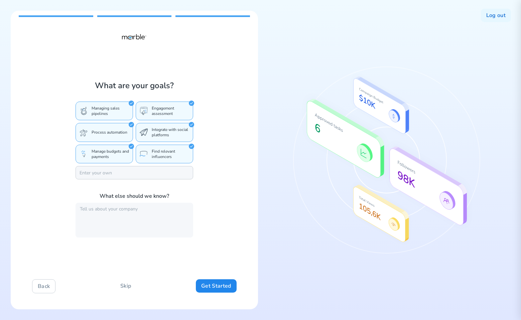
click at [132, 177] on input "text" at bounding box center [135, 172] width 118 height 13
click at [209, 193] on div "What are your goals? Managing sales pipelines Engagement assessment Process aut…" at bounding box center [134, 160] width 247 height 299
click at [167, 170] on input "text" at bounding box center [135, 172] width 118 height 13
type input "zxc"
click at [210, 189] on div "What are your goals? Managing sales pipelines Engagement assessment Process aut…" at bounding box center [134, 160] width 247 height 299
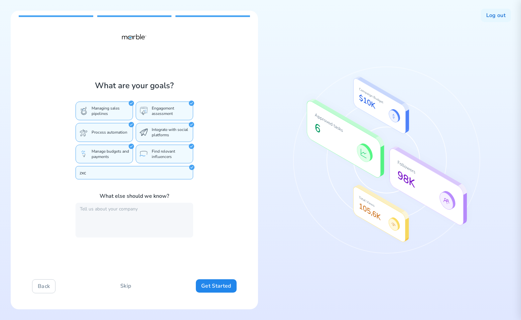
click at [158, 176] on input "zxc" at bounding box center [135, 172] width 118 height 13
click at [164, 158] on p "Find relevant influencers" at bounding box center [170, 154] width 37 height 11
click at [164, 157] on p "Find relevant influencers" at bounding box center [170, 154] width 37 height 11
click at [165, 131] on p "Integrate with social platforms" at bounding box center [170, 132] width 37 height 11
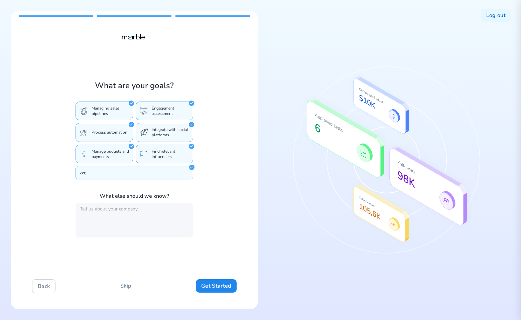
click at [98, 174] on input "zxc" at bounding box center [135, 172] width 118 height 13
drag, startPoint x: 98, startPoint y: 174, endPoint x: 56, endPoint y: 174, distance: 42.1
click at [56, 174] on div "What are your goals? Managing sales pipelines Engagement assessment Process aut…" at bounding box center [134, 160] width 247 height 299
click at [101, 172] on input "text" at bounding box center [135, 172] width 118 height 13
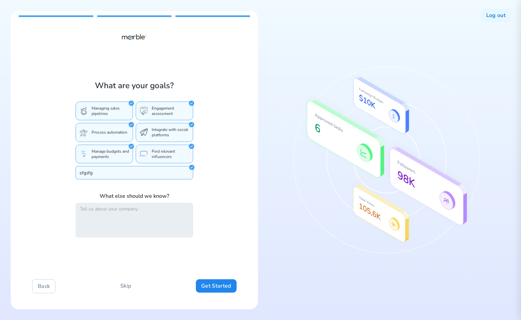
type input "sfgzfg"
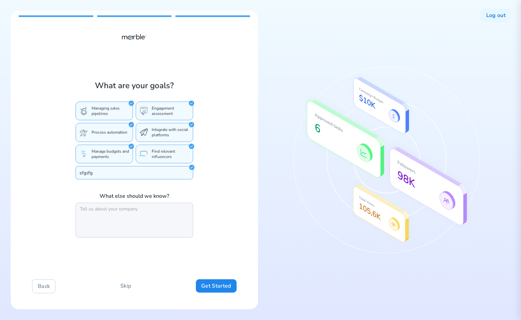
click at [119, 218] on textarea at bounding box center [135, 220] width 118 height 35
click at [149, 213] on textarea at bounding box center [135, 220] width 118 height 35
click at [50, 286] on button "Back" at bounding box center [43, 286] width 23 height 14
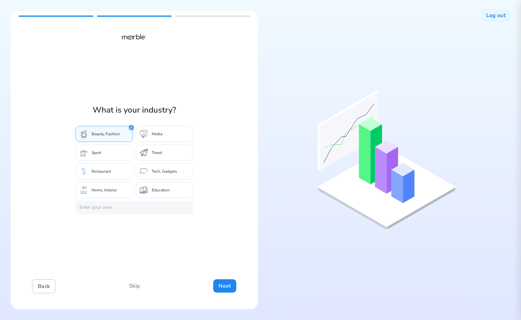
click at [50, 286] on button "Back" at bounding box center [43, 286] width 23 height 14
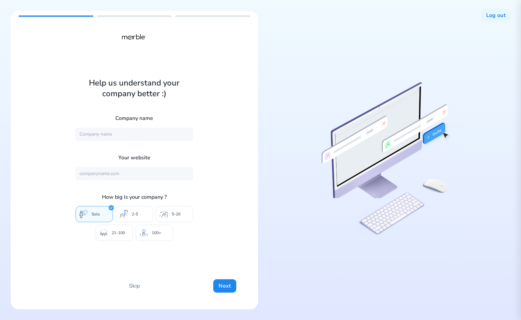
click at [219, 208] on div "Help us understand your company better :) Company name Your website How big is …" at bounding box center [134, 160] width 247 height 299
click at [138, 285] on button "Skip" at bounding box center [134, 285] width 21 height 13
click at [247, 99] on div "Help us understand your company better :) Company name Your website How big is …" at bounding box center [134, 160] width 247 height 299
click at [244, 250] on div "Help us understand your company better :) Company name Your website How big is …" at bounding box center [134, 160] width 247 height 299
click at [230, 283] on button "Next" at bounding box center [224, 285] width 23 height 13
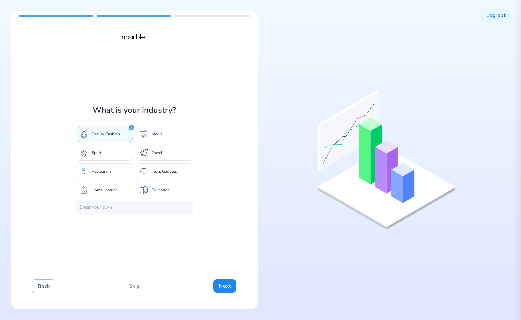
click at [48, 285] on button "Back" at bounding box center [43, 286] width 23 height 14
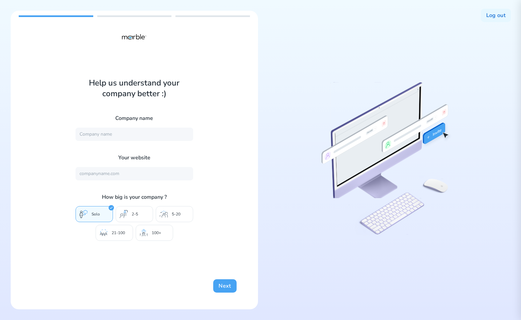
click at [225, 283] on button "Next" at bounding box center [224, 285] width 23 height 13
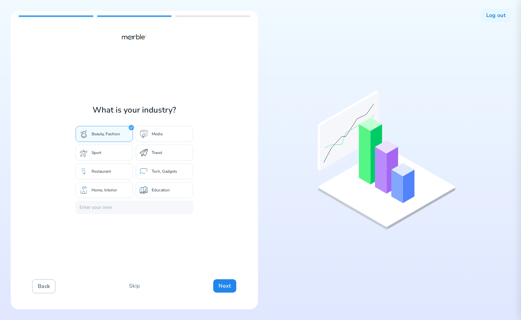
click at [49, 285] on button "Back" at bounding box center [43, 286] width 23 height 14
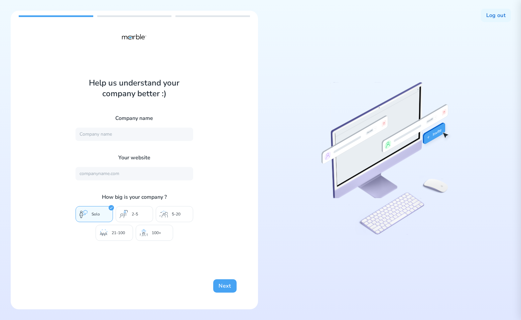
click at [227, 287] on button "Next" at bounding box center [224, 285] width 23 height 13
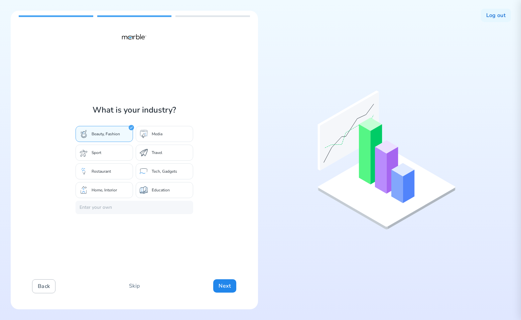
click at [52, 286] on button "Back" at bounding box center [43, 286] width 23 height 14
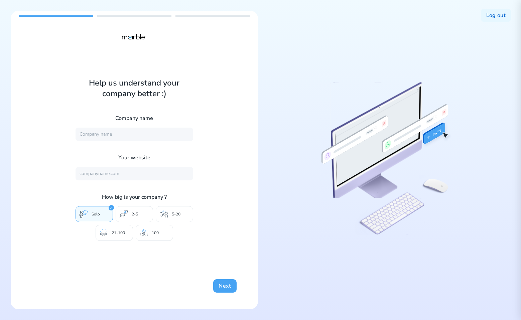
click at [221, 284] on button "Next" at bounding box center [224, 285] width 23 height 13
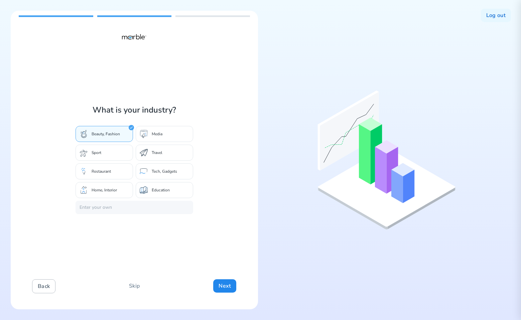
click at [40, 285] on button "Back" at bounding box center [43, 286] width 23 height 14
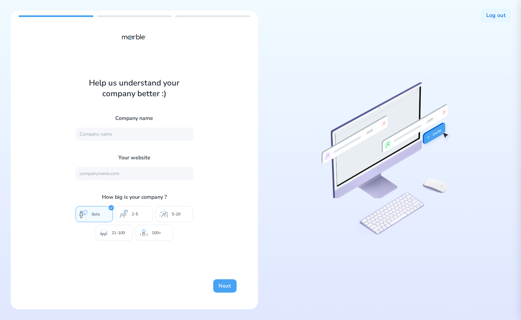
click at [222, 286] on button "Next" at bounding box center [224, 285] width 23 height 13
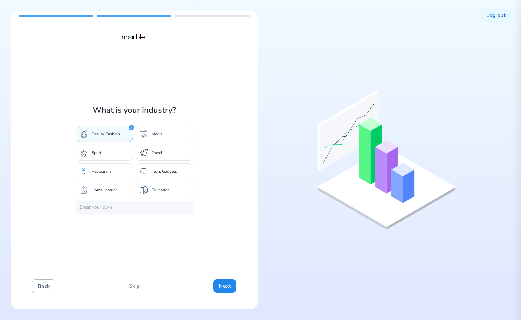
click at [43, 288] on button "Back" at bounding box center [43, 286] width 23 height 14
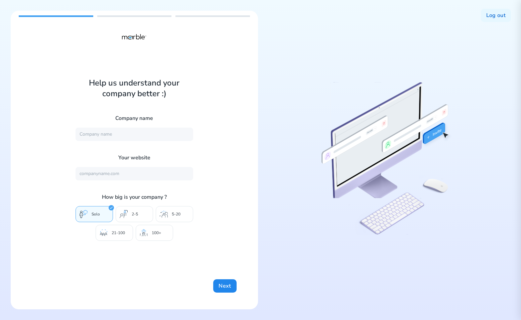
click at [225, 192] on div "Help us understand your company better :) Company name Your website How big is …" at bounding box center [134, 160] width 247 height 299
click at [219, 285] on button "Next" at bounding box center [224, 285] width 23 height 13
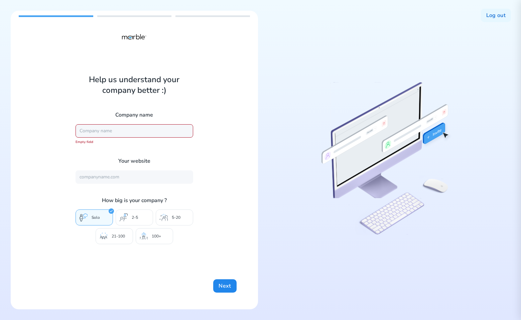
click at [229, 193] on div "Help us understand your company better :) Company name Empty field Your website…" at bounding box center [134, 160] width 247 height 299
click at [139, 130] on input "text" at bounding box center [135, 130] width 118 height 13
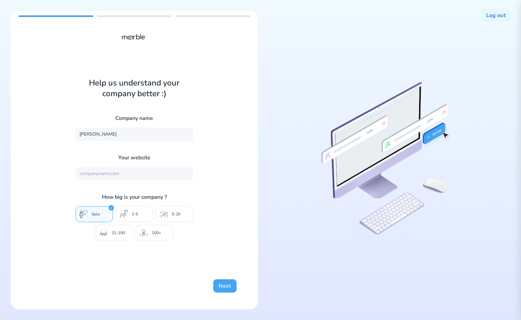
click at [222, 287] on button "Next" at bounding box center [224, 285] width 23 height 13
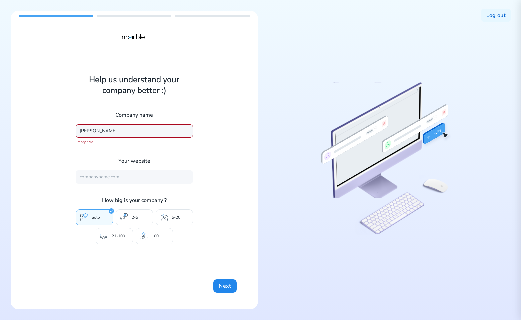
click at [111, 131] on input "[PERSON_NAME]" at bounding box center [135, 130] width 118 height 13
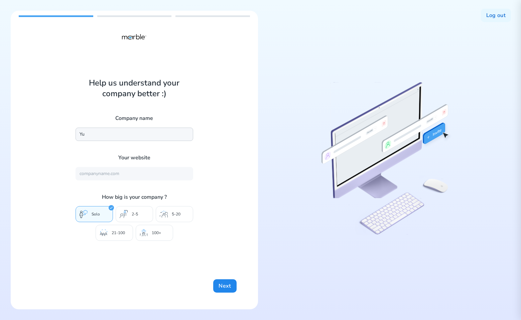
type input "Y"
type input "jhbjkjh"
click at [222, 283] on button "Next" at bounding box center [224, 285] width 23 height 13
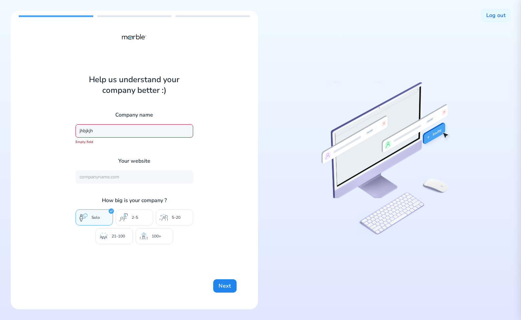
click at [236, 248] on div "Help us understand your company better :) Company name jhbjkjh Empty field Your…" at bounding box center [134, 160] width 247 height 299
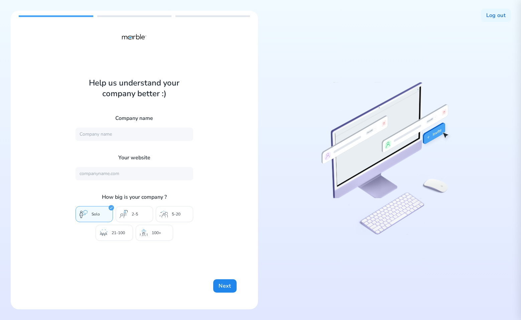
click at [239, 181] on div "Help us understand your company better :) Company name Your website How big is …" at bounding box center [134, 160] width 247 height 299
click at [219, 289] on button "Next" at bounding box center [224, 285] width 23 height 13
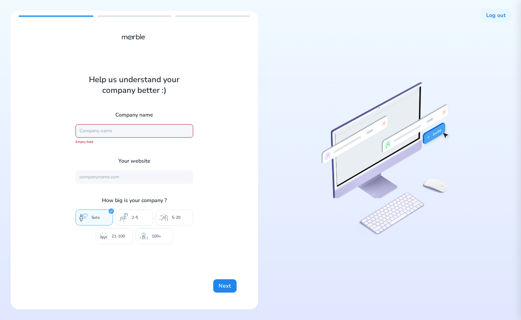
click at [104, 132] on input "text" at bounding box center [135, 130] width 118 height 13
type input "DashBouquet"
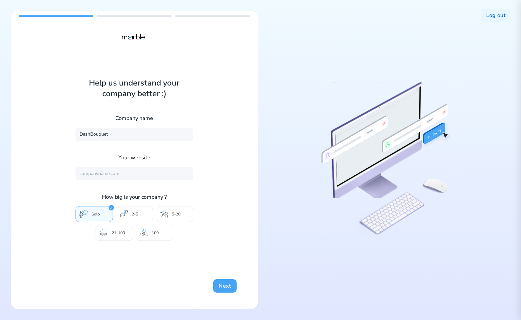
click at [222, 290] on button "Next" at bounding box center [224, 285] width 23 height 13
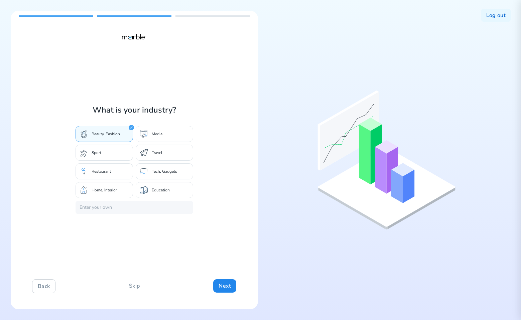
click at [165, 152] on div "Travel" at bounding box center [164, 153] width 57 height 16
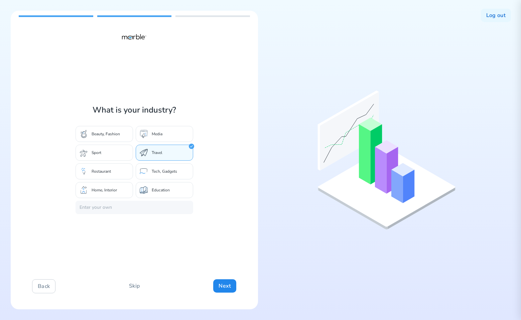
click at [103, 131] on p "Beauty, Fashion" at bounding box center [106, 133] width 28 height 5
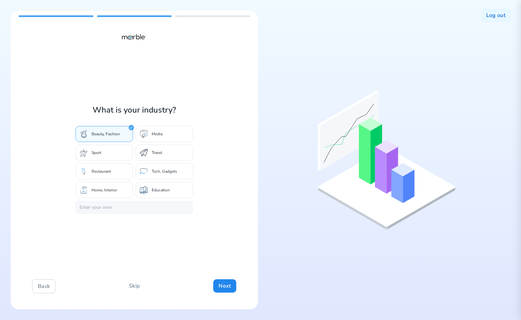
click at [116, 192] on p "Home, Interior" at bounding box center [104, 190] width 25 height 5
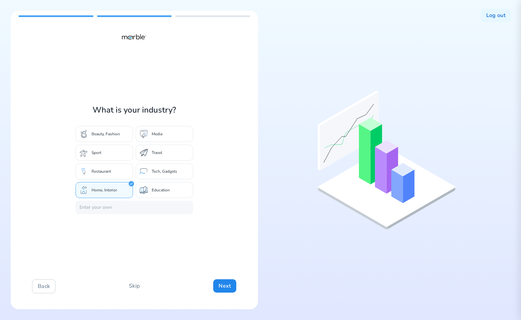
click at [158, 183] on div "Education" at bounding box center [164, 190] width 57 height 16
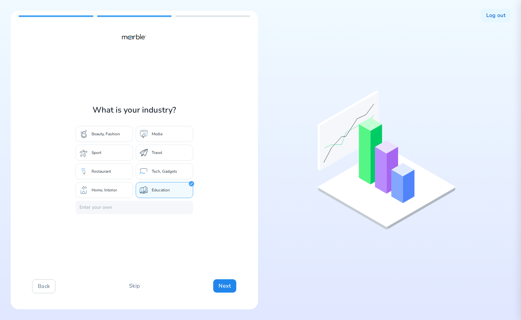
click at [160, 176] on div "Tech, Gadgets" at bounding box center [164, 171] width 57 height 16
click at [160, 164] on div "Tech, Gadgets" at bounding box center [164, 171] width 57 height 16
click at [160, 143] on div "Beauty, Fashion Media Sport Travel Restaurant Tech, Gadgets Home, Interior Educ…" at bounding box center [135, 162] width 118 height 72
click at [161, 135] on p "Media" at bounding box center [157, 133] width 11 height 5
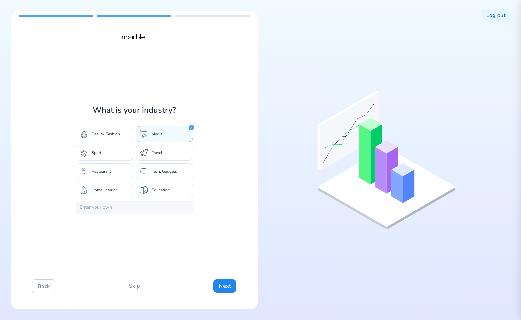
click at [96, 133] on p "Beauty, Fashion" at bounding box center [106, 133] width 28 height 5
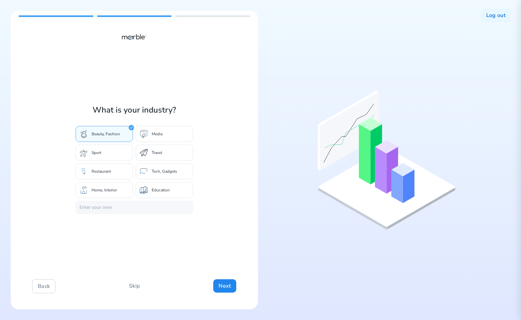
click at [225, 225] on div "What is your industry? Beauty, Fashion Media Sport Travel Restaurant Tech, Gadg…" at bounding box center [134, 160] width 247 height 299
click at [227, 239] on div "What is your industry? Beauty, Fashion Media Sport Travel Restaurant Tech, Gadg…" at bounding box center [134, 160] width 247 height 299
click at [48, 284] on button "Back" at bounding box center [43, 286] width 23 height 14
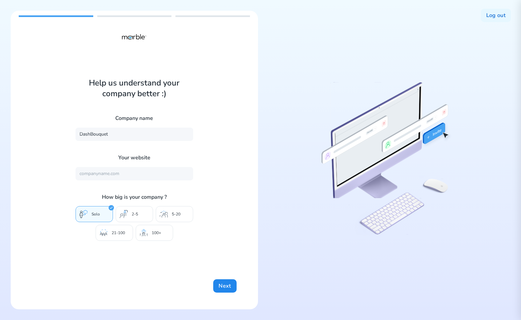
click at [233, 221] on div "Help us understand your company better :) Company name DashBouquet Your website…" at bounding box center [134, 160] width 247 height 299
click at [226, 285] on button "Next" at bounding box center [224, 285] width 23 height 13
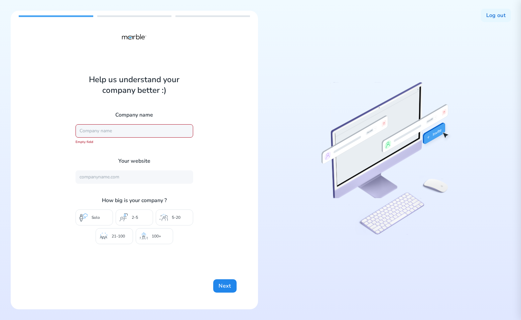
click at [120, 133] on input "text" at bounding box center [135, 130] width 118 height 13
type input "DashBouquet"
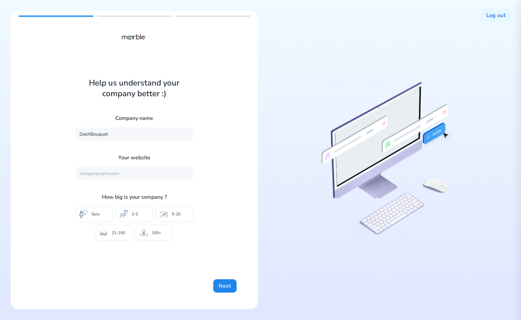
click at [201, 163] on div "Help us understand your company better :) Company name DashBouquet Your website…" at bounding box center [134, 160] width 247 height 299
click at [225, 286] on button "Next" at bounding box center [224, 285] width 23 height 13
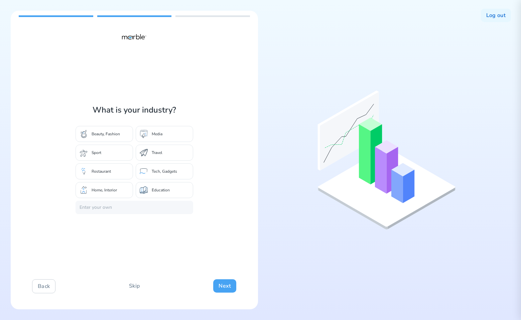
click at [222, 286] on button "Next" at bounding box center [224, 285] width 23 height 13
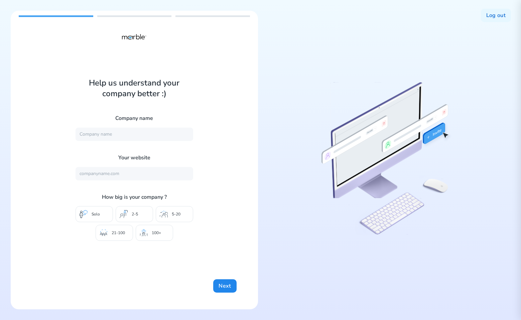
click at [225, 286] on button "Next" at bounding box center [224, 285] width 23 height 13
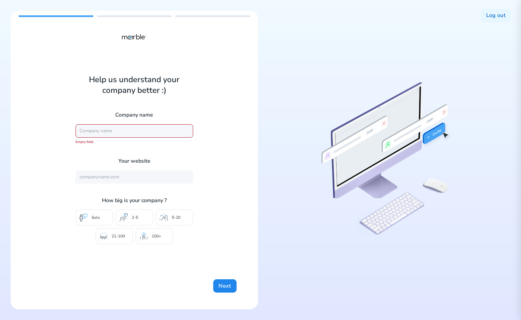
click at [109, 126] on input "text" at bounding box center [135, 130] width 118 height 13
type input "DashBouquet"
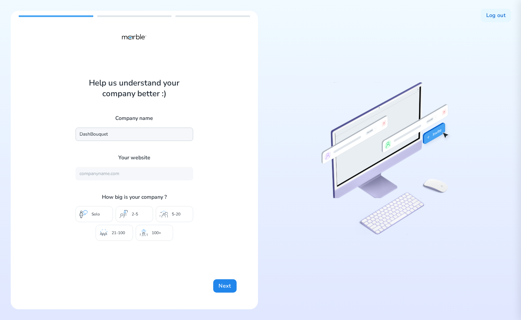
drag, startPoint x: 128, startPoint y: 137, endPoint x: 68, endPoint y: 137, distance: 60.8
click at [68, 137] on div "Help us understand your company better :) Company name DashBouquet Your website…" at bounding box center [134, 160] width 247 height 299
click at [99, 133] on input "text" at bounding box center [135, 134] width 118 height 13
type input "Marble"
click at [218, 284] on button "Next" at bounding box center [224, 285] width 23 height 13
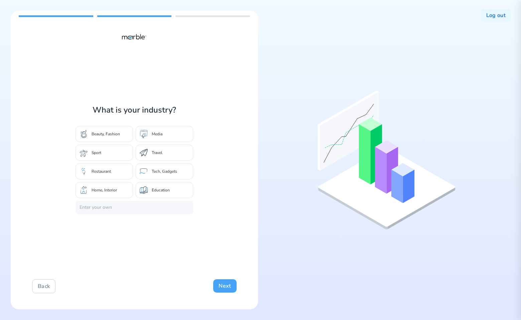
click at [220, 285] on button "Next" at bounding box center [224, 285] width 23 height 13
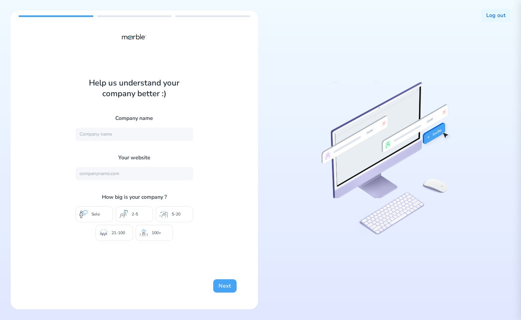
click at [222, 283] on button "Next" at bounding box center [224, 285] width 23 height 13
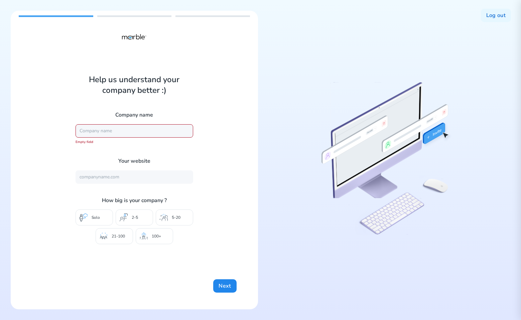
click at [105, 132] on input "text" at bounding box center [135, 130] width 118 height 13
type input "Marble"
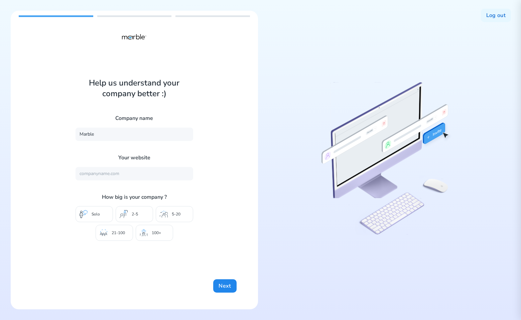
click at [232, 294] on div "Help us understand your company better :) Company name Marble Your website How …" at bounding box center [134, 160] width 247 height 299
click at [227, 287] on button "Next" at bounding box center [224, 285] width 23 height 13
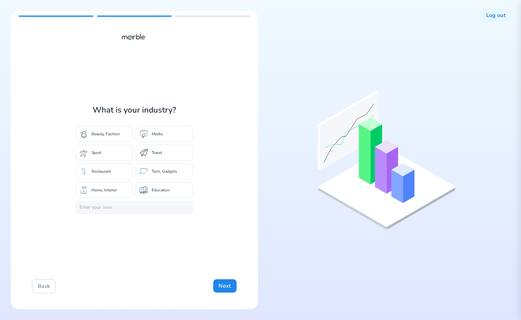
click at [156, 215] on div "What is your industry? Beauty, Fashion Media Sport Travel Restaurant Tech, Gadg…" at bounding box center [134, 160] width 247 height 299
click at [156, 211] on input "text" at bounding box center [135, 207] width 118 height 13
type input "xc"
click at [171, 189] on div "Education" at bounding box center [164, 190] width 57 height 16
click at [158, 202] on input "text" at bounding box center [135, 207] width 118 height 13
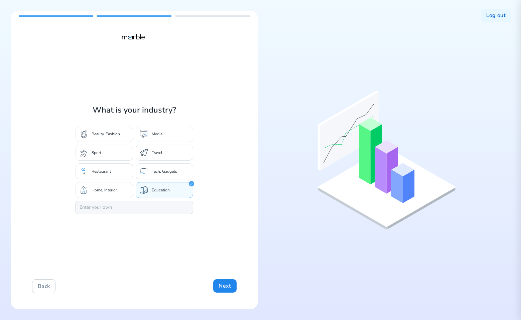
click at [156, 209] on input "text" at bounding box center [135, 207] width 118 height 13
click at [176, 190] on div "Education" at bounding box center [164, 190] width 57 height 16
click at [210, 183] on div "What is your industry? Beauty, Fashion Media Sport Travel Restaurant Tech, Gadg…" at bounding box center [134, 160] width 247 height 299
click at [183, 187] on div "Education" at bounding box center [164, 190] width 57 height 16
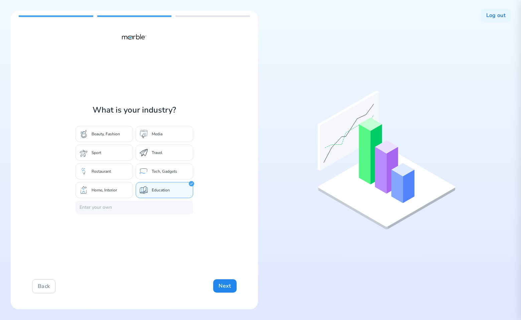
click at [177, 171] on p "Tech, Gadgets" at bounding box center [164, 171] width 25 height 5
click at [204, 180] on div "What is your industry? Beauty, Fashion Media Sport Travel Restaurant Tech, Gadg…" at bounding box center [134, 160] width 247 height 299
click at [167, 188] on p "Education" at bounding box center [161, 190] width 18 height 5
click at [169, 171] on p "Tech, Gadgets" at bounding box center [164, 171] width 25 height 5
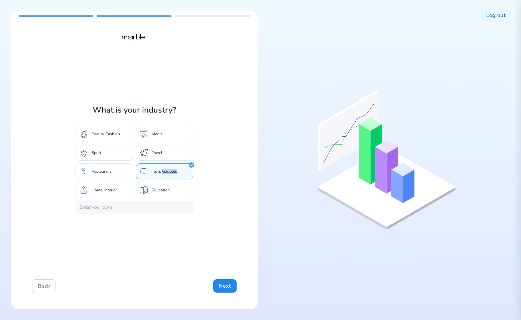
click at [169, 171] on p "Tech, Gadgets" at bounding box center [164, 171] width 25 height 5
click at [212, 179] on div "What is your industry? Beauty, Fashion Media Sport Travel Restaurant Tech, Gadg…" at bounding box center [134, 160] width 247 height 299
click at [170, 175] on div "Tech, Gadgets" at bounding box center [164, 171] width 57 height 16
click at [162, 189] on p "Education" at bounding box center [161, 190] width 18 height 5
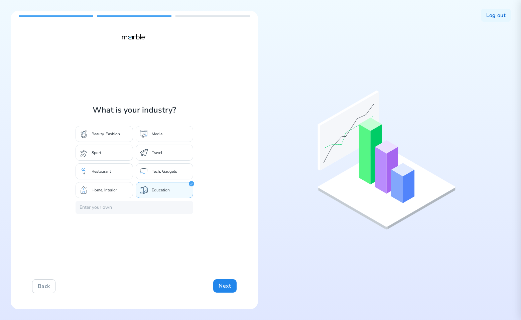
click at [169, 169] on p "Tech, Gadgets" at bounding box center [164, 171] width 25 height 5
click at [171, 185] on div "Education" at bounding box center [164, 190] width 57 height 16
click at [171, 167] on div "Tech, Gadgets" at bounding box center [164, 171] width 57 height 16
click at [151, 205] on input "text" at bounding box center [135, 207] width 118 height 13
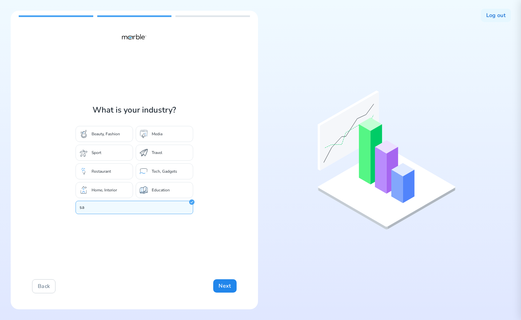
type input "s"
click at [203, 234] on div "What is your industry? Beauty, Fashion Media Sport Travel Restaurant Tech, Gadg…" at bounding box center [134, 160] width 247 height 299
click at [222, 283] on button "Next" at bounding box center [224, 285] width 23 height 13
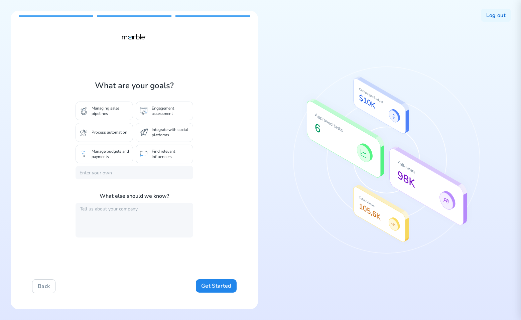
click at [159, 111] on p "Engagement assessment" at bounding box center [170, 111] width 37 height 11
click at [153, 112] on p "Engagement assessment" at bounding box center [170, 111] width 37 height 11
click at [149, 129] on div "Integrate with social platforms" at bounding box center [164, 132] width 57 height 19
click at [132, 174] on input "text" at bounding box center [135, 172] width 118 height 13
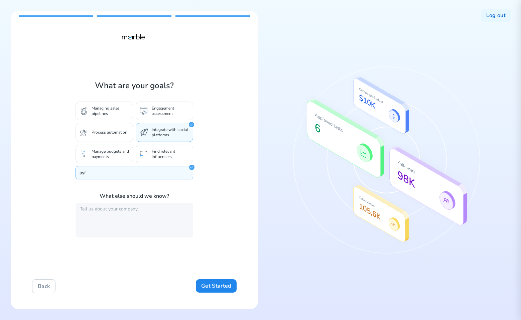
click at [240, 178] on div "What are your goals? Managing sales pipelines Engagement assessment Process aut…" at bounding box center [134, 160] width 247 height 299
click at [167, 170] on input "asf" at bounding box center [135, 172] width 118 height 13
type input "a"
click at [160, 172] on input "text" at bounding box center [135, 172] width 118 height 13
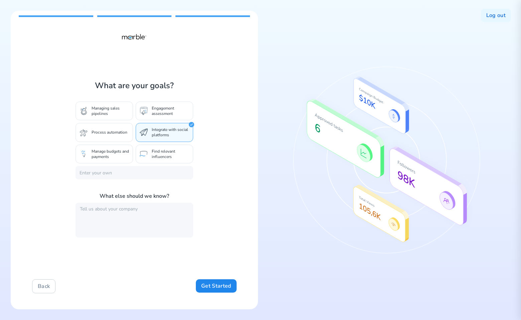
click at [209, 171] on div "What are your goals? Managing sales pipelines Engagement assessment Process aut…" at bounding box center [134, 160] width 247 height 299
click at [220, 252] on div "What are your goals? Managing sales pipelines Engagement assessment Process aut…" at bounding box center [134, 160] width 247 height 299
click at [217, 263] on div "What are your goals? Managing sales pipelines Engagement assessment Process aut…" at bounding box center [134, 160] width 247 height 299
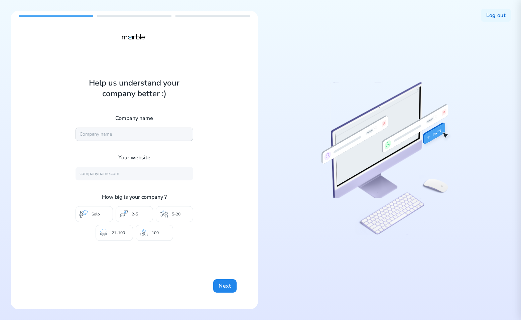
click at [111, 134] on input "text" at bounding box center [135, 134] width 118 height 13
type input "Marble"
click at [219, 285] on button "Next" at bounding box center [224, 285] width 23 height 13
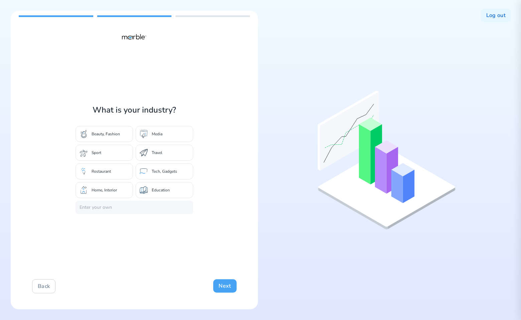
click at [222, 285] on button "Next" at bounding box center [224, 285] width 23 height 13
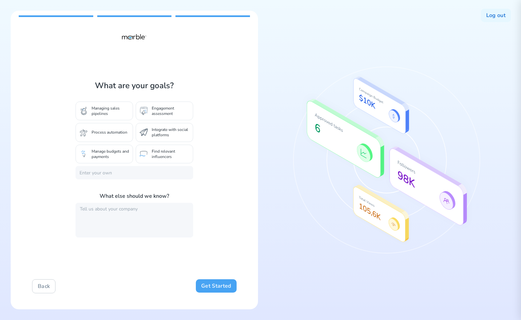
click at [211, 284] on button "Get Started" at bounding box center [216, 285] width 40 height 13
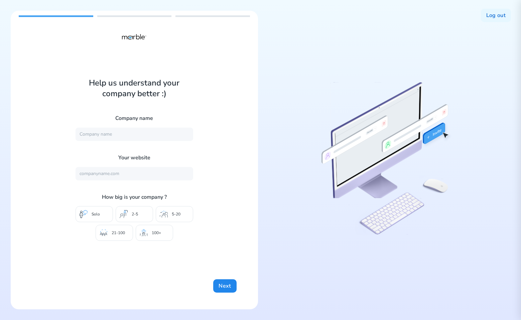
click at [294, 242] on div at bounding box center [386, 160] width 247 height 299
click at [133, 137] on input "text" at bounding box center [135, 134] width 118 height 13
type input "Marble"
click at [226, 291] on button "Next" at bounding box center [224, 285] width 23 height 13
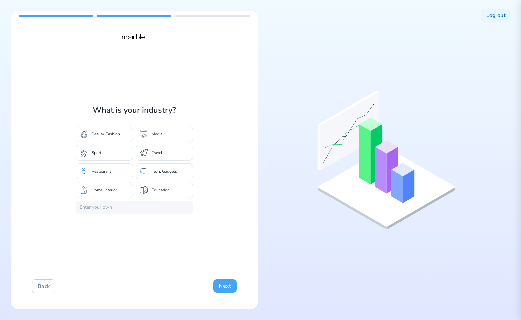
click at [227, 287] on button "Next" at bounding box center [224, 285] width 23 height 13
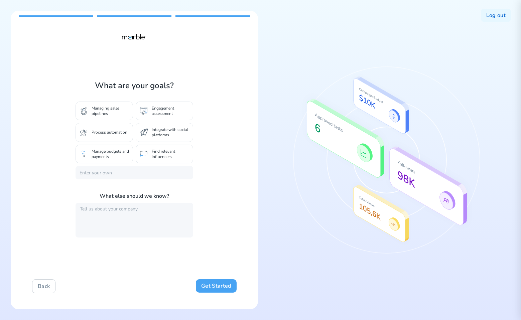
click at [224, 286] on button "Get Started" at bounding box center [216, 285] width 40 height 13
click at [44, 290] on button "Back" at bounding box center [43, 286] width 23 height 14
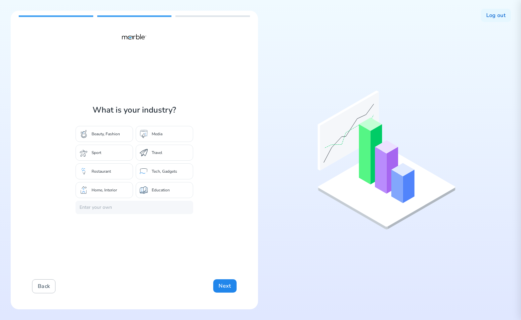
click at [44, 290] on button "Back" at bounding box center [43, 286] width 23 height 14
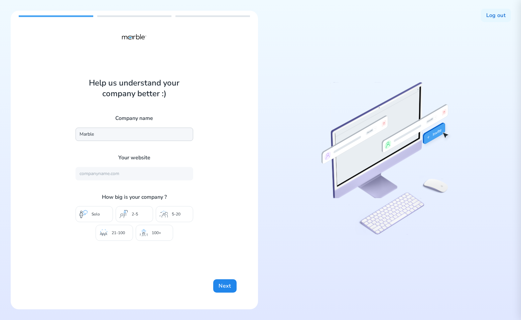
click at [117, 135] on input "Marble" at bounding box center [135, 134] width 118 height 13
type input "Marble1"
click at [220, 166] on div "Help us understand your company better :) Company name Marble1 Your website How…" at bounding box center [134, 160] width 247 height 299
click at [177, 217] on p "5-20" at bounding box center [176, 214] width 9 height 5
click at [223, 286] on button "Next" at bounding box center [224, 285] width 23 height 13
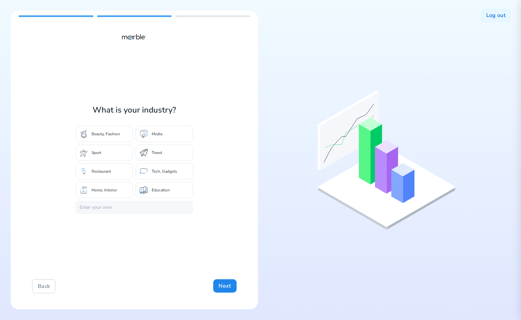
click at [159, 138] on div "Media" at bounding box center [164, 134] width 57 height 16
click at [118, 215] on div "What is your industry? Beauty, Fashion Media Sport Travel Restaurant Tech, Gadg…" at bounding box center [134, 160] width 247 height 299
click at [120, 211] on input "text" at bounding box center [135, 207] width 118 height 13
type input "xcvzxczv"
click at [221, 284] on button "Next" at bounding box center [224, 285] width 23 height 13
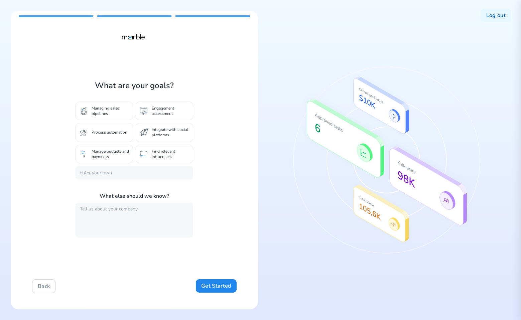
click at [167, 108] on p "Engagement assessment" at bounding box center [170, 111] width 37 height 11
click at [117, 127] on div "Process automation" at bounding box center [104, 132] width 57 height 19
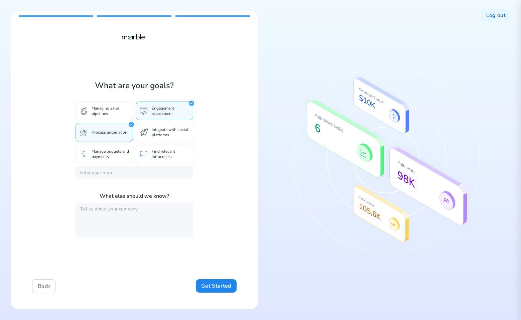
click at [152, 150] on p "Find relevant influencers" at bounding box center [170, 154] width 37 height 11
click at [139, 174] on input "text" at bounding box center [135, 172] width 118 height 13
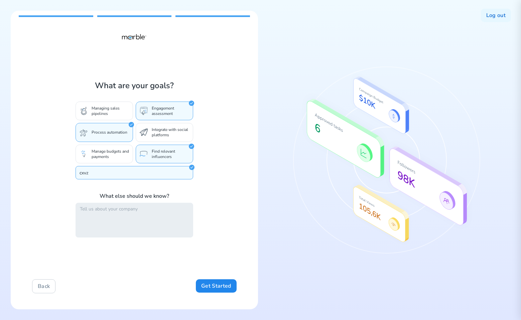
type input "cxvz"
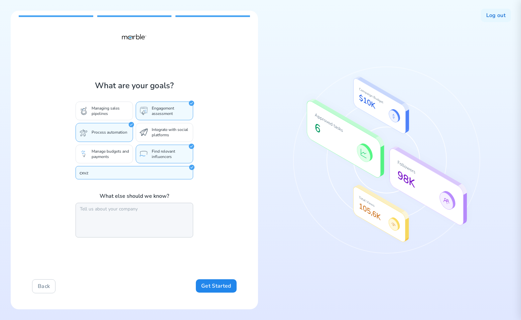
click at [170, 210] on textarea at bounding box center [135, 220] width 118 height 35
type textarea "zxzcvzxc"
click at [209, 288] on button "Get Started" at bounding box center [216, 285] width 40 height 13
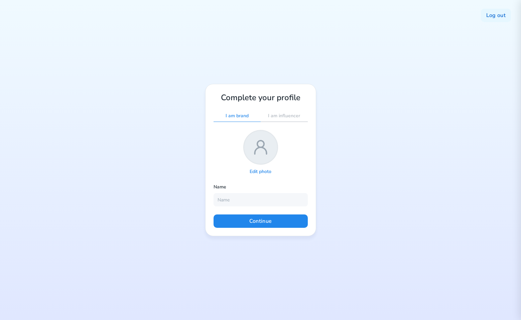
click at [428, 132] on div "Log out Complete your profile I am brand I am influencer Edit photo Name Contin…" at bounding box center [260, 160] width 521 height 320
click at [390, 126] on div "Log out Complete your profile I am brand I am influencer Edit photo Name Contin…" at bounding box center [260, 160] width 521 height 320
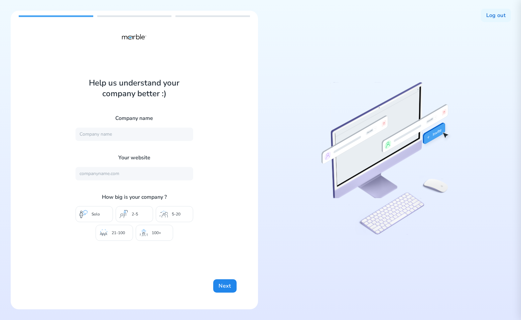
click at [218, 231] on div "Help us understand your company better :) Company name Your website How big is …" at bounding box center [134, 160] width 247 height 299
click at [139, 133] on input "text" at bounding box center [135, 134] width 118 height 13
click at [138, 134] on input "text" at bounding box center [135, 134] width 118 height 13
click at [105, 139] on input "Marble" at bounding box center [135, 134] width 118 height 13
type input "Marble3"
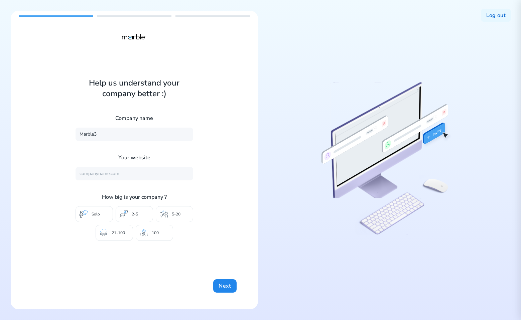
click at [211, 167] on div "Help us understand your company better :) Company name Marble3 Your website How…" at bounding box center [134, 160] width 247 height 299
click at [224, 287] on button "Next" at bounding box center [224, 285] width 23 height 13
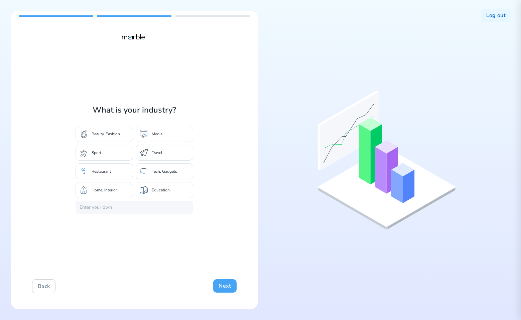
click at [221, 283] on button "Next" at bounding box center [224, 285] width 23 height 13
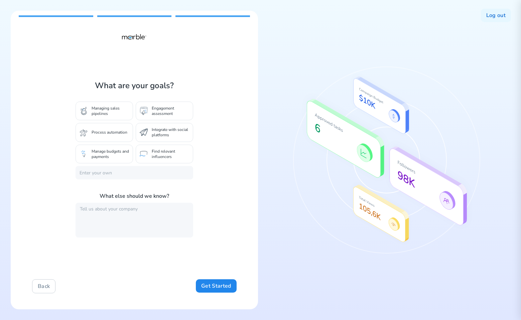
click at [160, 153] on p "Find relevant influencers" at bounding box center [170, 154] width 37 height 11
click at [146, 166] on input "text" at bounding box center [135, 172] width 118 height 13
click at [155, 160] on div "Find relevant influencers" at bounding box center [164, 154] width 57 height 19
click at [145, 169] on input "text" at bounding box center [135, 172] width 118 height 13
click at [156, 154] on p "Find relevant influencers" at bounding box center [170, 154] width 37 height 11
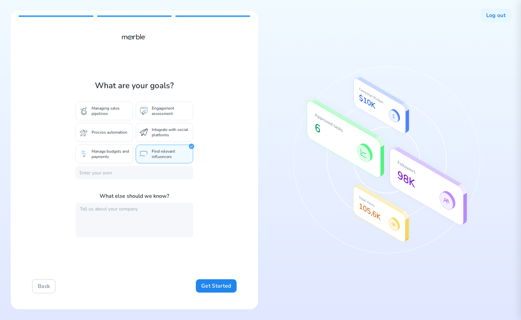
click at [159, 135] on p "Integrate with social platforms" at bounding box center [170, 132] width 37 height 11
click at [110, 174] on input "text" at bounding box center [135, 172] width 118 height 13
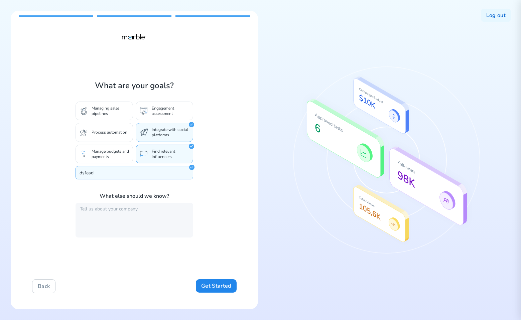
type input "dsfasd"
click at [213, 285] on button "Get Started" at bounding box center [216, 285] width 40 height 13
click at [502, 16] on button "Log out" at bounding box center [496, 15] width 30 height 13
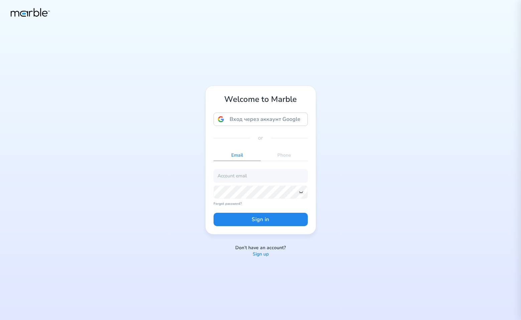
click at [404, 220] on div "Welcome to Marble Вход через аккаунт Google Вход через аккаунт Google. Откроетс…" at bounding box center [260, 160] width 521 height 320
click at [270, 176] on input "email" at bounding box center [261, 175] width 94 height 13
click at [260, 178] on input "email" at bounding box center [261, 175] width 94 height 13
click at [243, 176] on input "markouski.u@gmail.com" at bounding box center [261, 175] width 94 height 13
type input "markouski.u+587348945@gmail.com"
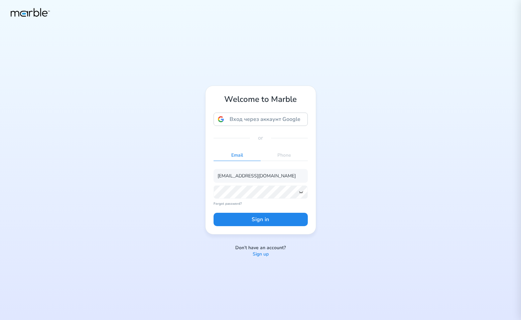
click at [300, 194] on icon at bounding box center [300, 192] width 5 height 5
click at [280, 220] on button "Sign in" at bounding box center [261, 219] width 94 height 13
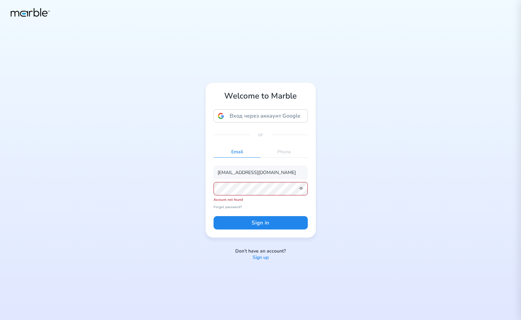
click at [260, 256] on p "Sign up" at bounding box center [261, 258] width 16 height 6
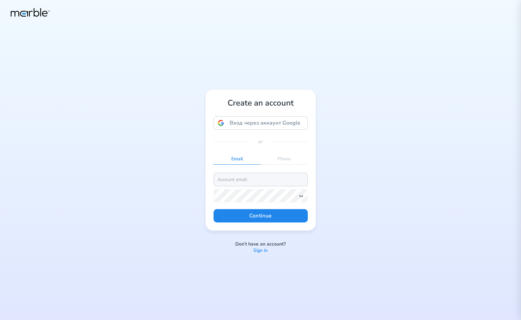
click at [263, 179] on input "email" at bounding box center [261, 179] width 94 height 13
click at [242, 178] on input "markouski.u@gmail.com" at bounding box center [261, 179] width 94 height 13
type input "markouski.u+834878593@gmail.com"
click at [302, 196] on icon at bounding box center [300, 195] width 5 height 5
click at [297, 215] on button "Continue" at bounding box center [261, 215] width 94 height 13
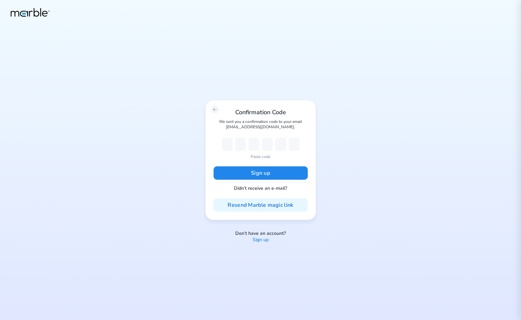
click at [251, 155] on p "Paste code" at bounding box center [261, 157] width 20 height 6
type input "2"
type input "8"
type input "7"
type input "8"
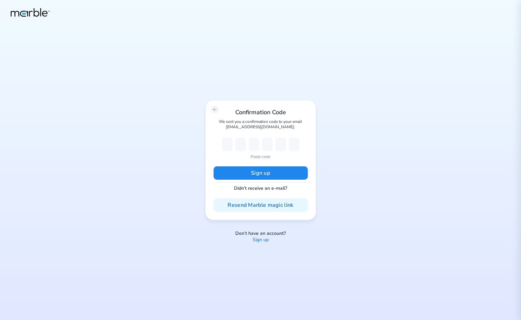
type input "7"
click at [248, 167] on button "Sign up" at bounding box center [261, 172] width 94 height 13
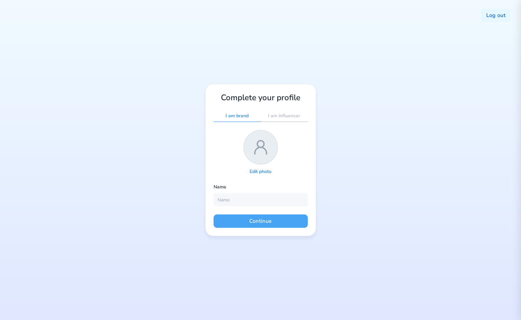
click at [270, 220] on button "Continue" at bounding box center [261, 221] width 94 height 13
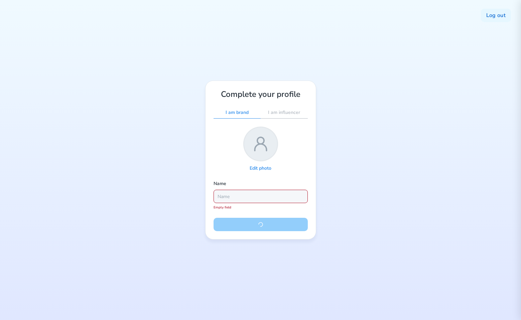
click at [251, 195] on input "text" at bounding box center [261, 196] width 94 height 13
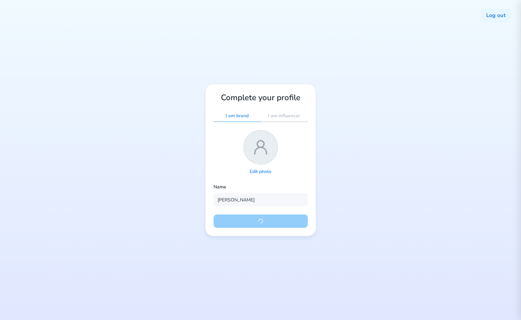
click at [309, 177] on div "Complete your profile I am brand I am influencer Edit photo Name Yury Continue" at bounding box center [260, 160] width 111 height 153
click at [241, 201] on input "Yury" at bounding box center [261, 199] width 94 height 13
type input "Y"
click at [254, 228] on div "Complete your profile I am brand I am influencer Edit photo Name Continue" at bounding box center [260, 160] width 111 height 153
click at [259, 217] on button "Continue" at bounding box center [261, 221] width 94 height 13
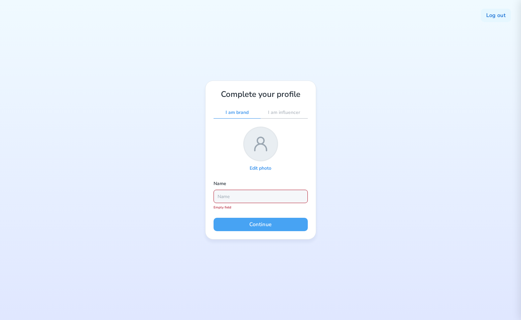
click at [295, 229] on button "Continue" at bounding box center [261, 224] width 94 height 13
click at [234, 201] on input "text" at bounding box center [261, 196] width 94 height 13
type input "[PERSON_NAME]"
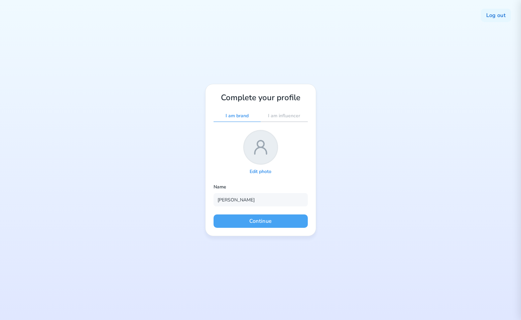
click at [258, 221] on button "Continue" at bounding box center [261, 221] width 94 height 13
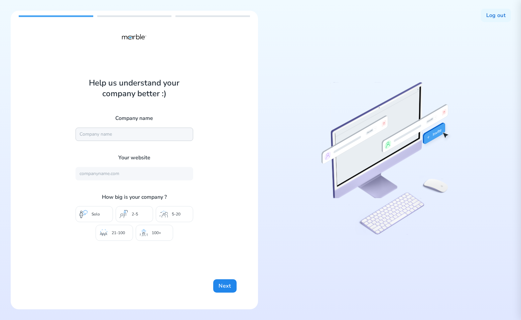
click at [137, 131] on input "text" at bounding box center [135, 134] width 118 height 13
type input "Marble"
click at [224, 283] on button "Next" at bounding box center [224, 285] width 23 height 13
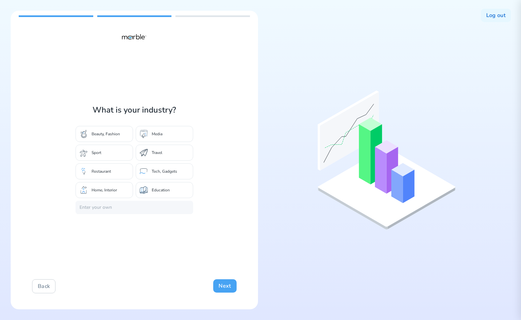
click at [224, 286] on button "Next" at bounding box center [224, 285] width 23 height 13
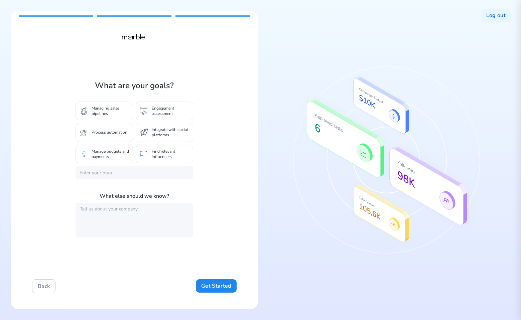
click at [164, 154] on p "Find relevant influencers" at bounding box center [170, 154] width 37 height 11
click at [214, 287] on button "Get Started" at bounding box center [216, 285] width 40 height 13
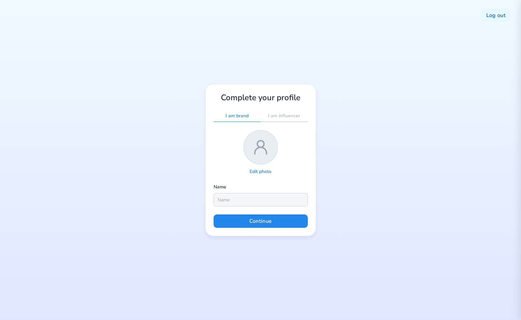
click at [253, 197] on input "text" at bounding box center [261, 199] width 94 height 13
type input "Yury"
click at [274, 220] on button "Continue" at bounding box center [261, 221] width 94 height 13
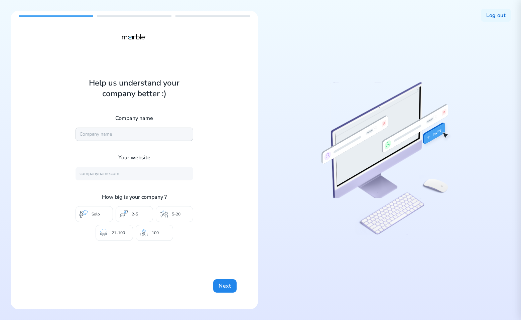
click at [132, 132] on input "text" at bounding box center [135, 134] width 118 height 13
type input "Marble3"
click at [224, 285] on button "Next" at bounding box center [224, 285] width 23 height 13
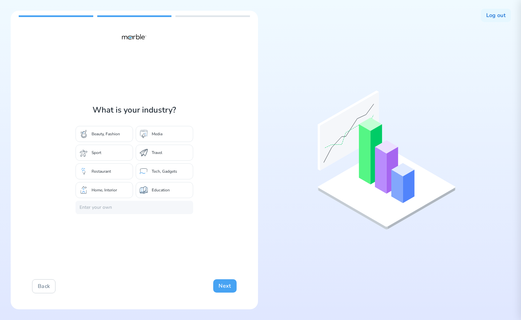
click at [224, 285] on button "Next" at bounding box center [224, 285] width 23 height 13
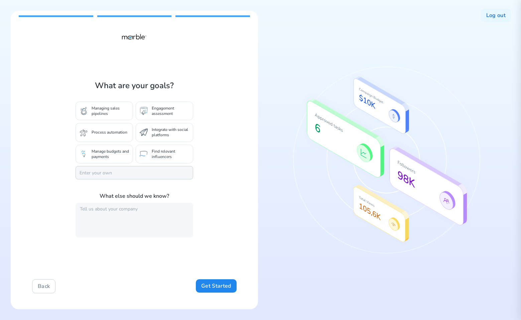
click at [159, 170] on input "text" at bounding box center [135, 172] width 118 height 13
type input "sfgzfg"
click at [213, 284] on button "Get Started" at bounding box center [216, 285] width 40 height 13
click at [47, 285] on button "Back" at bounding box center [43, 286] width 23 height 14
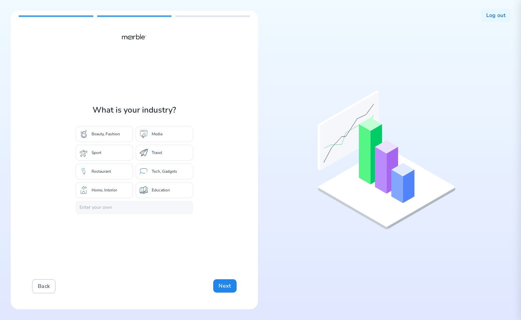
click at [47, 285] on button "Back" at bounding box center [43, 286] width 23 height 14
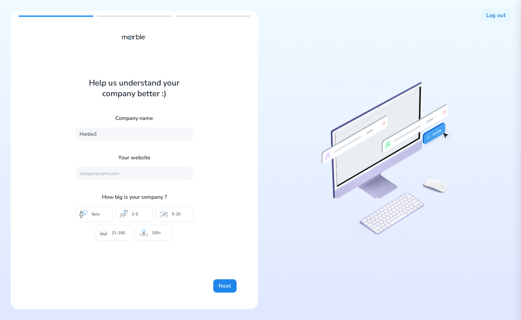
click at [47, 285] on div "Back Next" at bounding box center [134, 286] width 205 height 14
click at [226, 289] on button "Next" at bounding box center [224, 285] width 23 height 13
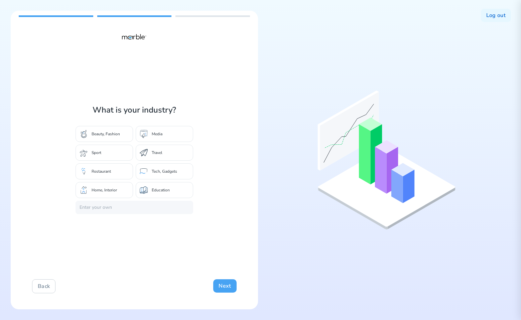
click at [226, 289] on button "Next" at bounding box center [224, 285] width 23 height 13
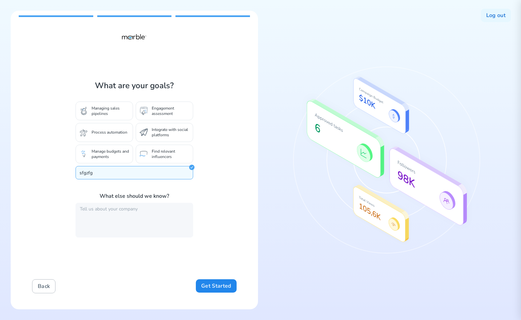
click at [44, 293] on button "Back" at bounding box center [43, 286] width 23 height 14
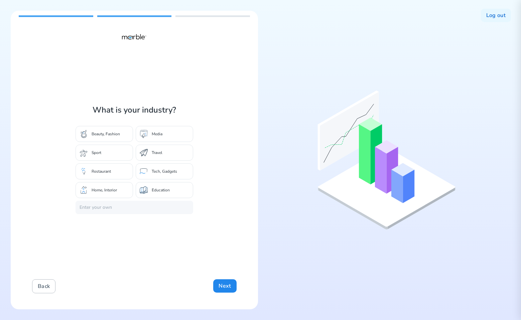
click at [46, 290] on button "Back" at bounding box center [43, 286] width 23 height 14
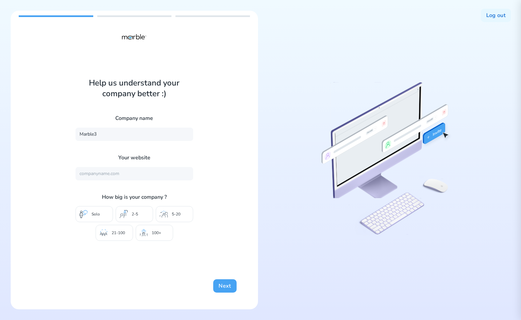
click at [219, 282] on button "Next" at bounding box center [224, 285] width 23 height 13
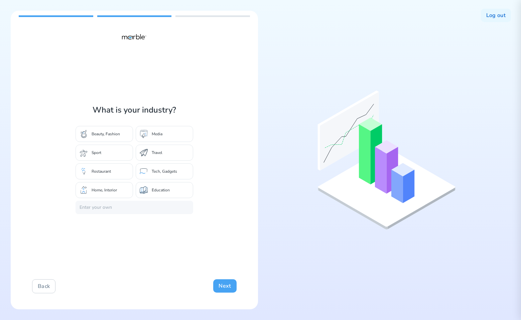
click at [219, 282] on button "Next" at bounding box center [224, 285] width 23 height 13
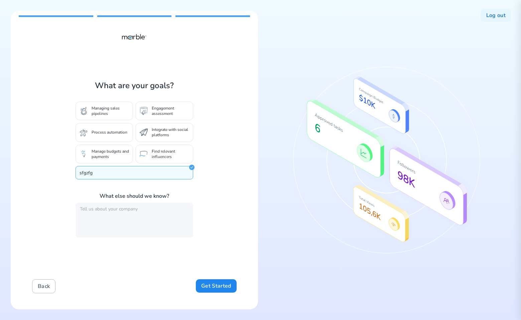
click at [52, 286] on button "Back" at bounding box center [43, 286] width 23 height 14
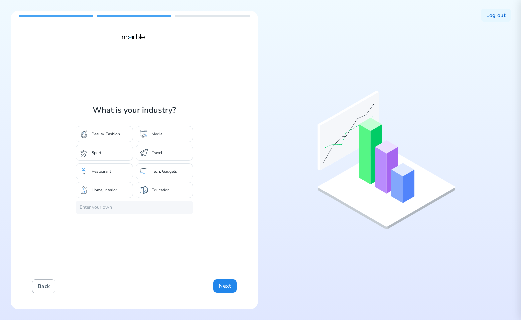
click at [52, 286] on button "Back" at bounding box center [43, 286] width 23 height 14
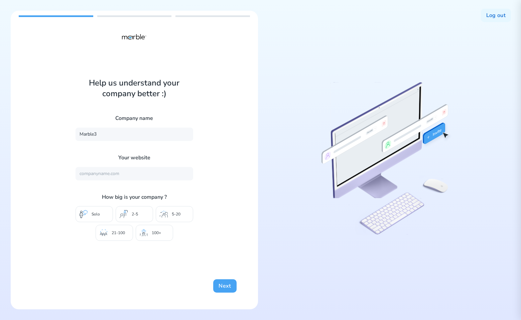
click at [224, 284] on button "Next" at bounding box center [224, 285] width 23 height 13
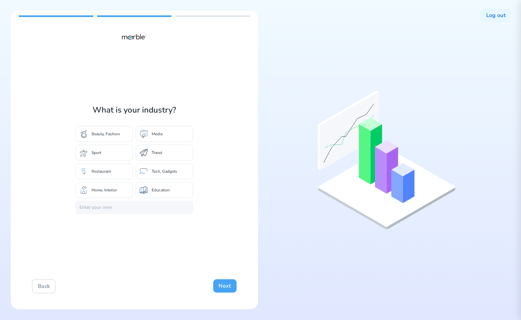
click at [224, 284] on button "Next" at bounding box center [224, 285] width 23 height 13
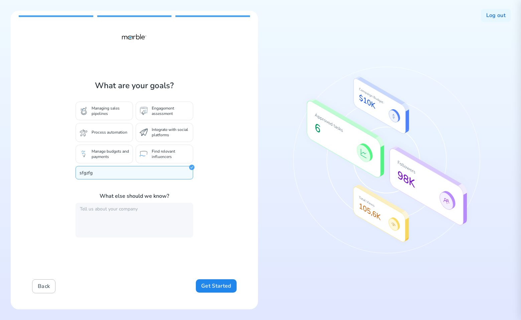
click at [45, 284] on button "Back" at bounding box center [43, 286] width 23 height 14
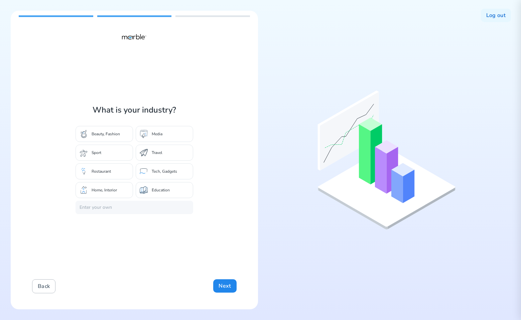
click at [45, 284] on button "Back" at bounding box center [43, 286] width 23 height 14
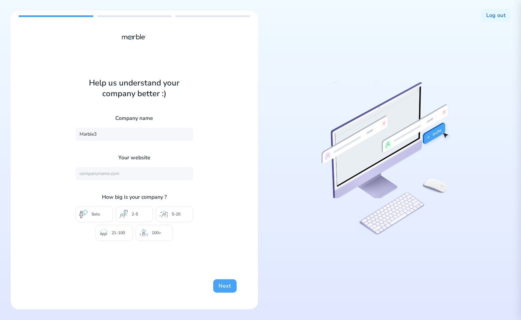
click at [220, 280] on button "Next" at bounding box center [224, 285] width 23 height 13
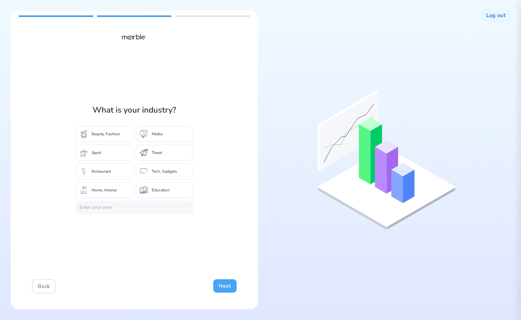
click at [219, 282] on button "Next" at bounding box center [224, 285] width 23 height 13
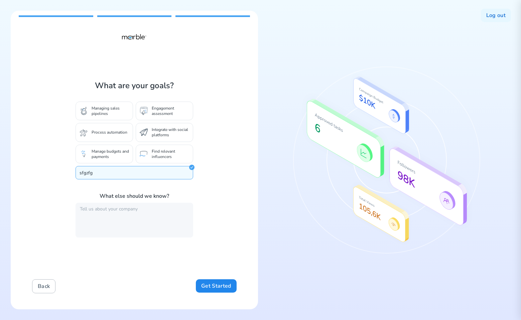
click at [46, 282] on button "Back" at bounding box center [43, 286] width 23 height 14
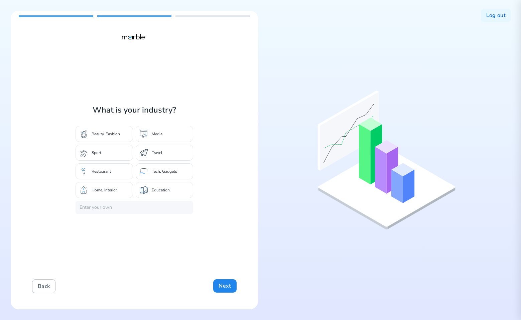
click at [46, 282] on button "Back" at bounding box center [43, 286] width 23 height 14
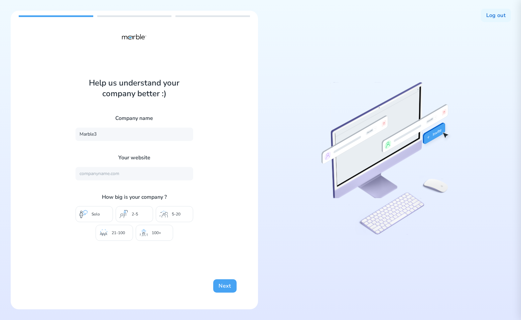
click at [230, 282] on button "Next" at bounding box center [224, 285] width 23 height 13
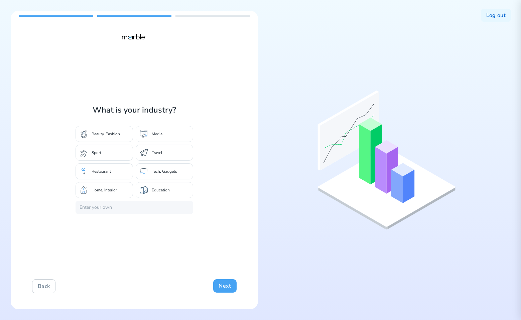
click at [230, 282] on button "Next" at bounding box center [224, 285] width 23 height 13
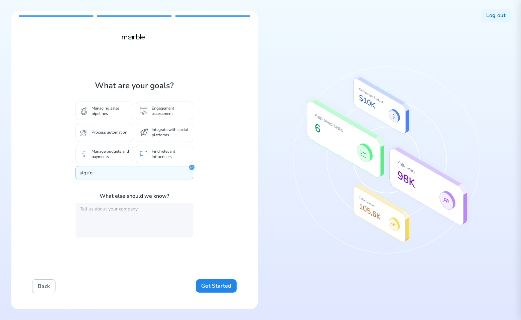
click at [45, 289] on button "Back" at bounding box center [43, 286] width 23 height 14
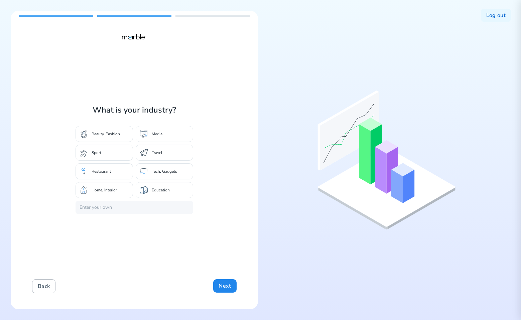
click at [45, 289] on button "Back" at bounding box center [43, 286] width 23 height 14
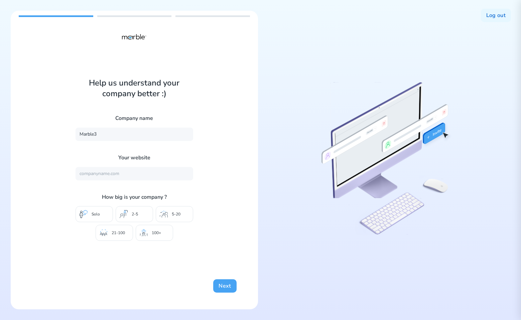
click at [222, 285] on button "Next" at bounding box center [224, 285] width 23 height 13
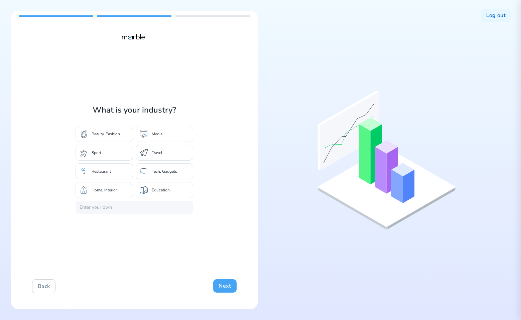
click at [222, 285] on button "Next" at bounding box center [224, 285] width 23 height 13
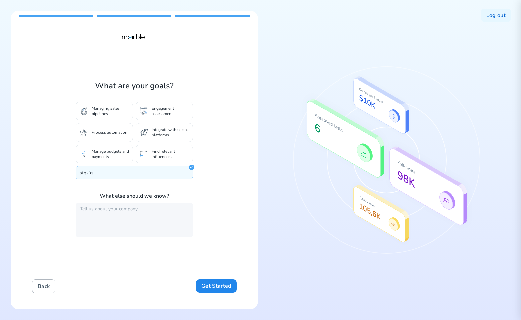
click at [42, 286] on button "Back" at bounding box center [43, 286] width 23 height 14
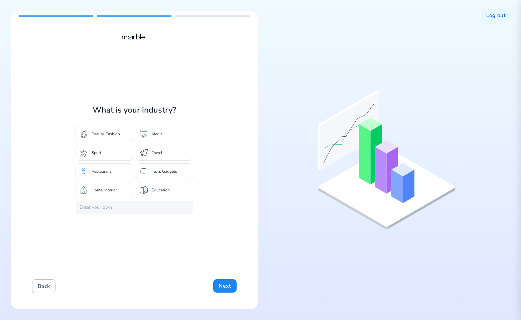
click at [42, 286] on button "Back" at bounding box center [43, 286] width 23 height 14
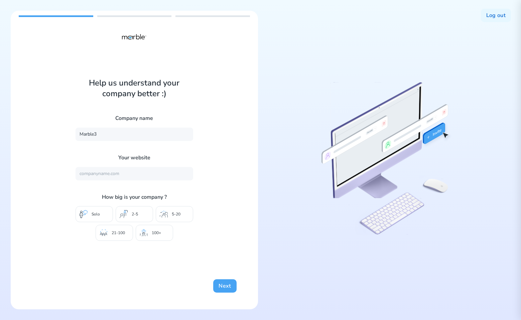
click at [225, 283] on button "Next" at bounding box center [224, 285] width 23 height 13
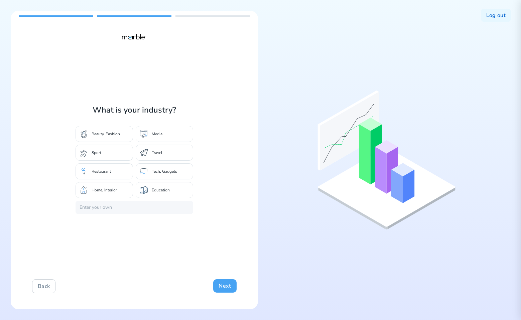
click at [225, 283] on button "Next" at bounding box center [224, 285] width 23 height 13
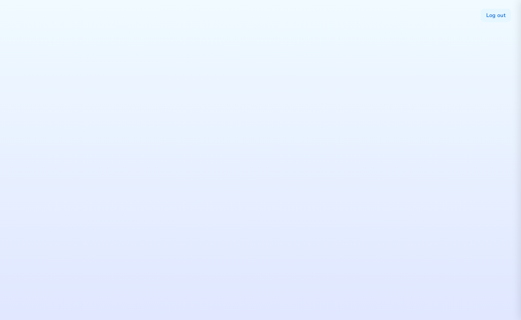
click at [358, 138] on div "Log out" at bounding box center [260, 160] width 521 height 320
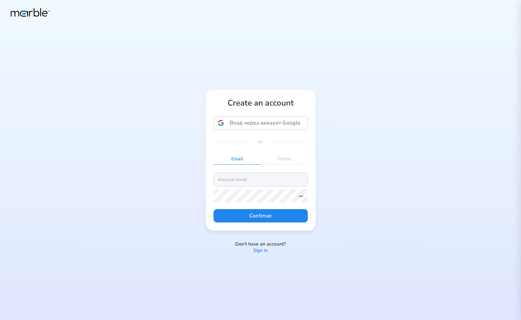
click at [244, 180] on input "email" at bounding box center [261, 179] width 94 height 13
click at [242, 178] on input "markouski.u@gmail.com" at bounding box center [261, 179] width 94 height 13
type input "markouski.u+8597348954@gmail.com"
click at [301, 196] on icon at bounding box center [301, 196] width 4 height 2
click at [261, 217] on button "Continue" at bounding box center [261, 215] width 94 height 13
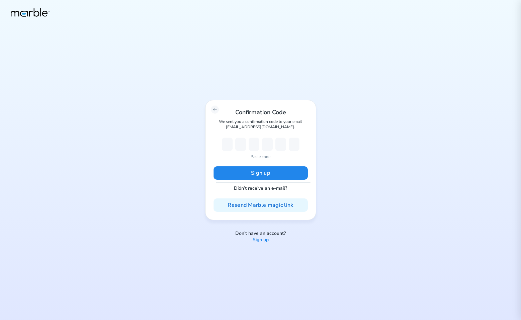
click at [263, 156] on p "Paste code" at bounding box center [261, 157] width 20 height 6
type input "1"
type input "3"
type input "8"
type input "3"
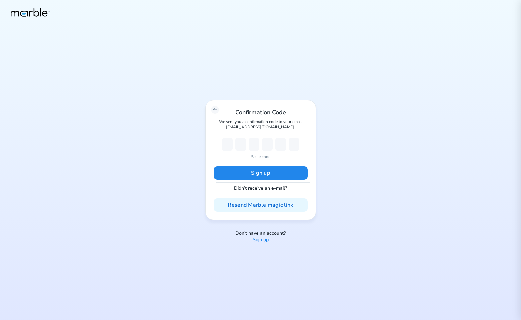
type input "5"
type input "8"
click at [259, 168] on button "Sign up" at bounding box center [261, 172] width 94 height 13
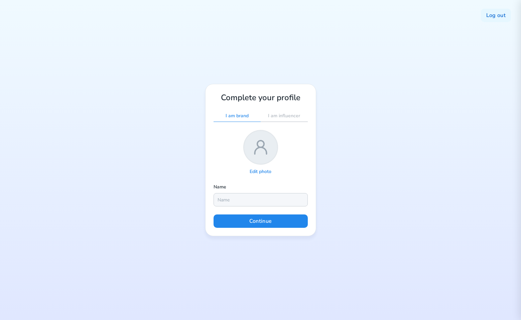
click at [256, 199] on input "text" at bounding box center [261, 199] width 94 height 13
type input "Yury"
click at [255, 224] on button "Continue" at bounding box center [261, 221] width 94 height 13
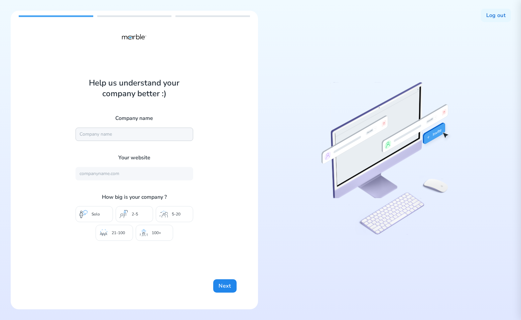
click at [132, 137] on input "text" at bounding box center [135, 134] width 118 height 13
type input "Marble"
click at [216, 286] on button "Next" at bounding box center [224, 285] width 23 height 13
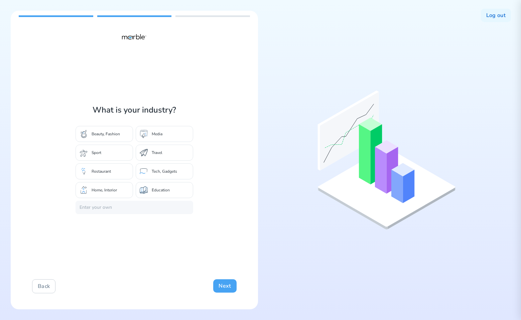
click at [225, 287] on button "Next" at bounding box center [224, 285] width 23 height 13
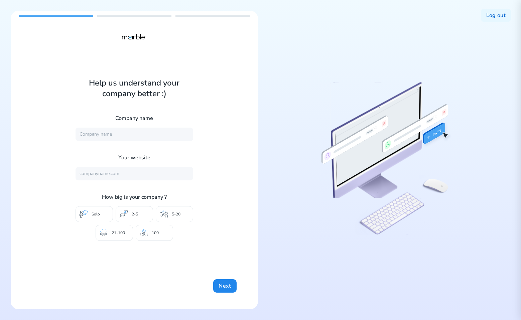
click at [250, 141] on div "Help us understand your company better :) Company name Your website How big is …" at bounding box center [134, 160] width 247 height 299
click at [145, 138] on input "text" at bounding box center [135, 134] width 118 height 13
type input "Marble"
click at [126, 174] on input "text" at bounding box center [135, 173] width 118 height 13
type input "[URL][DOMAIN_NAME]"
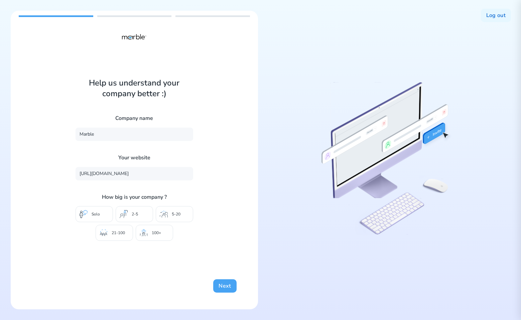
click at [220, 285] on button "Next" at bounding box center [224, 285] width 23 height 13
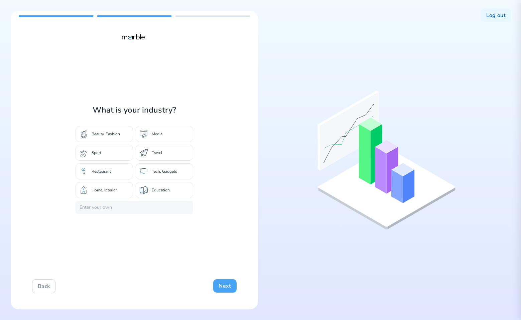
click at [225, 286] on button "Next" at bounding box center [224, 285] width 23 height 13
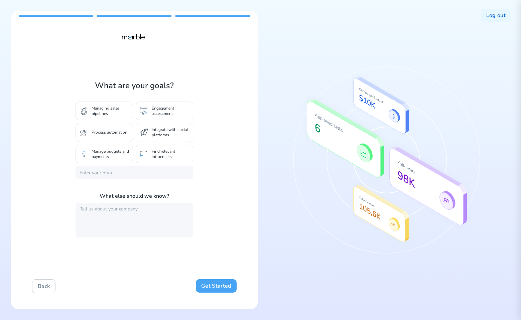
click at [222, 282] on button "Get Started" at bounding box center [216, 285] width 40 height 13
